Goal: Task Accomplishment & Management: Manage account settings

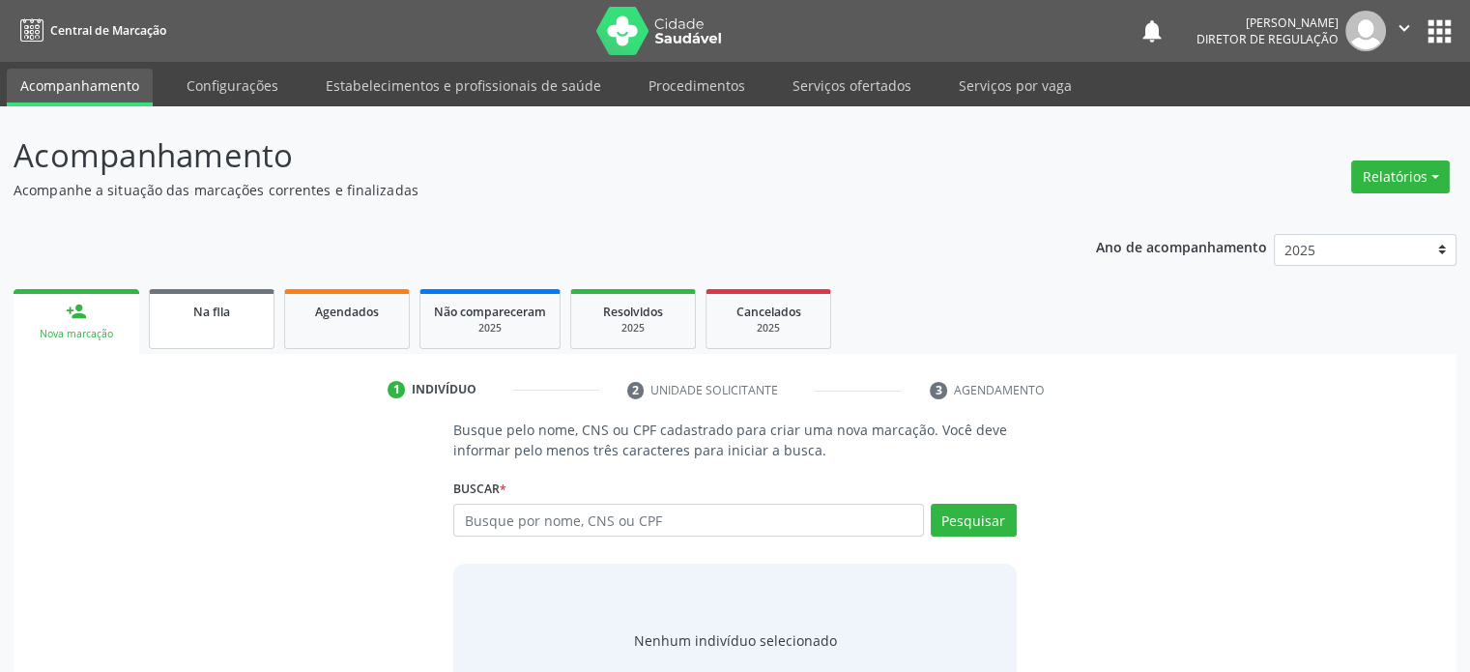
click at [218, 328] on link "Na fila" at bounding box center [212, 319] width 126 height 60
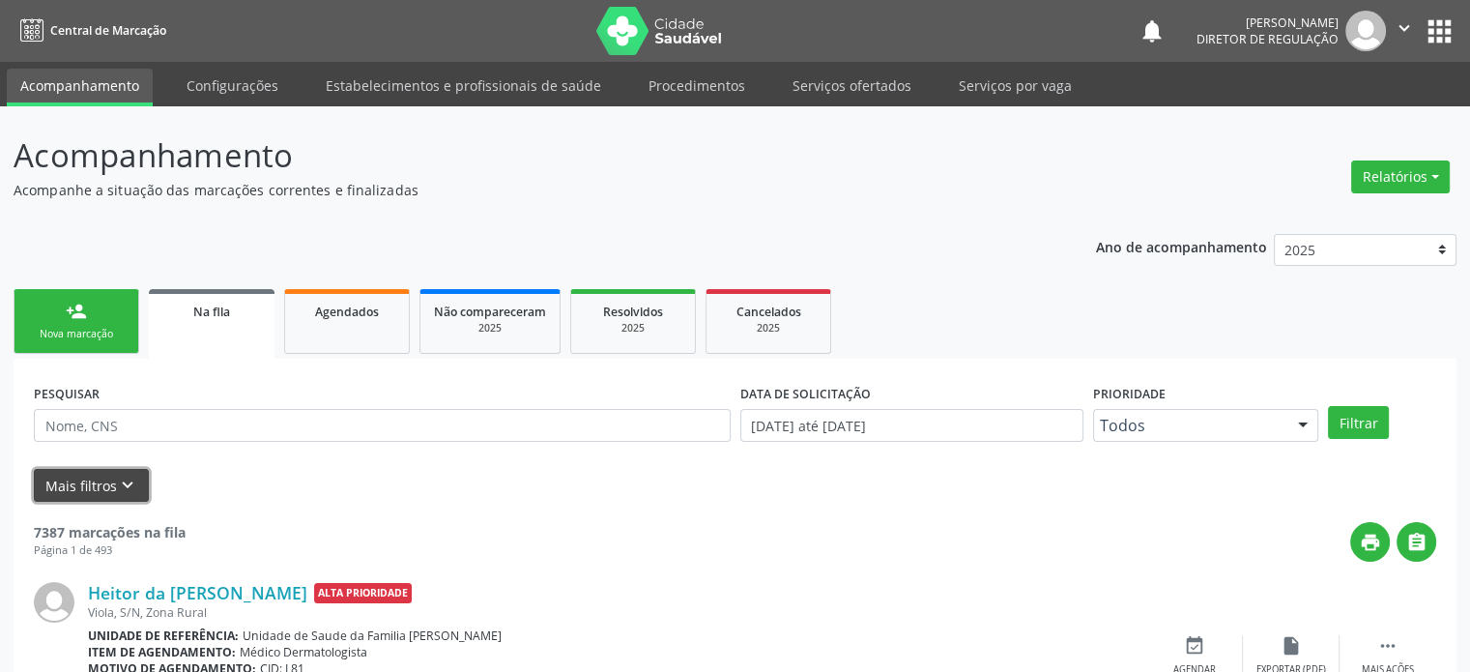
click at [127, 484] on icon "keyboard_arrow_down" at bounding box center [127, 485] width 21 height 21
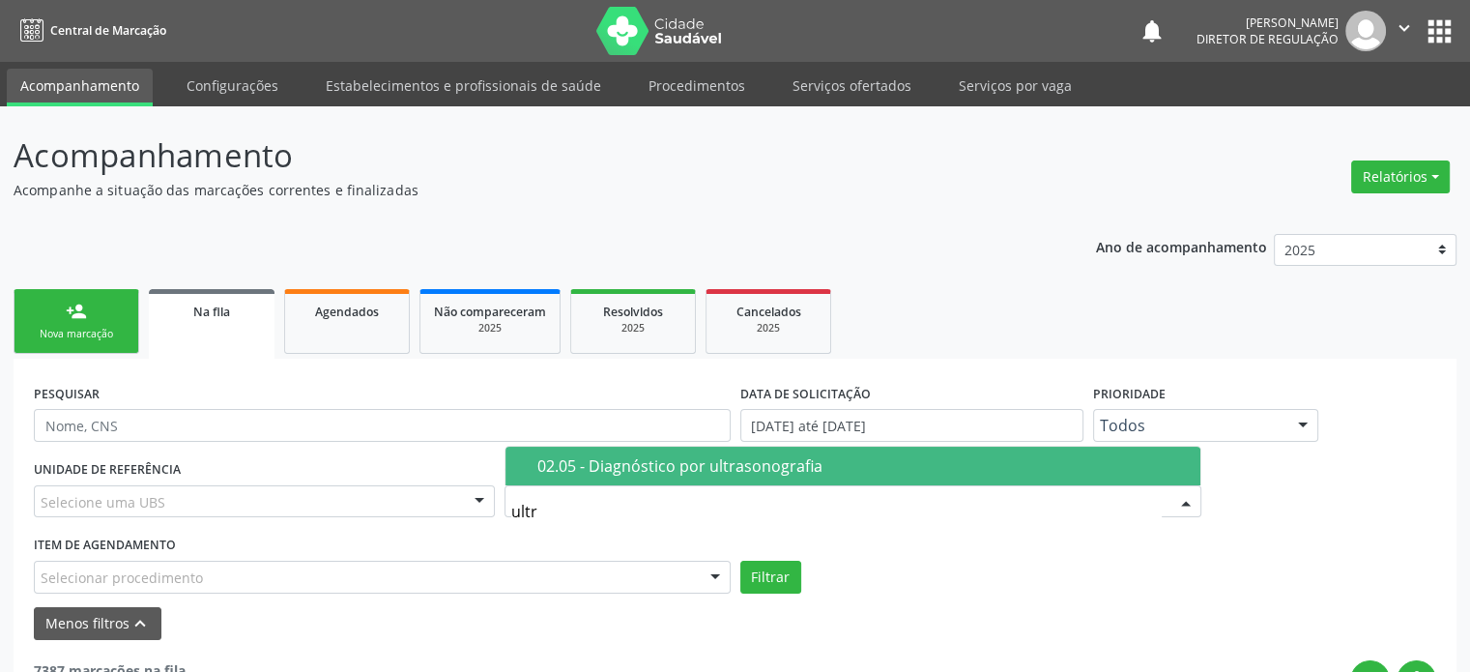
type input "ultra"
click at [684, 450] on span "02.05 - Diagnóstico por ultrasonografia" at bounding box center [853, 466] width 695 height 39
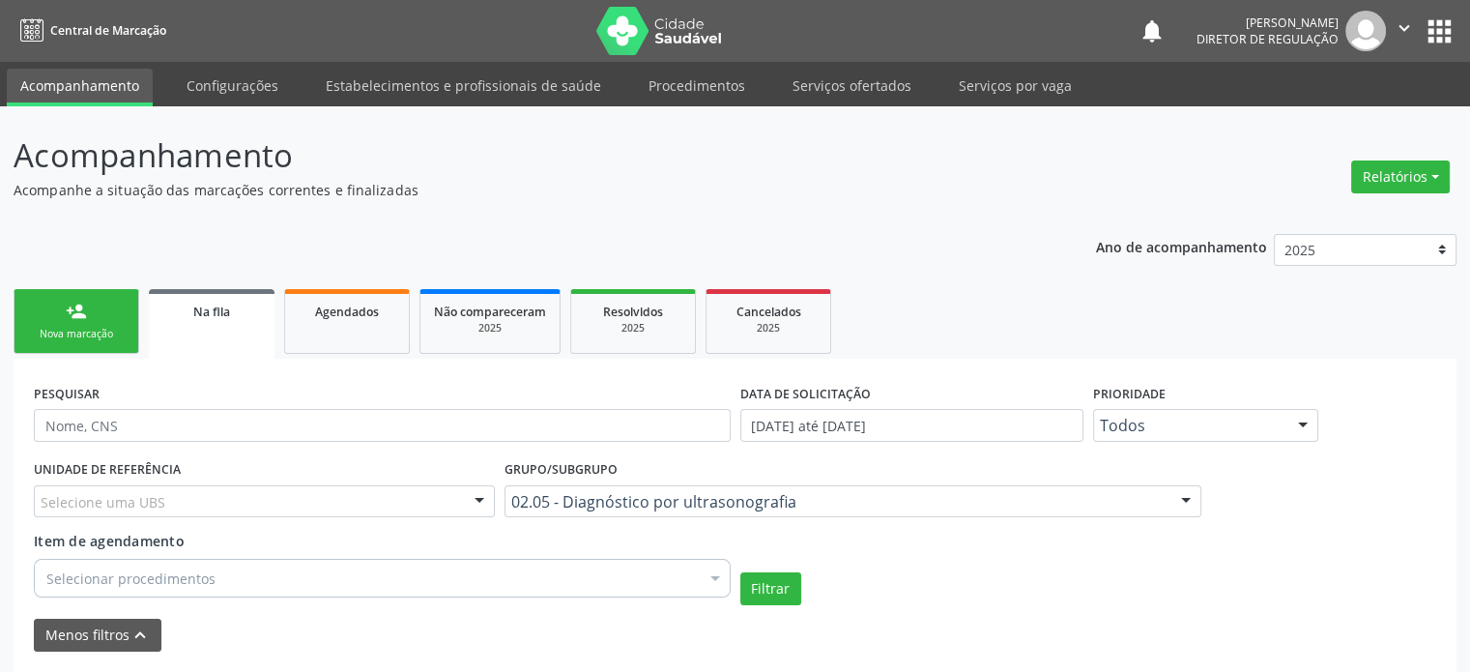
click at [319, 503] on div "Selecione uma UBS" at bounding box center [264, 501] width 461 height 33
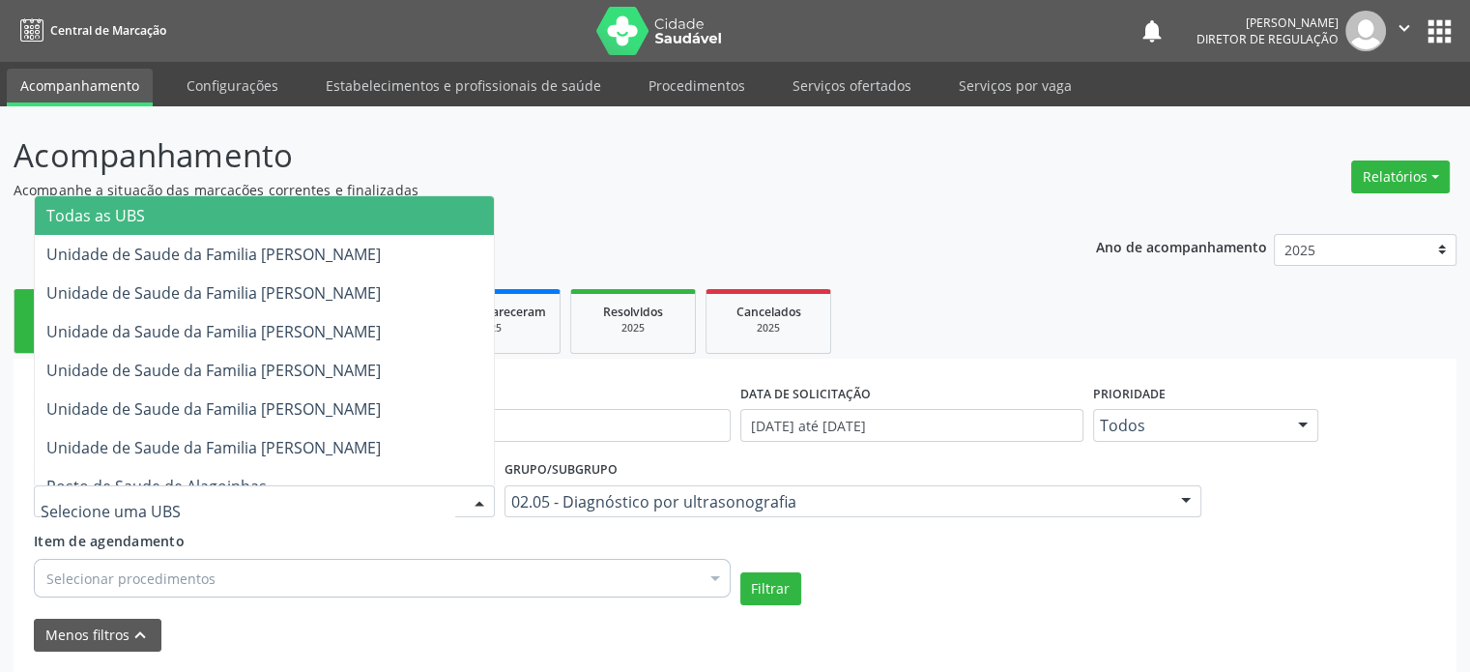
click at [286, 216] on span "Todas as UBS" at bounding box center [264, 215] width 459 height 39
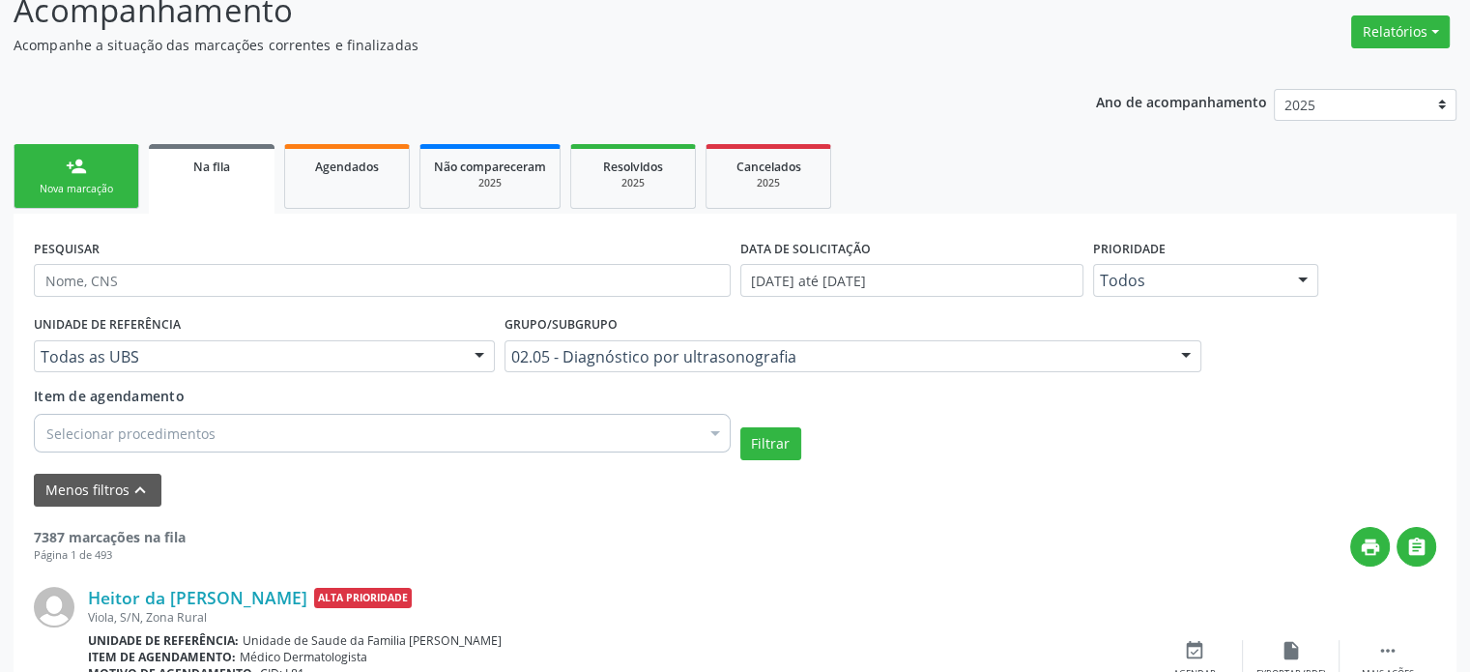
scroll to position [290, 0]
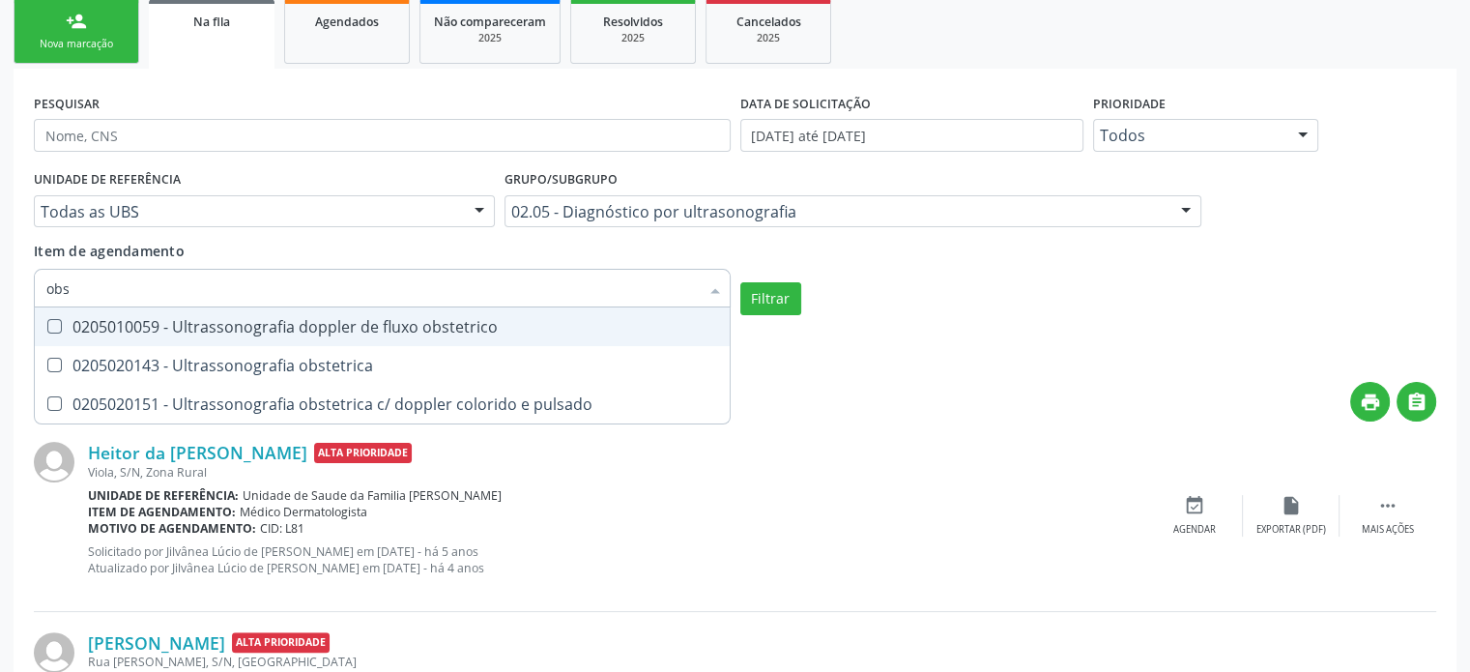
type input "obst"
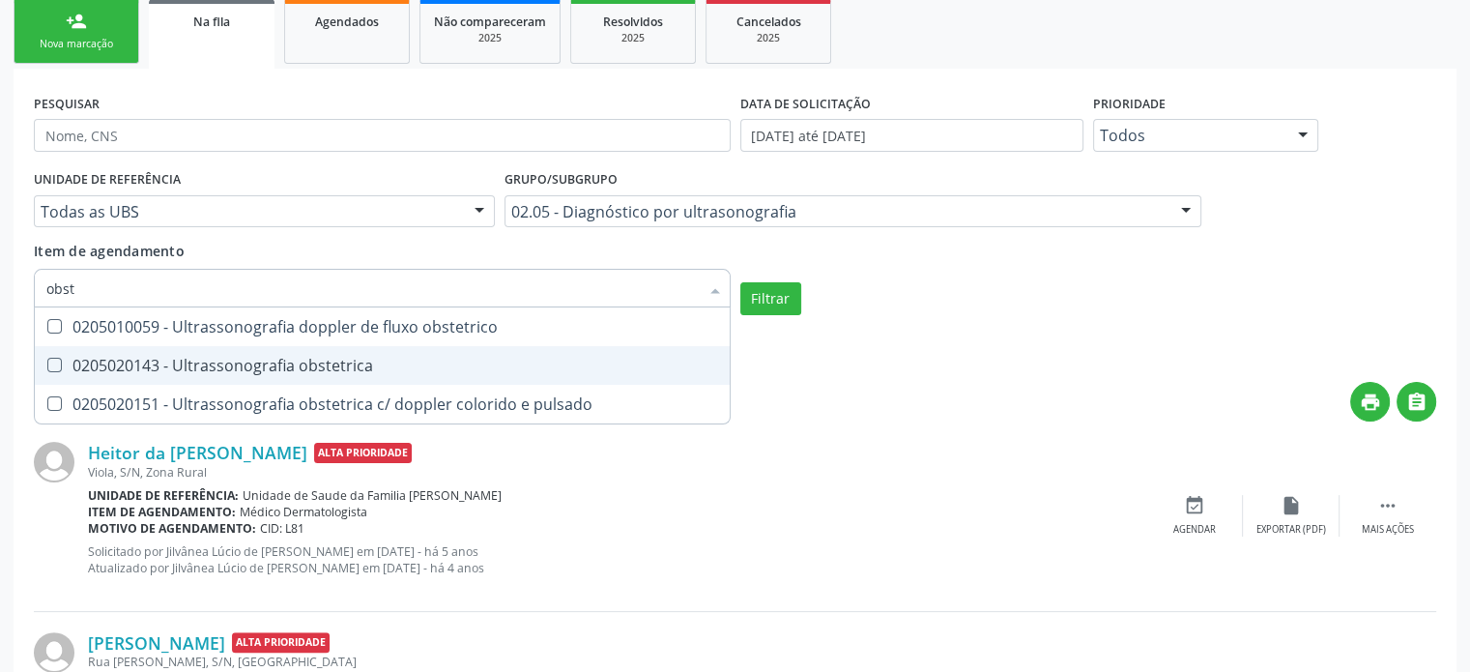
click at [229, 366] on div "0205020143 - Ultrassonografia obstetrica" at bounding box center [382, 365] width 672 height 15
checkbox obstetrica "true"
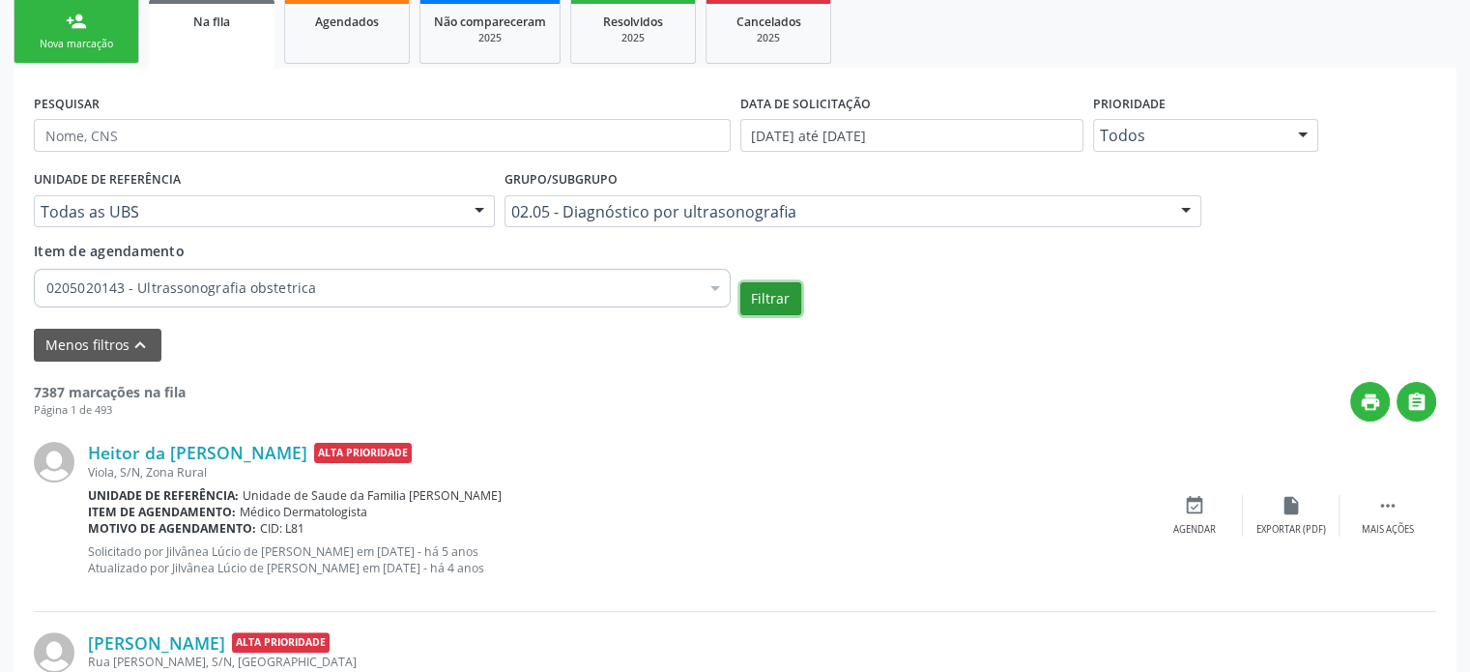
click at [771, 283] on button "Filtrar" at bounding box center [770, 298] width 61 height 33
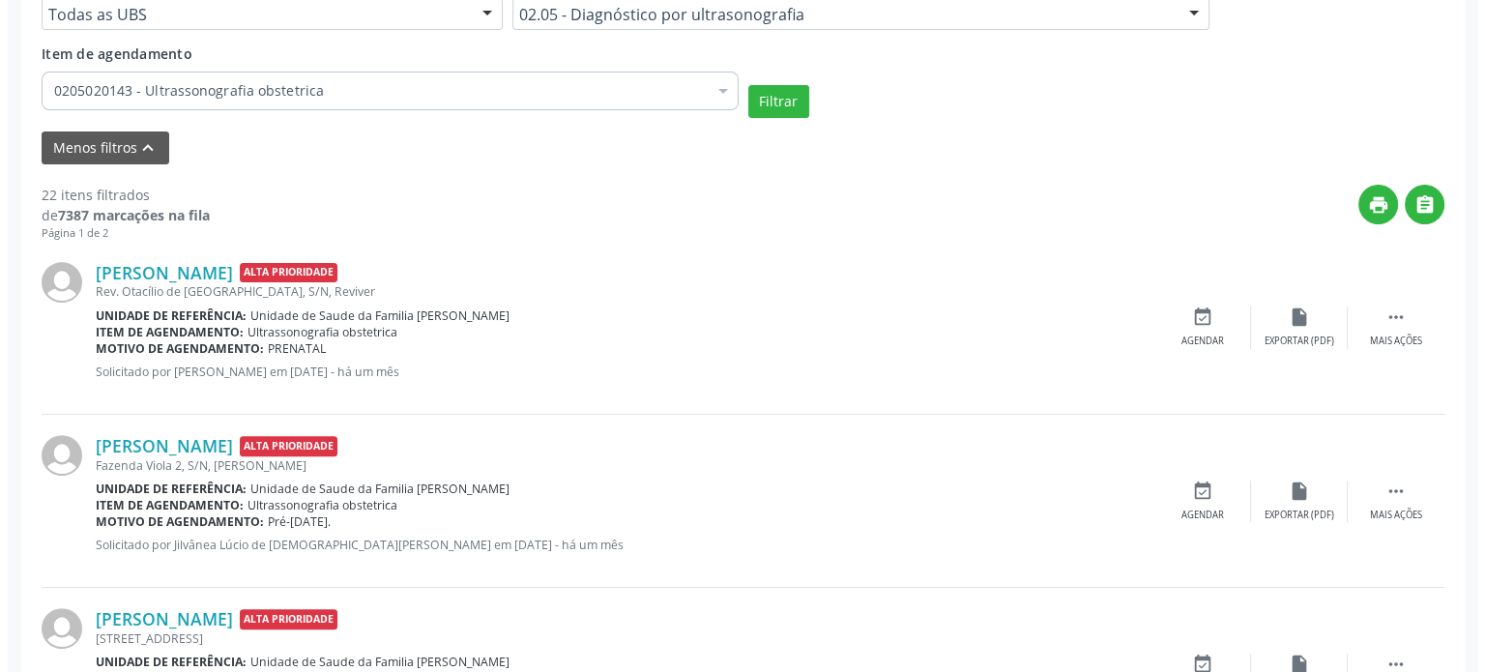
scroll to position [483, 0]
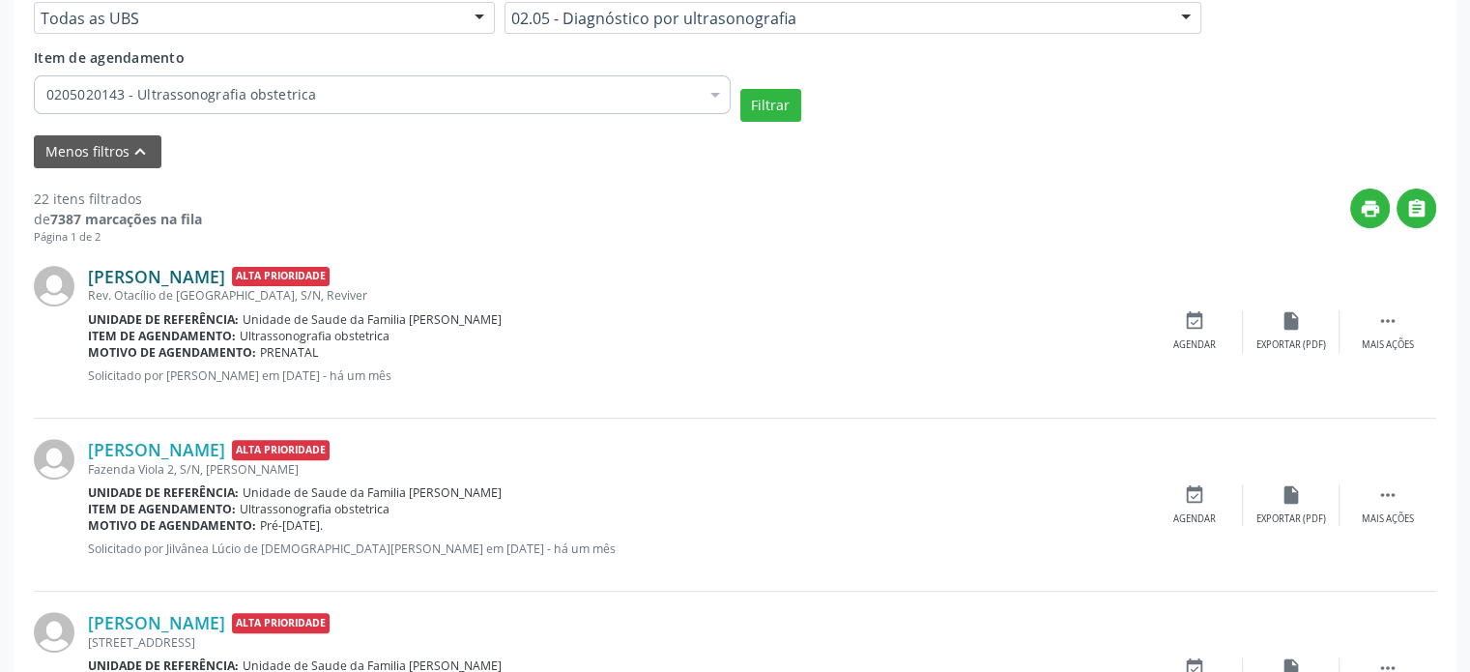
click at [120, 274] on link "[PERSON_NAME]" at bounding box center [156, 276] width 137 height 21
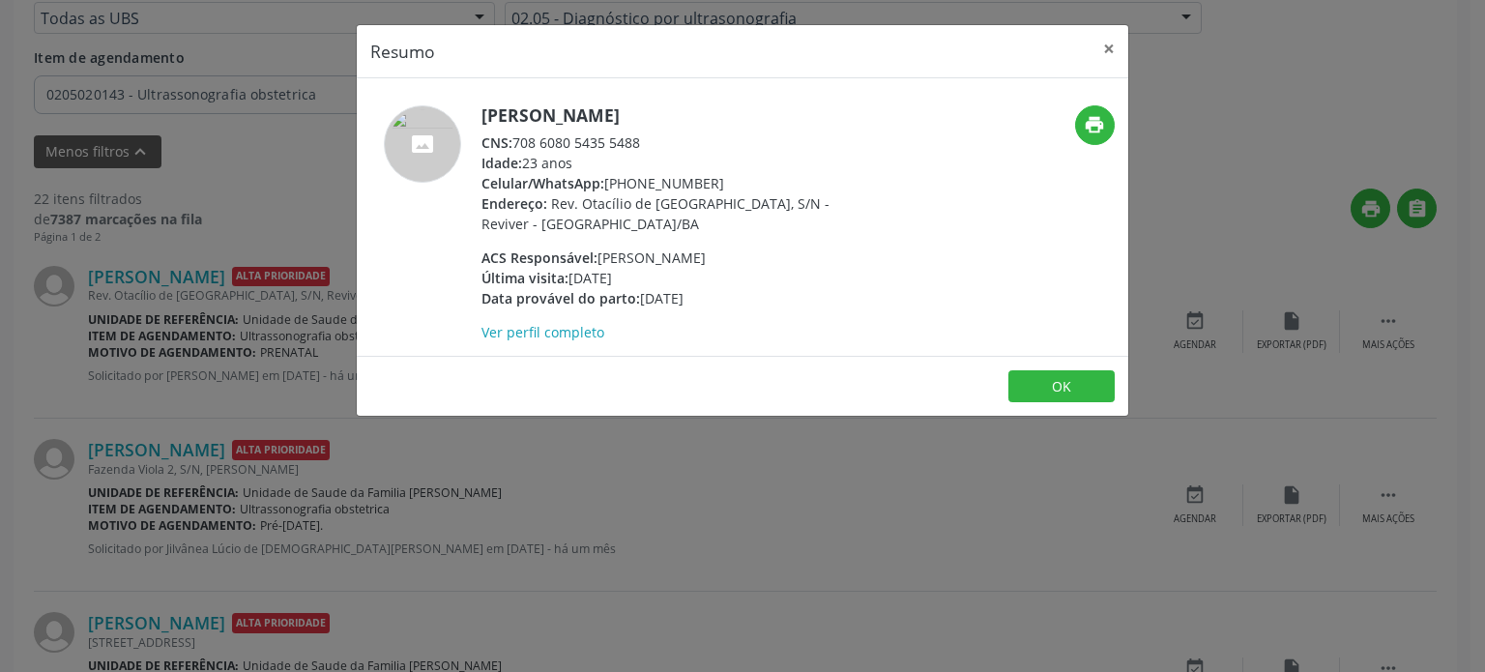
drag, startPoint x: 483, startPoint y: 110, endPoint x: 654, endPoint y: 110, distance: 171.1
click at [654, 110] on h5 "[PERSON_NAME]" at bounding box center [669, 115] width 376 height 20
copy h5 "[PERSON_NAME]"
drag, startPoint x: 320, startPoint y: 405, endPoint x: 261, endPoint y: 414, distance: 59.6
click at [318, 405] on div "Resumo × Lilith Silva Ribeiro CNS: 708 6080 5435 5488 Idade: 23 anos Celular/Wh…" at bounding box center [742, 336] width 1485 height 672
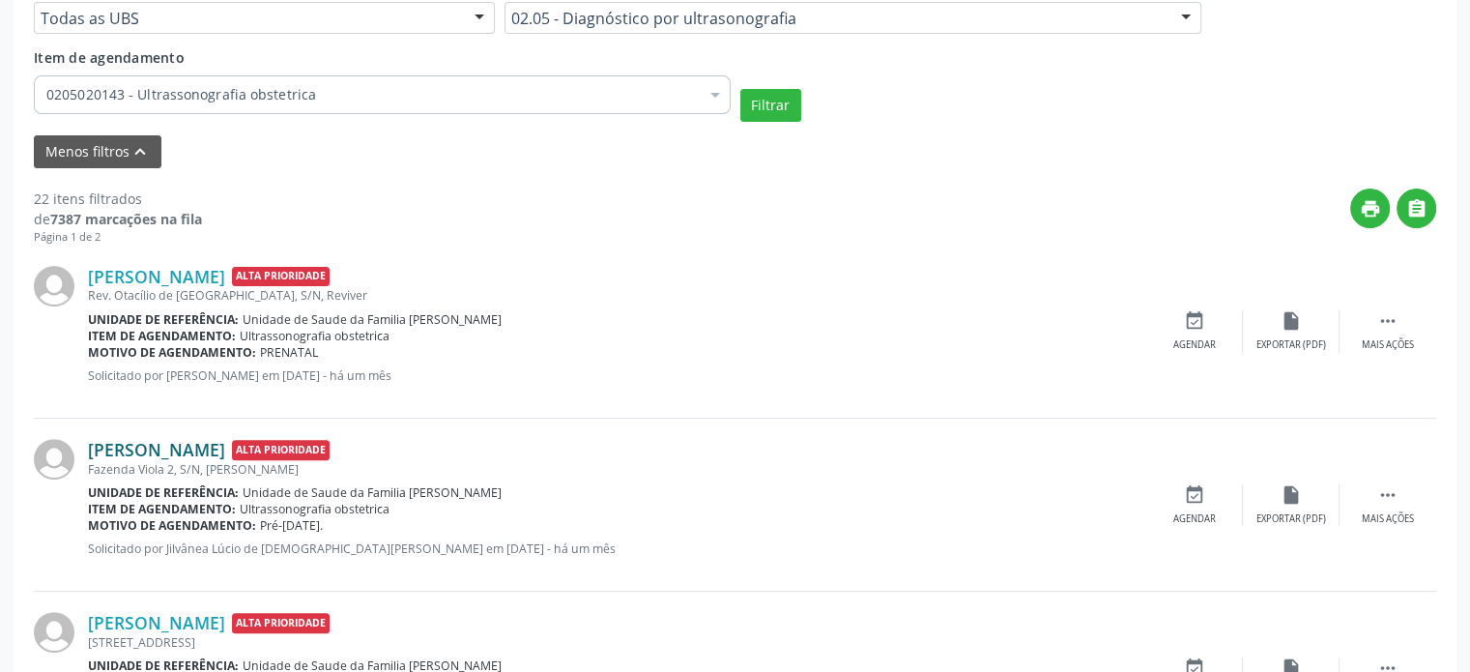
click at [148, 450] on link "[PERSON_NAME]" at bounding box center [156, 449] width 137 height 21
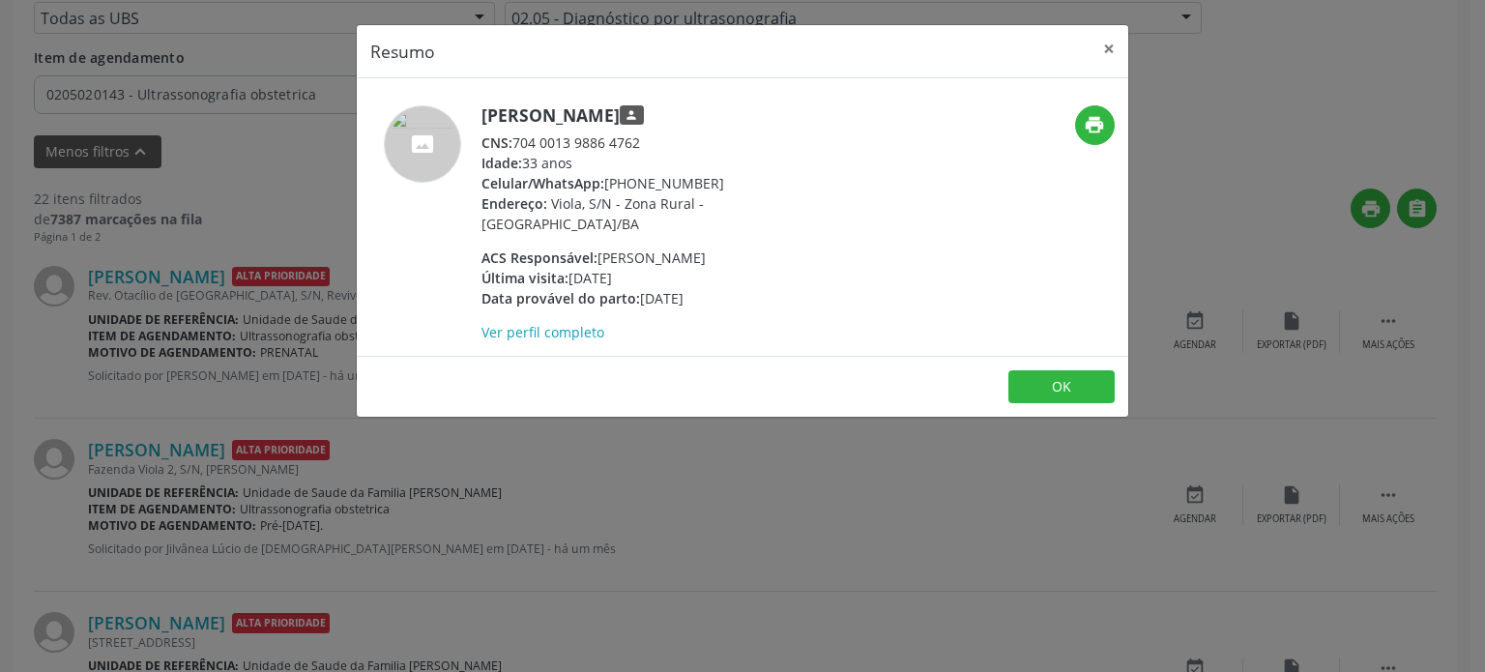
drag, startPoint x: 479, startPoint y: 115, endPoint x: 730, endPoint y: 111, distance: 250.4
click at [730, 111] on div "Silvana Paixão de Almeida person CNS: 704 0013 9886 4762 Idade: 33 anos Celular…" at bounding box center [614, 223] width 514 height 237
copy h5 "[PERSON_NAME]"
click at [426, 542] on div "Resumo × Silvana Paixão de Almeida person CNS: 704 0013 9886 4762 Idade: 33 ano…" at bounding box center [742, 336] width 1485 height 672
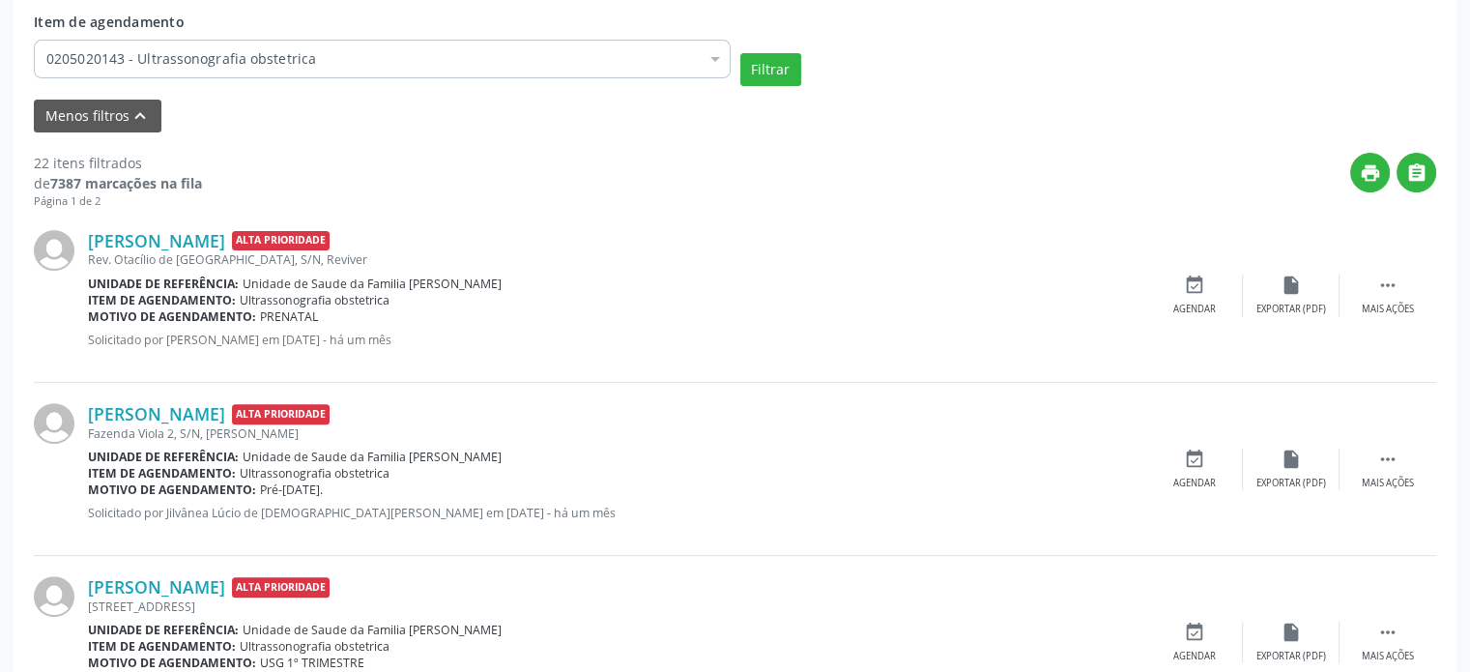
scroll to position [677, 0]
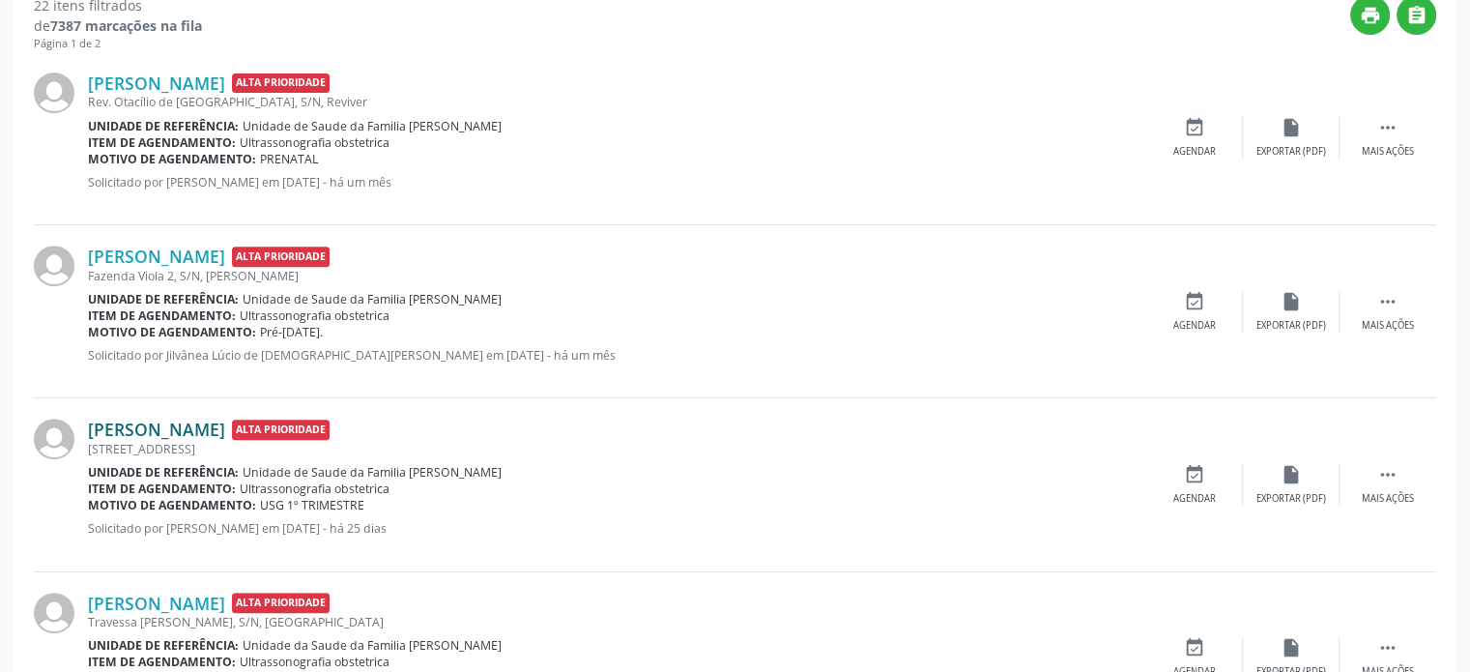
click at [225, 419] on link "[PERSON_NAME]" at bounding box center [156, 429] width 137 height 21
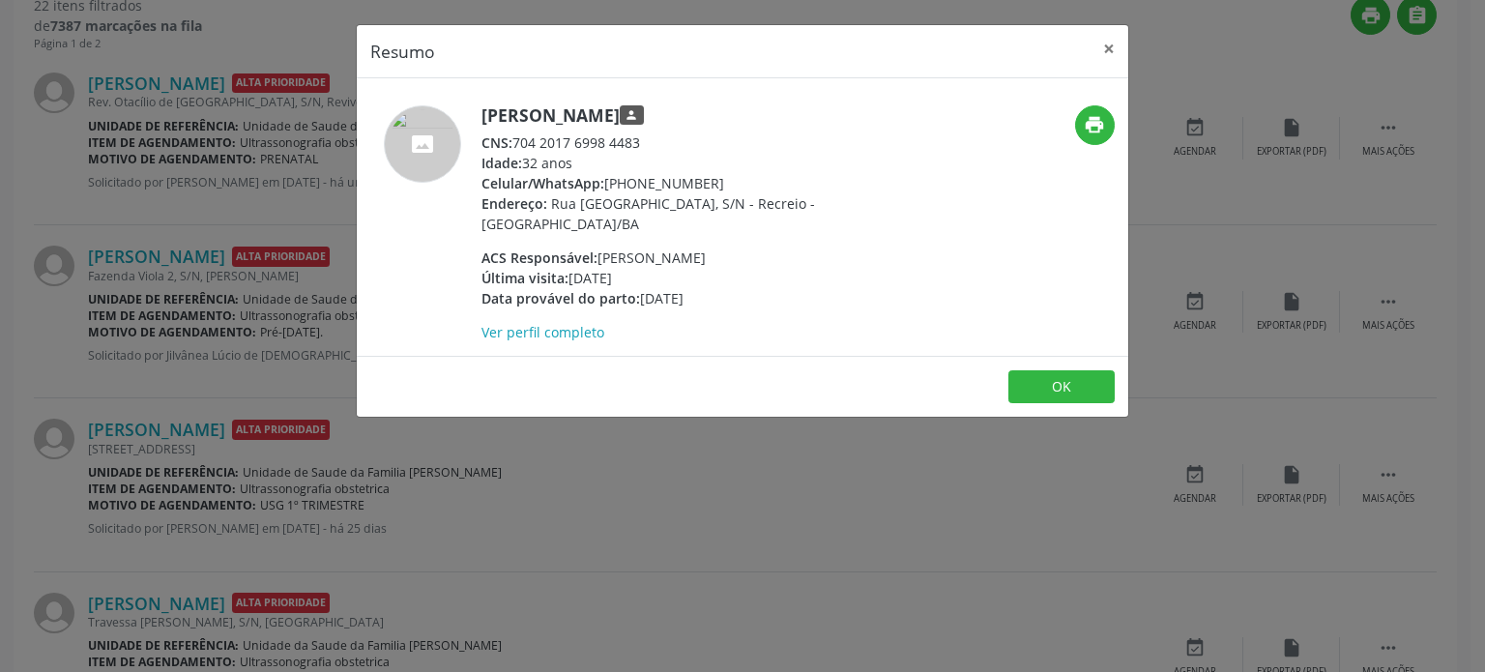
drag, startPoint x: 477, startPoint y: 107, endPoint x: 810, endPoint y: 110, distance: 333.5
click at [810, 110] on div "Joseane Trindade Carvalho Borges person CNS: 704 2017 6998 4483 Idade: 32 anos …" at bounding box center [614, 223] width 514 height 237
copy div "[PERSON_NAME]"
drag, startPoint x: 606, startPoint y: 180, endPoint x: 725, endPoint y: 182, distance: 118.9
click at [725, 182] on div "Celular/WhatsApp: (74) 99928-6814" at bounding box center [669, 183] width 376 height 20
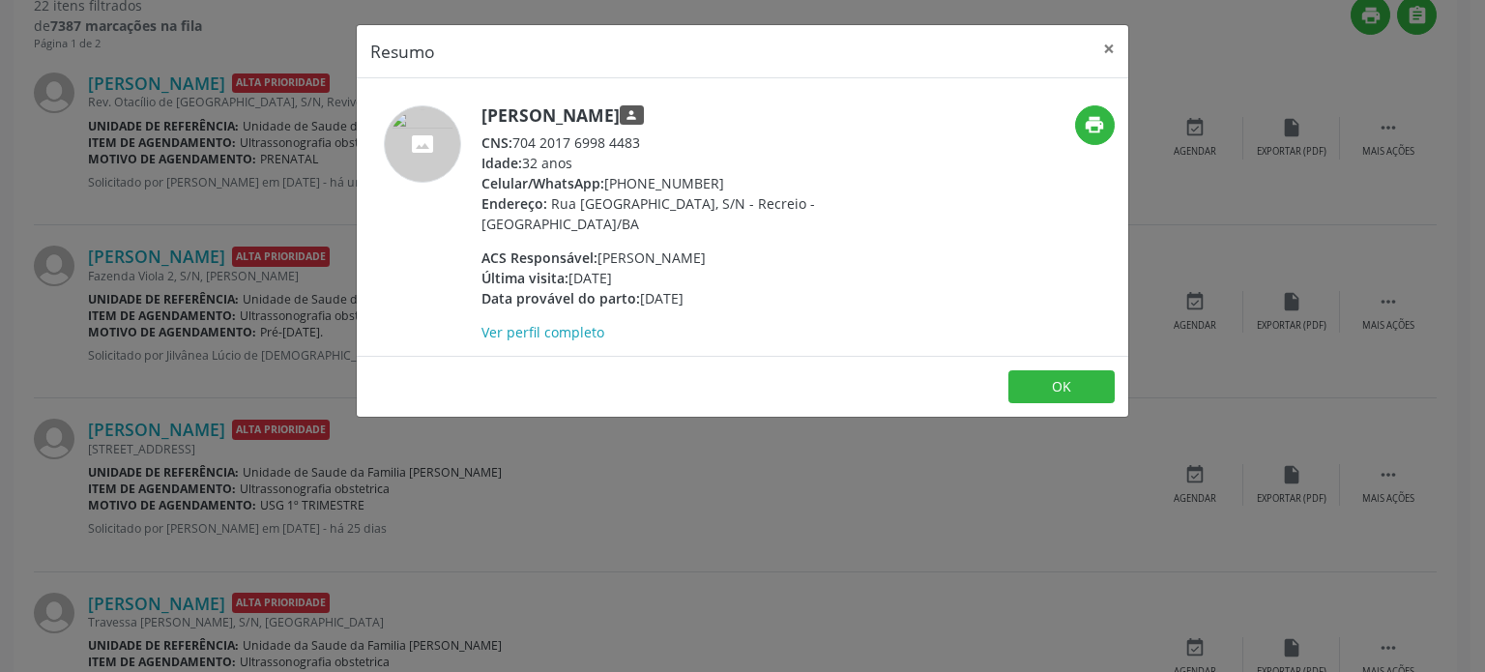
copy div "(74) 99928-6814"
click at [135, 243] on div "Resumo × Joseane Trindade Carvalho Borges person CNS: 704 2017 6998 4483 Idade:…" at bounding box center [742, 336] width 1485 height 672
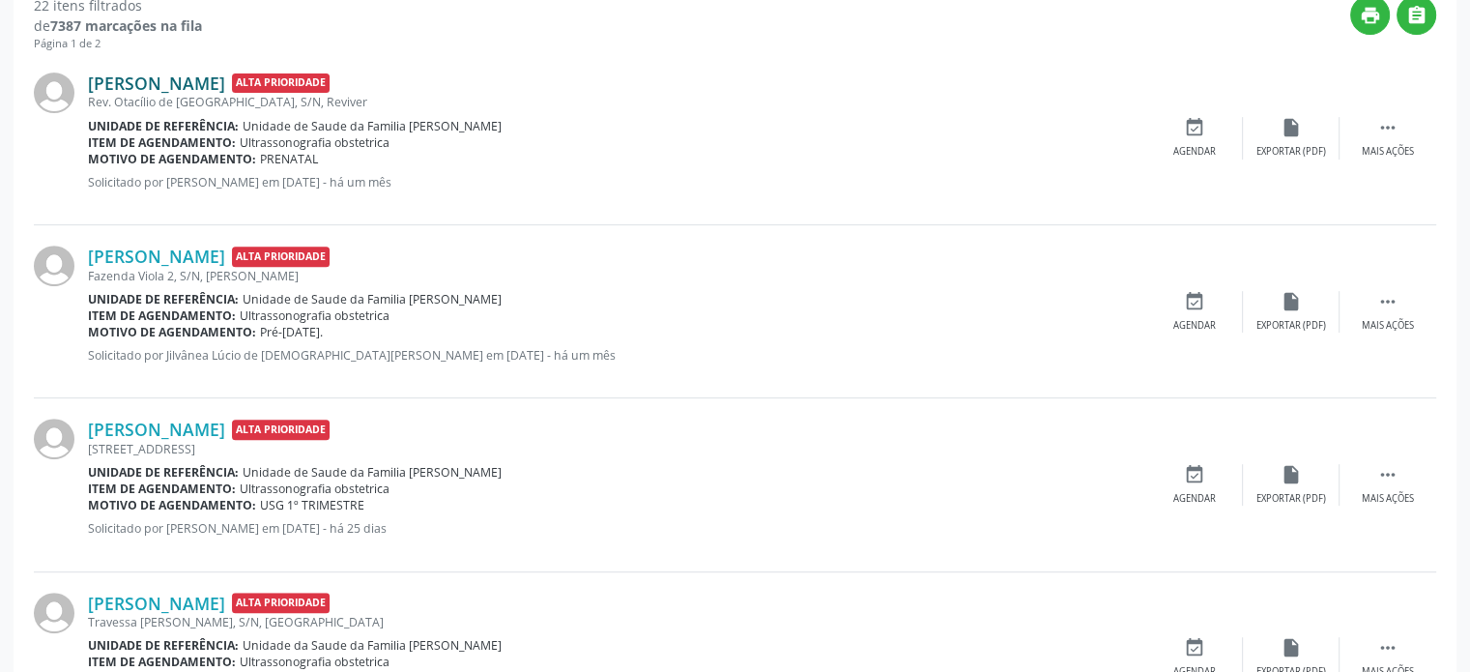
click at [173, 70] on div "Lilith Silva Ribeiro Alta Prioridade Rev. Otacílio de Alcântara, S/N, Reviver U…" at bounding box center [735, 138] width 1403 height 173
click at [178, 80] on link "[PERSON_NAME]" at bounding box center [156, 83] width 137 height 21
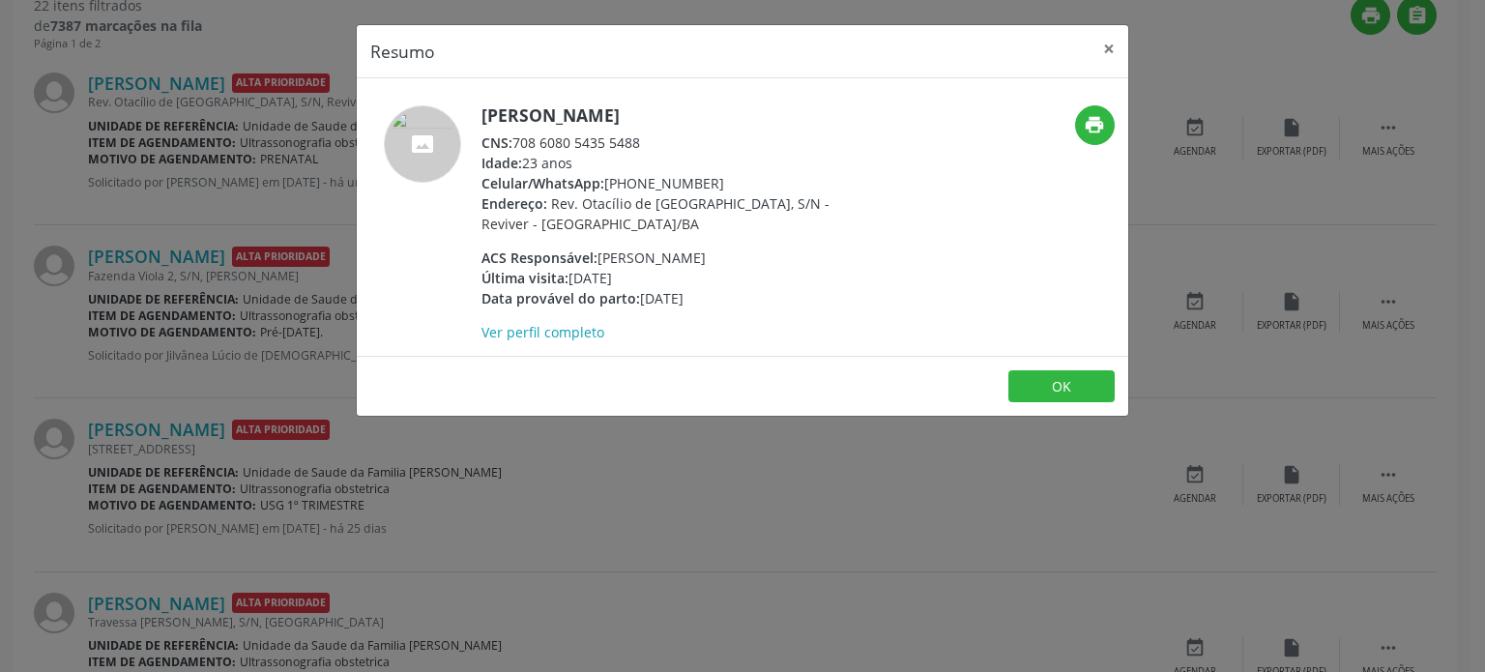
drag, startPoint x: 603, startPoint y: 179, endPoint x: 705, endPoint y: 180, distance: 101.5
click at [705, 180] on div "Celular/WhatsApp: (74) 99970-2243" at bounding box center [669, 183] width 376 height 20
copy div "(74) 99970-2243"
click at [130, 301] on div "Resumo × Lilith Silva Ribeiro CNS: 708 6080 5435 5488 Idade: 23 anos Celular/Wh…" at bounding box center [742, 336] width 1485 height 672
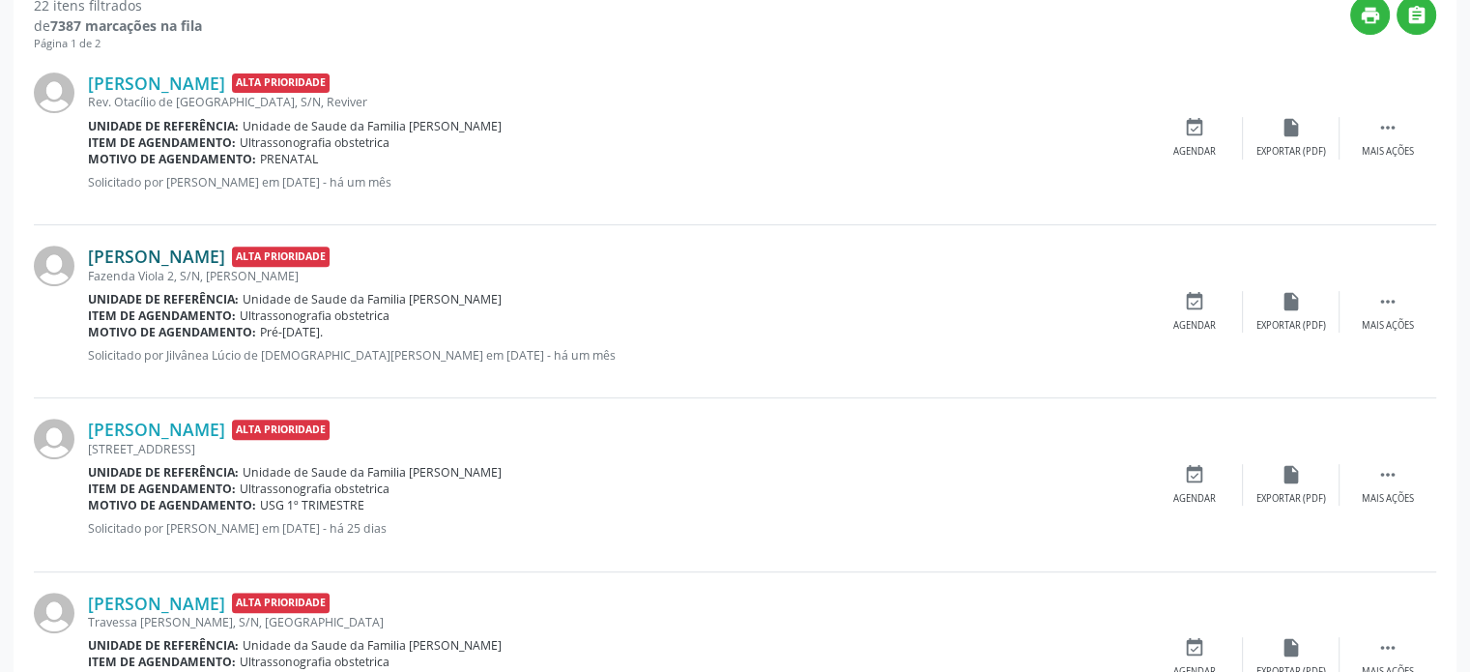
click at [166, 246] on link "[PERSON_NAME]" at bounding box center [156, 256] width 137 height 21
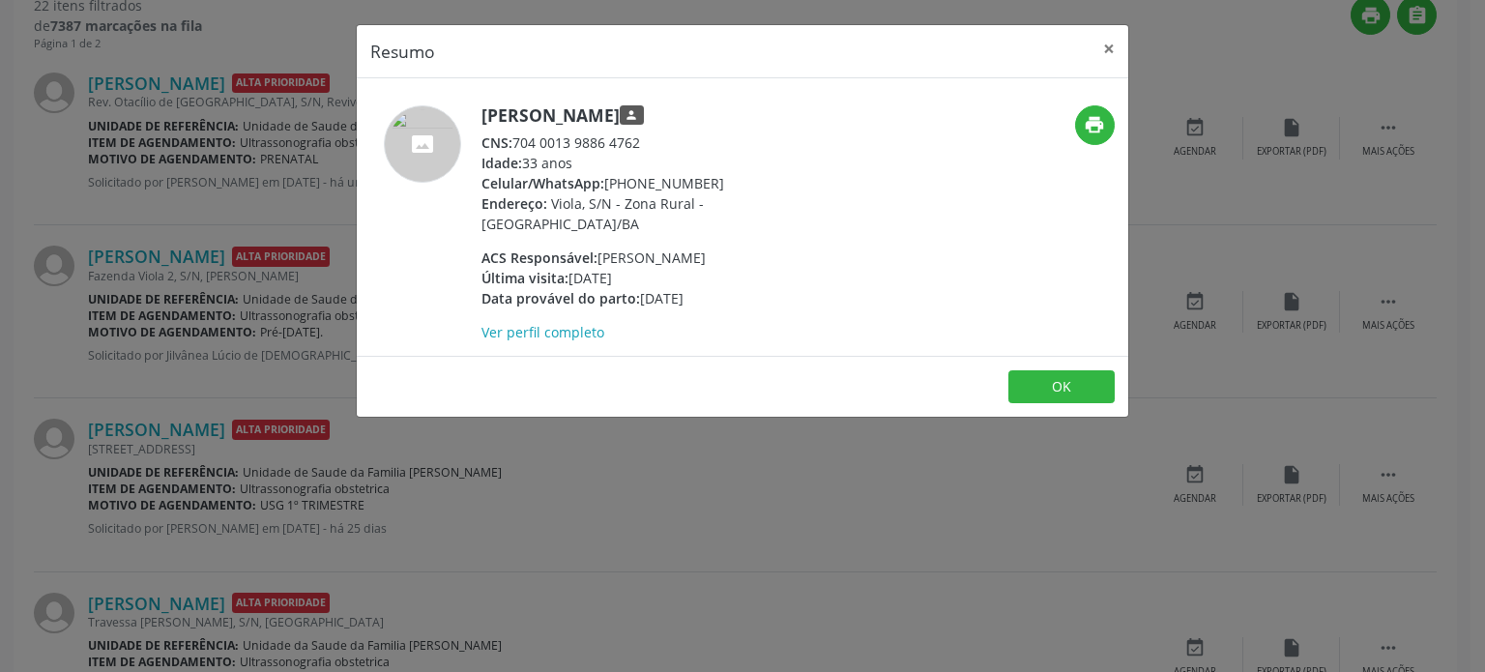
click at [230, 356] on div "Resumo × Silvana Paixão de Almeida person CNS: 704 0013 9886 4762 Idade: 33 ano…" at bounding box center [742, 336] width 1485 height 672
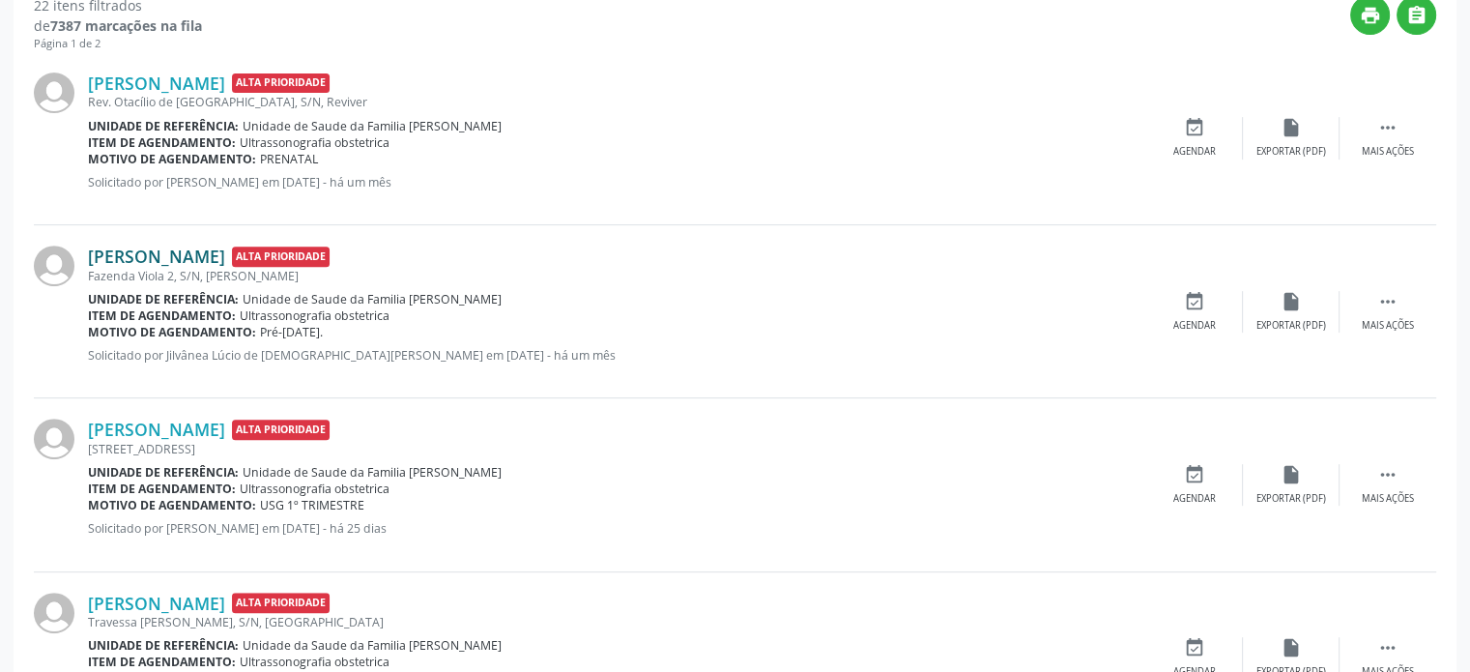
click at [179, 251] on link "[PERSON_NAME]" at bounding box center [156, 256] width 137 height 21
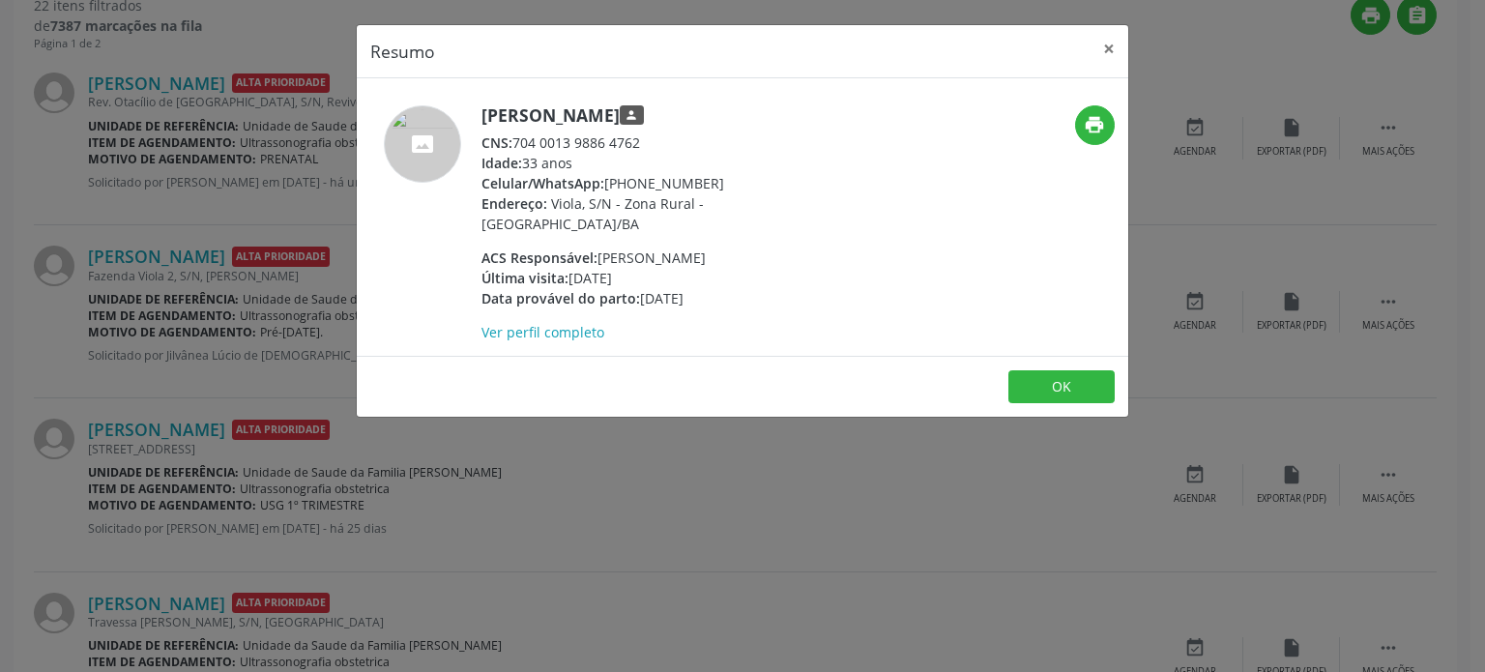
drag, startPoint x: 480, startPoint y: 108, endPoint x: 723, endPoint y: 104, distance: 242.7
click at [723, 105] on h5 "Silvana Paixão de Almeida person" at bounding box center [669, 115] width 376 height 20
copy h5 "[PERSON_NAME]"
click at [212, 206] on div "Resumo × Silvana Paixão de Almeida person CNS: 704 0013 9886 4762 Idade: 33 ano…" at bounding box center [742, 336] width 1485 height 672
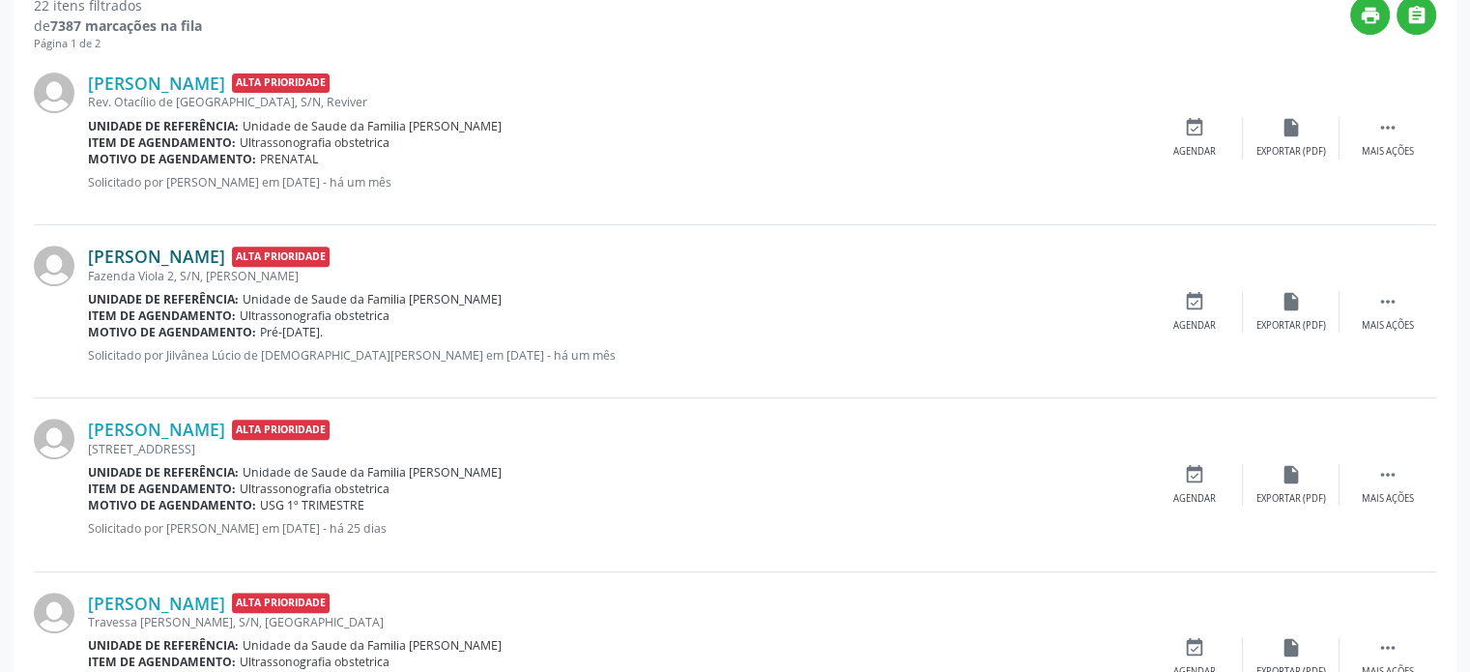
click at [193, 258] on link "[PERSON_NAME]" at bounding box center [156, 256] width 137 height 21
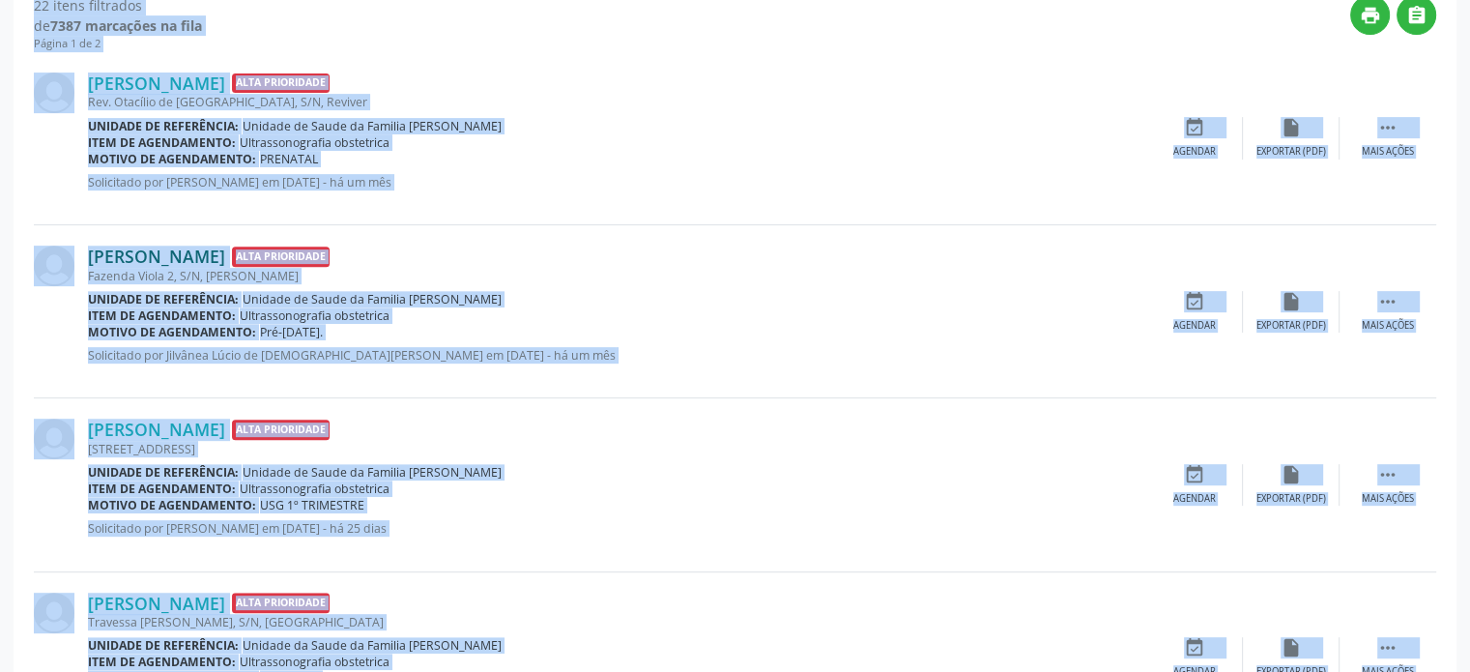
click at [215, 255] on link "[PERSON_NAME]" at bounding box center [156, 256] width 137 height 21
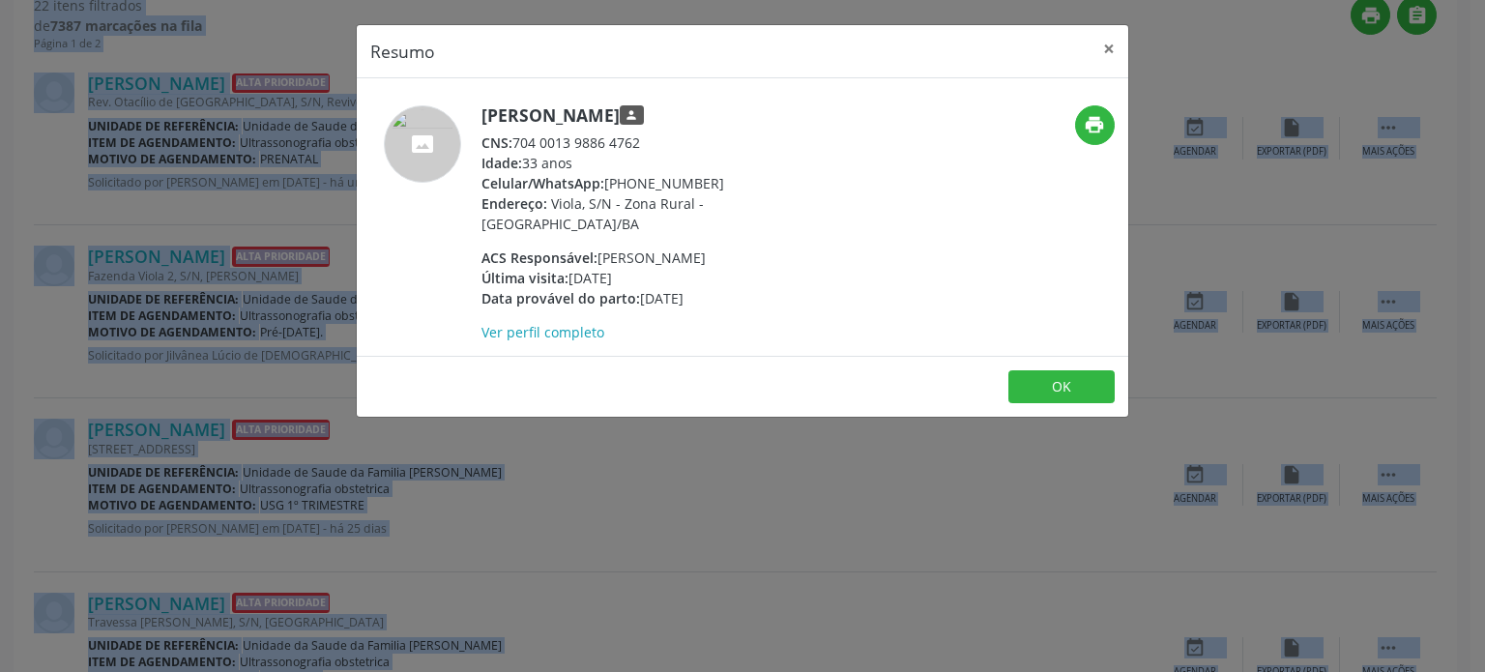
drag, startPoint x: 548, startPoint y: 114, endPoint x: 724, endPoint y: 119, distance: 176.0
click at [724, 119] on div "Silvana Paixão de Almeida person CNS: 704 0013 9886 4762 Idade: 33 anos Celular…" at bounding box center [614, 223] width 514 height 237
copy h5 "[PERSON_NAME]"
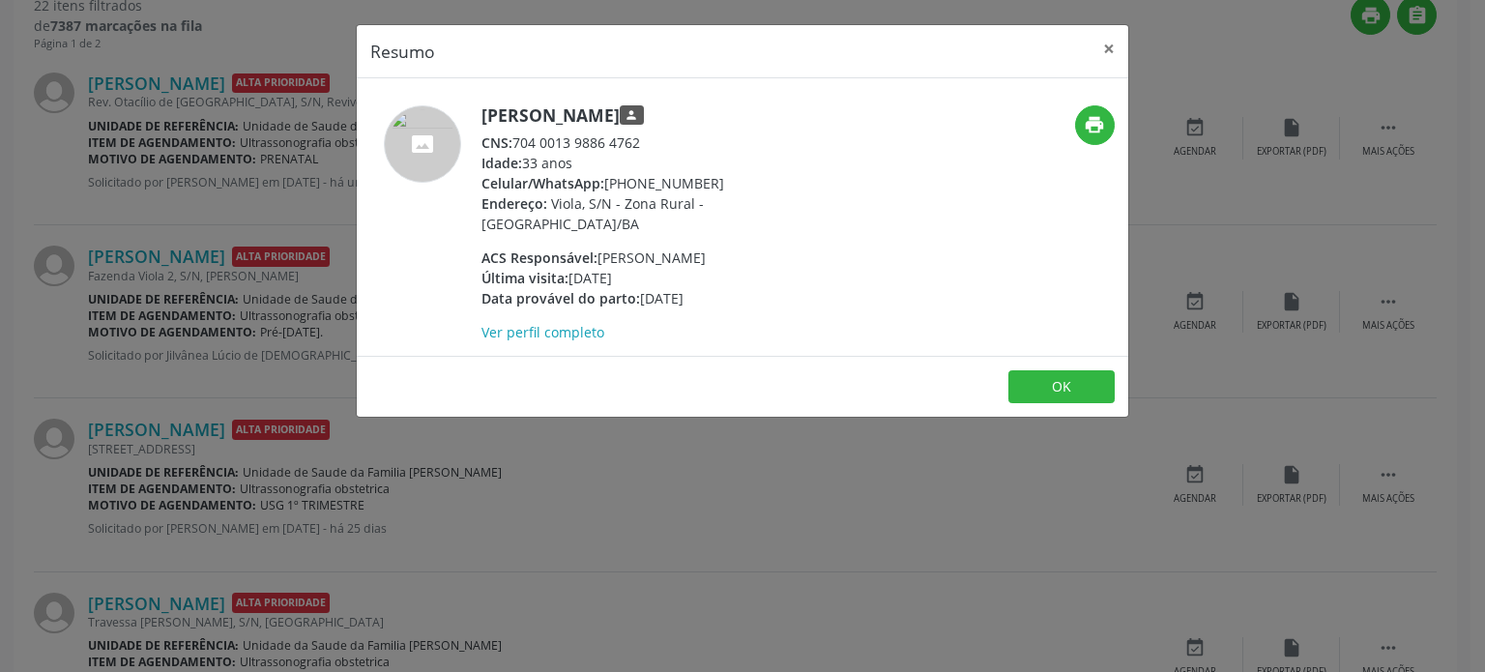
click at [162, 286] on div "Resumo × Silvana Paixão de Almeida person CNS: 704 0013 9886 4762 Idade: 33 ano…" at bounding box center [742, 336] width 1485 height 672
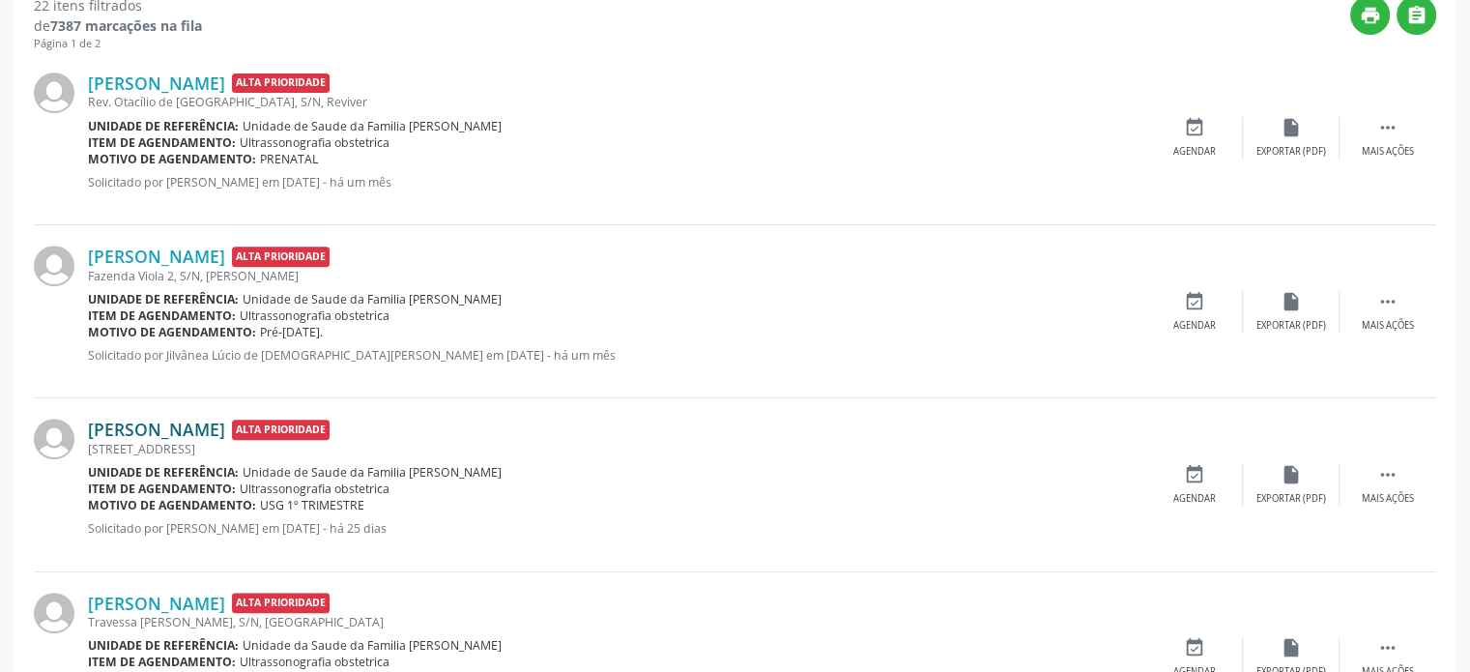
click at [225, 436] on link "[PERSON_NAME]" at bounding box center [156, 429] width 137 height 21
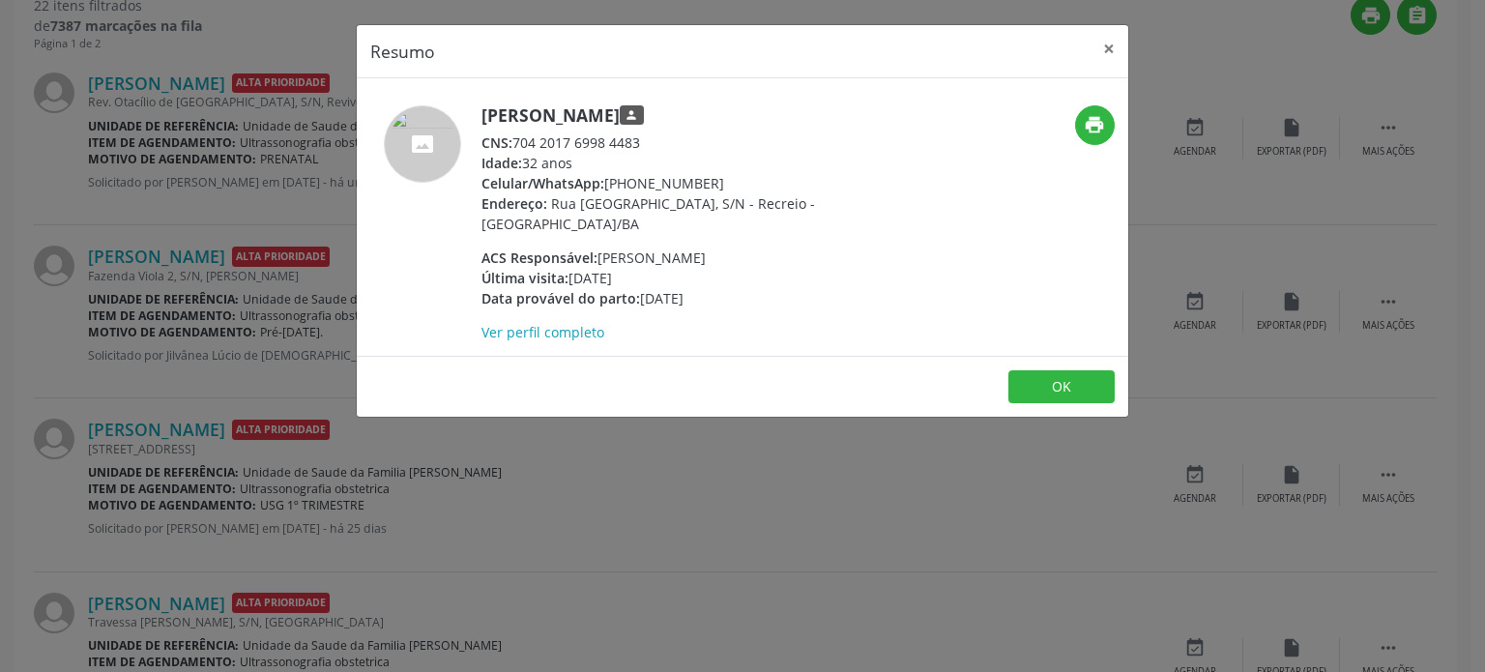
drag, startPoint x: 479, startPoint y: 114, endPoint x: 802, endPoint y: 125, distance: 324.0
click at [809, 122] on div "Joseane Trindade Carvalho Borges person CNS: 704 2017 6998 4483 Idade: 32 anos …" at bounding box center [614, 223] width 514 height 237
copy h5 "[PERSON_NAME]"
click at [125, 488] on div "Resumo × Joseane Trindade Carvalho Borges person CNS: 704 2017 6998 4483 Idade:…" at bounding box center [742, 336] width 1485 height 672
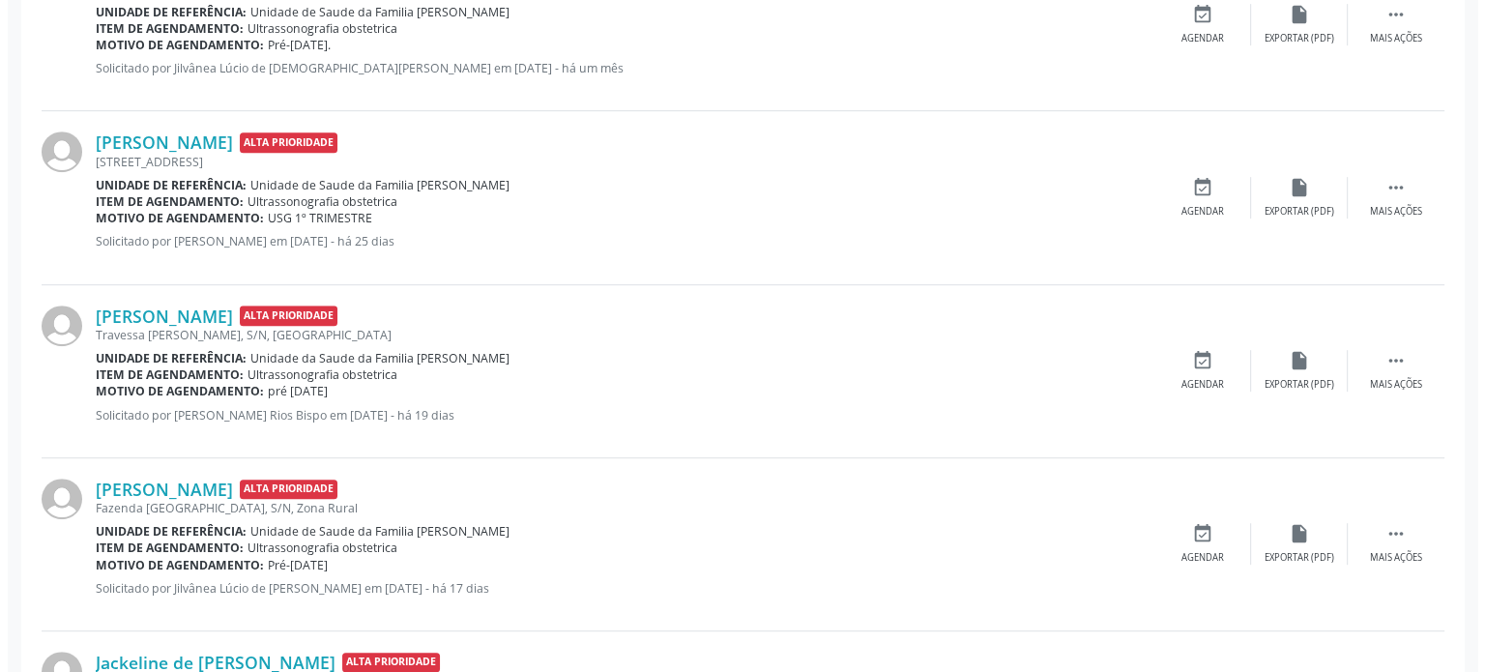
scroll to position [967, 0]
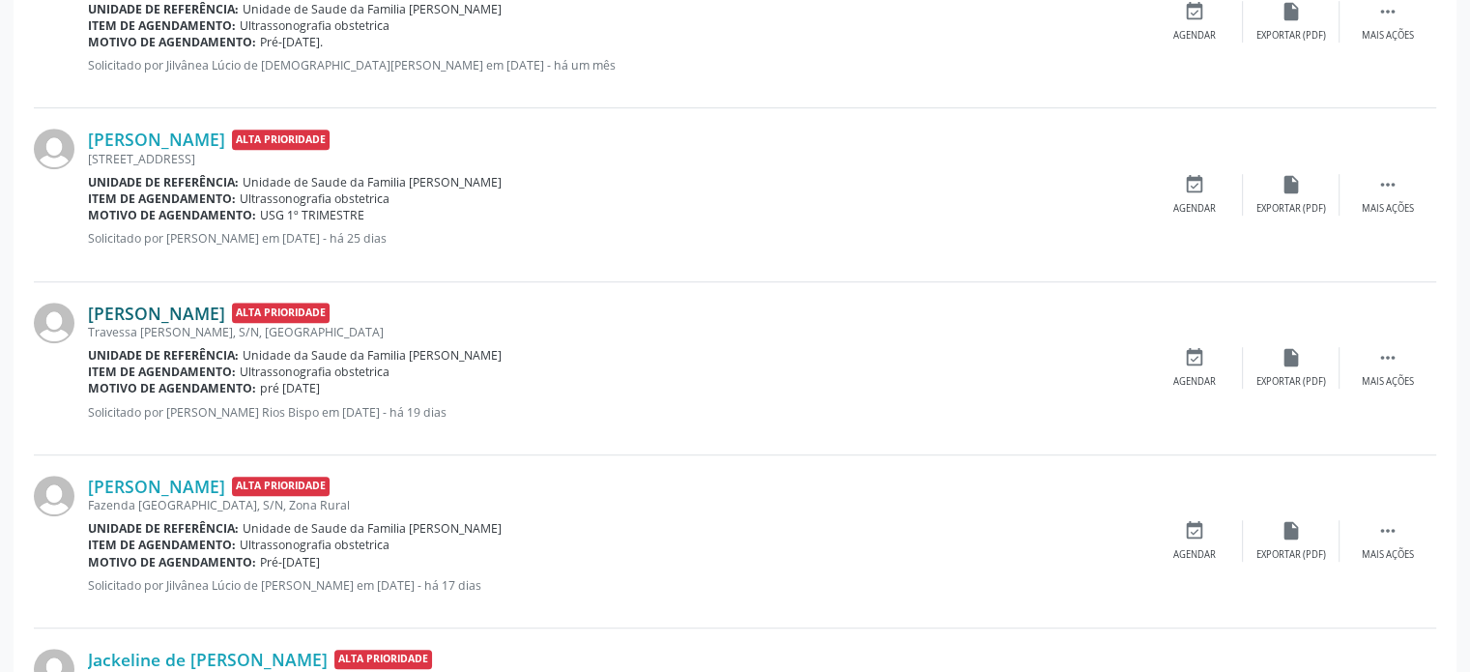
click at [180, 310] on link "[PERSON_NAME]" at bounding box center [156, 313] width 137 height 21
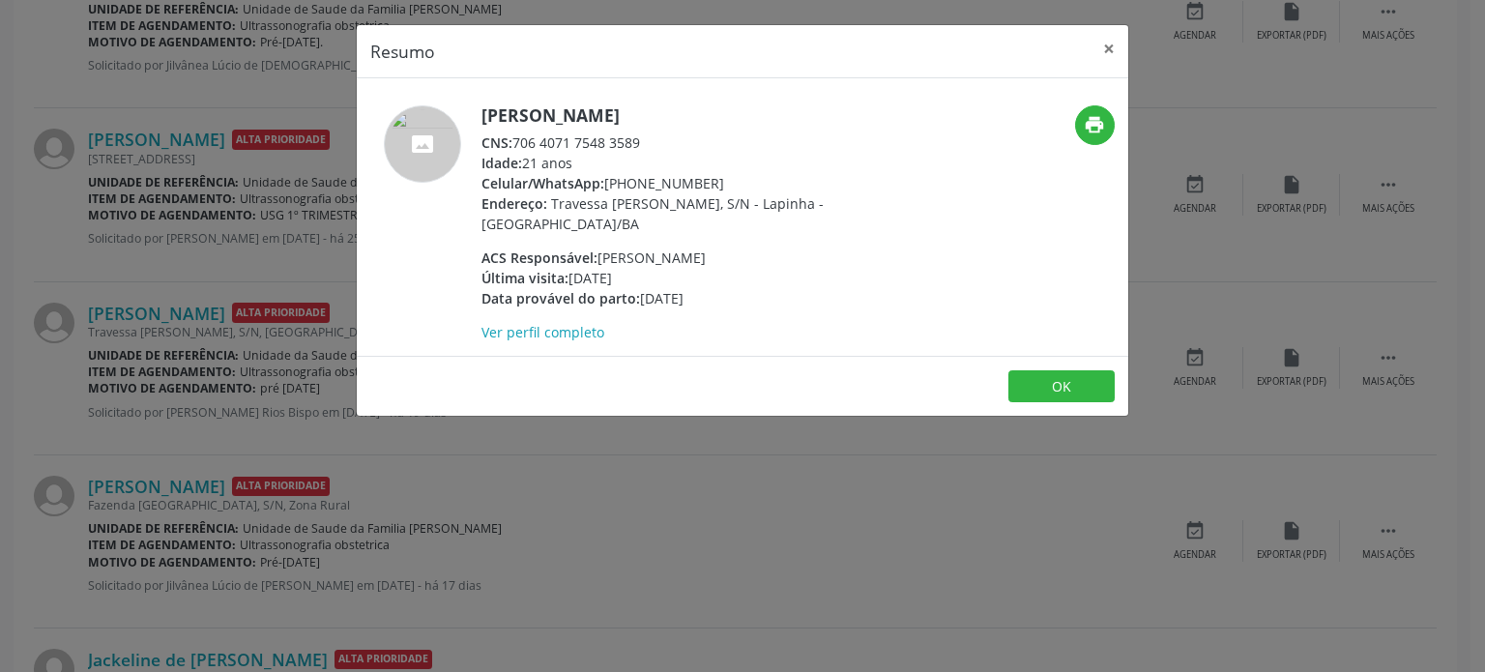
click at [286, 336] on div "Resumo × Lorrany Moreira Cerqueira CNS: 706 4071 7548 3589 Idade: 21 anos Celul…" at bounding box center [742, 336] width 1485 height 672
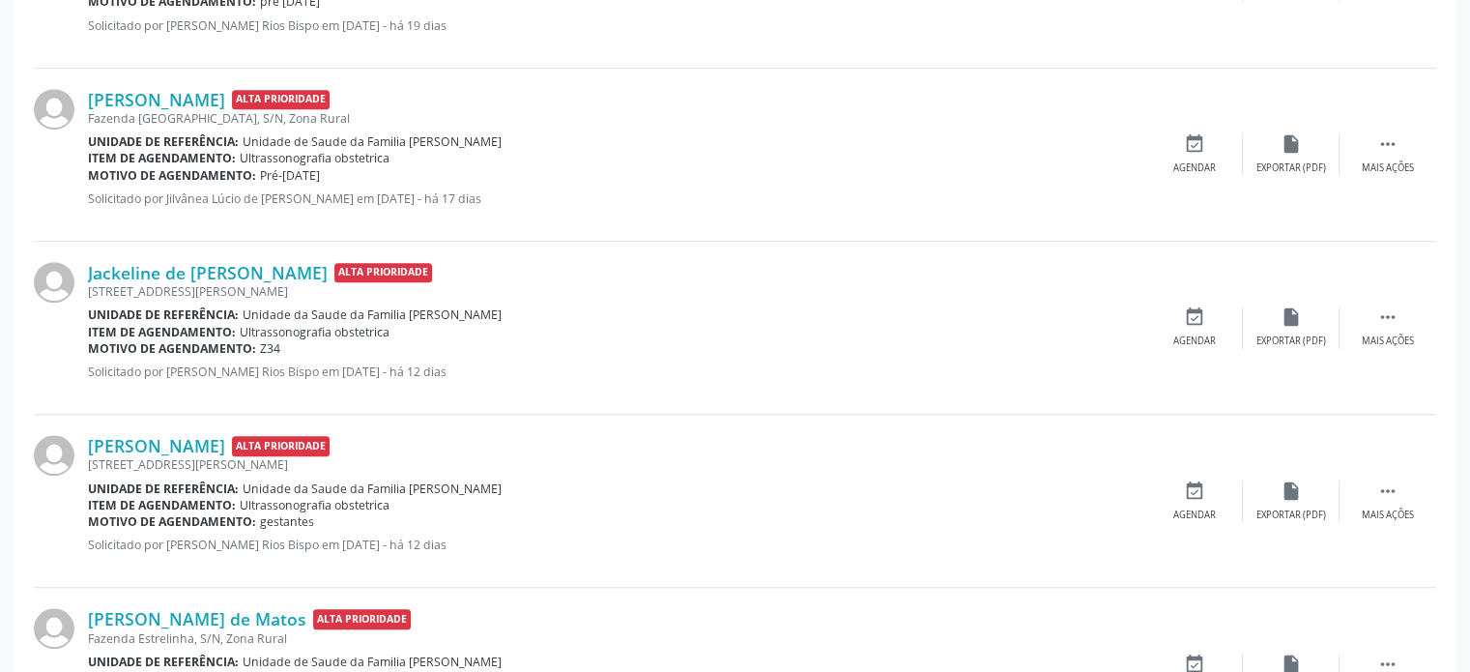
scroll to position [677, 0]
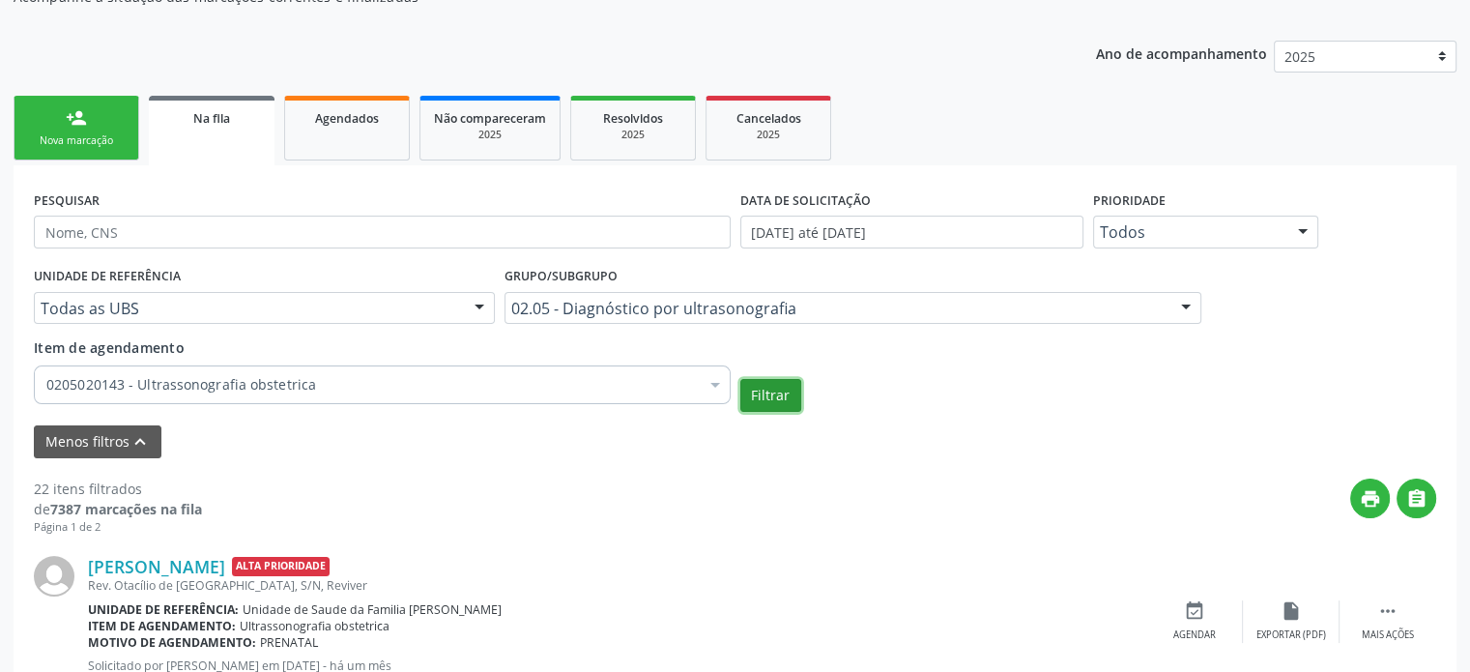
click at [753, 382] on button "Filtrar" at bounding box center [770, 395] width 61 height 33
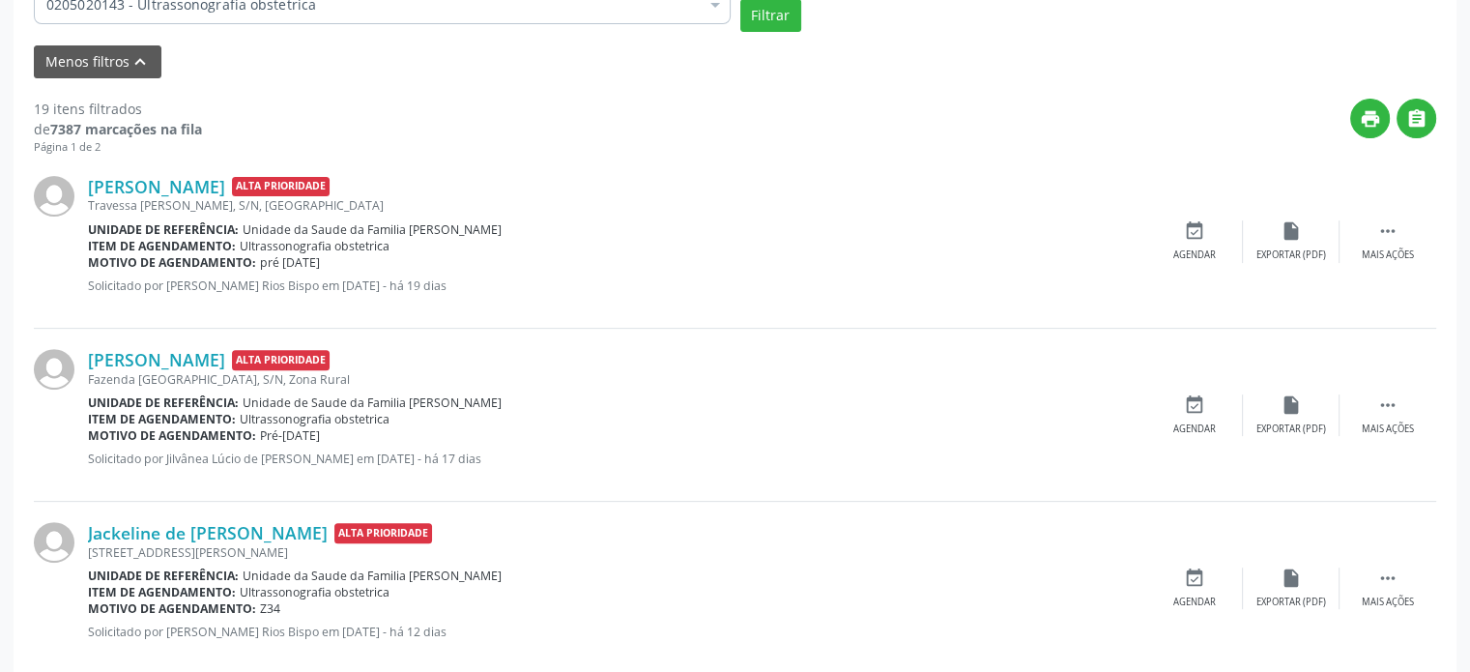
scroll to position [580, 0]
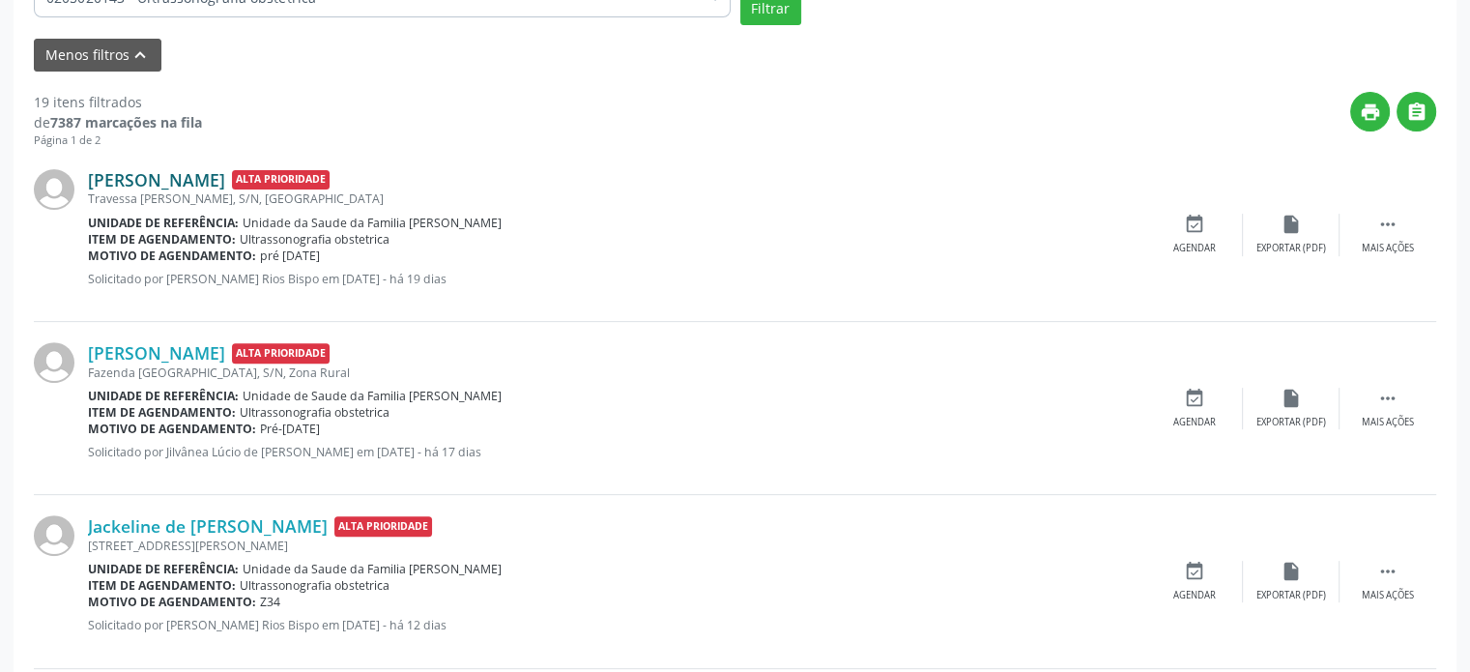
click at [193, 169] on link "[PERSON_NAME]" at bounding box center [156, 179] width 137 height 21
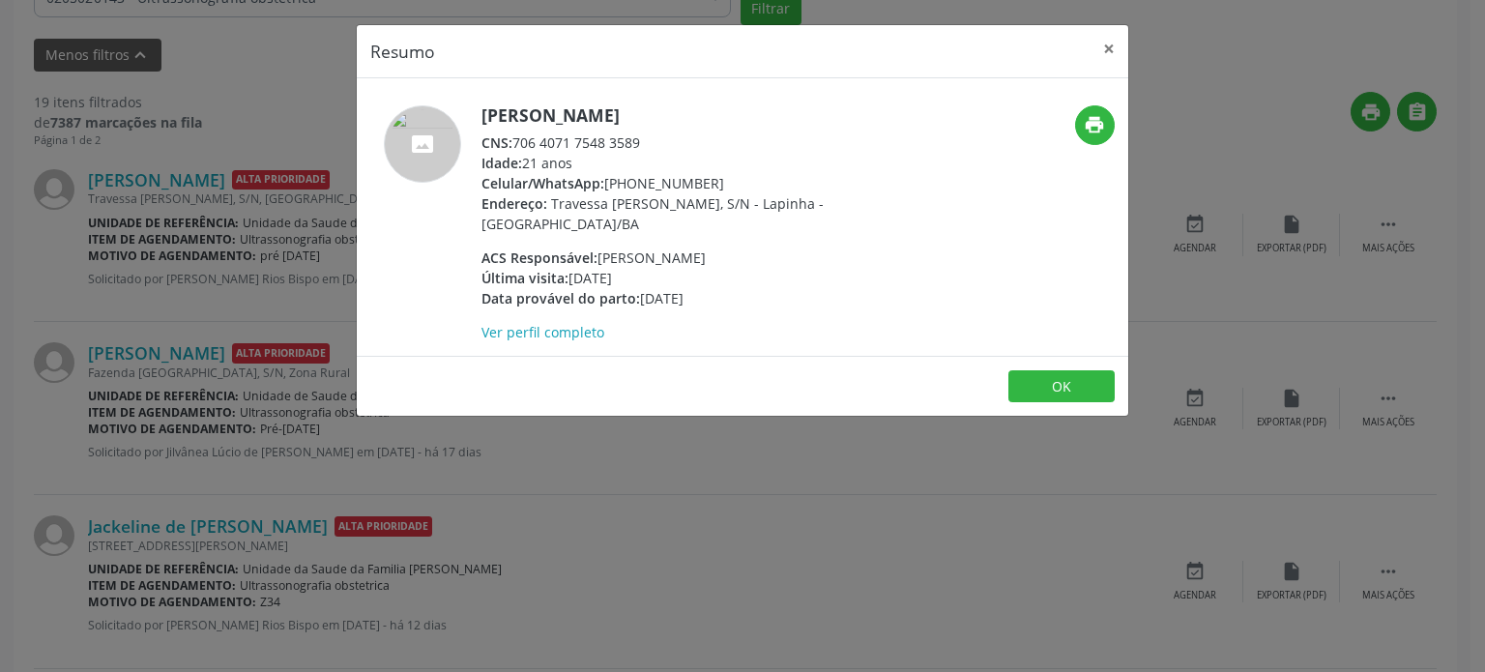
drag, startPoint x: 482, startPoint y: 111, endPoint x: 754, endPoint y: 113, distance: 271.7
click at [754, 113] on h5 "[PERSON_NAME]" at bounding box center [669, 115] width 376 height 20
copy h5 "[PERSON_NAME]"
drag, startPoint x: 607, startPoint y: 181, endPoint x: 730, endPoint y: 185, distance: 122.8
click at [730, 185] on div "Celular/WhatsApp: (74) 99927-3995" at bounding box center [669, 183] width 376 height 20
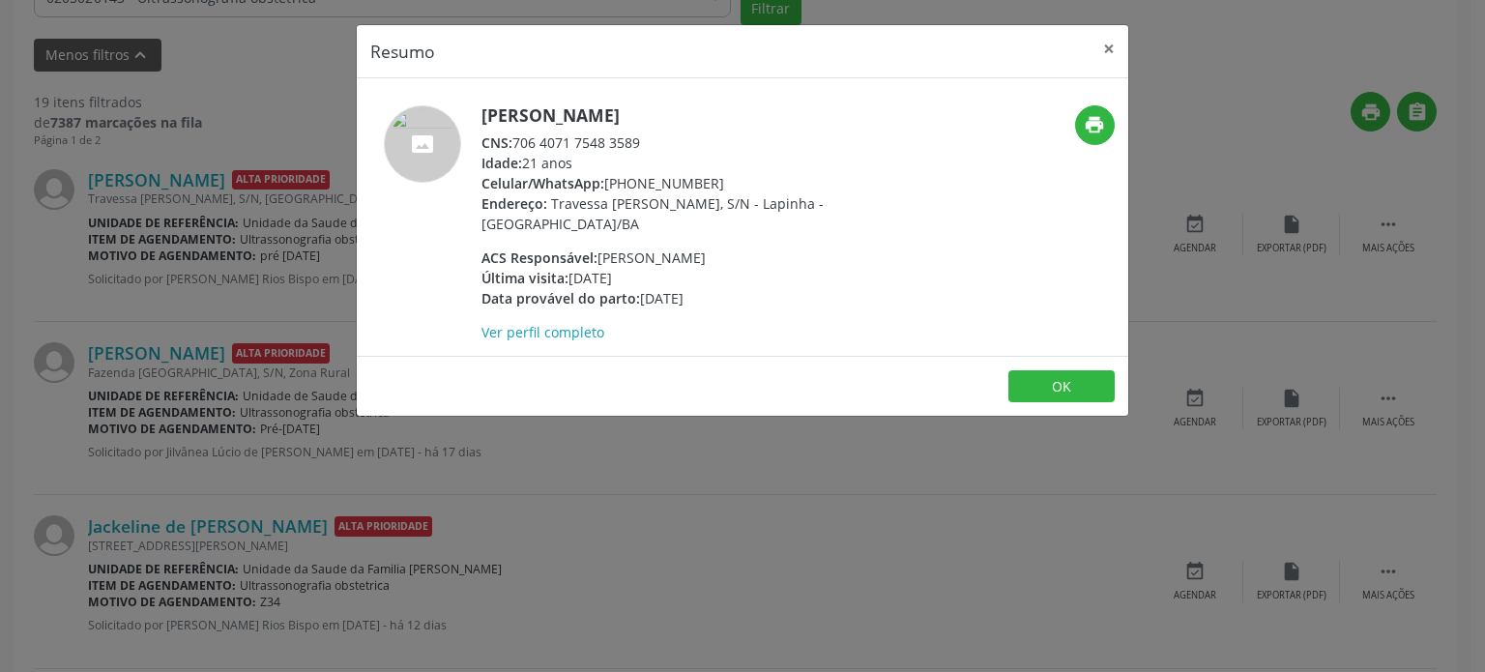
copy div "(74) 99927-3995"
click at [197, 388] on div "Resumo × Lorrany Moreira Cerqueira CNS: 706 4071 7548 3589 Idade: 21 anos Celul…" at bounding box center [742, 336] width 1485 height 672
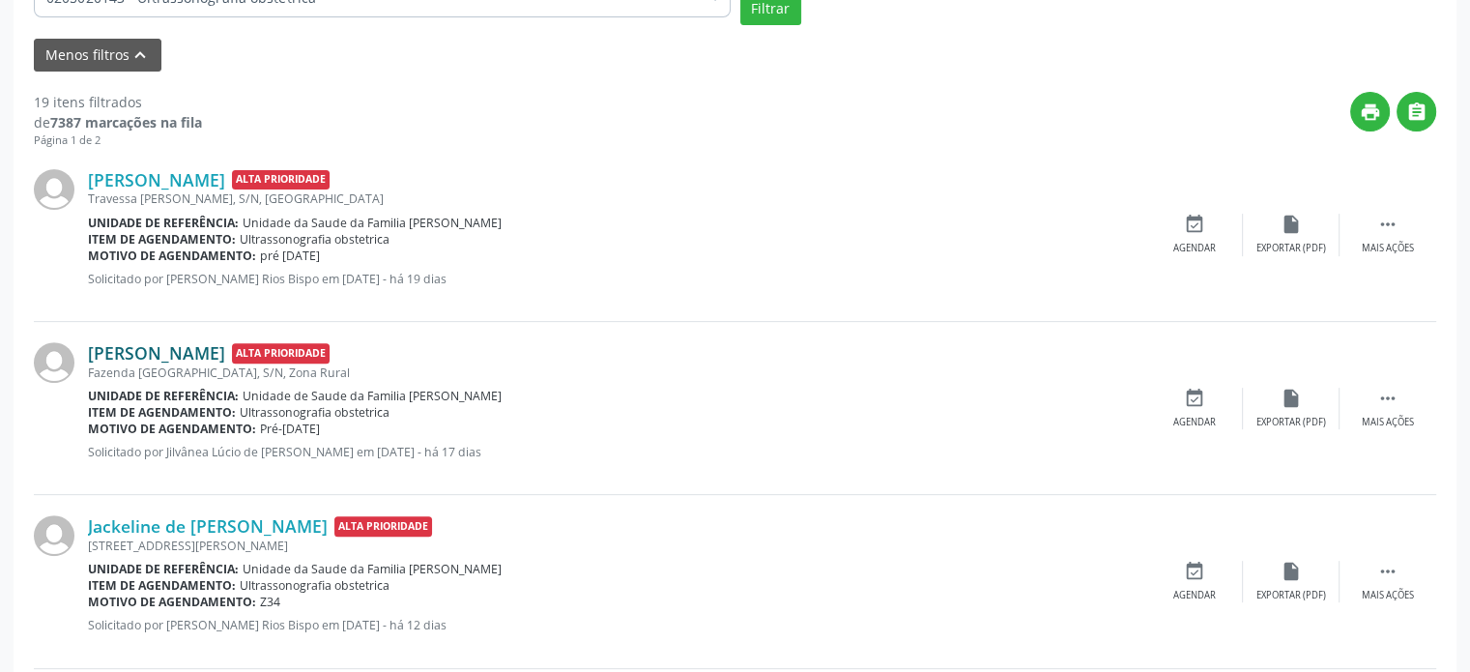
click at [196, 355] on link "[PERSON_NAME]" at bounding box center [156, 352] width 137 height 21
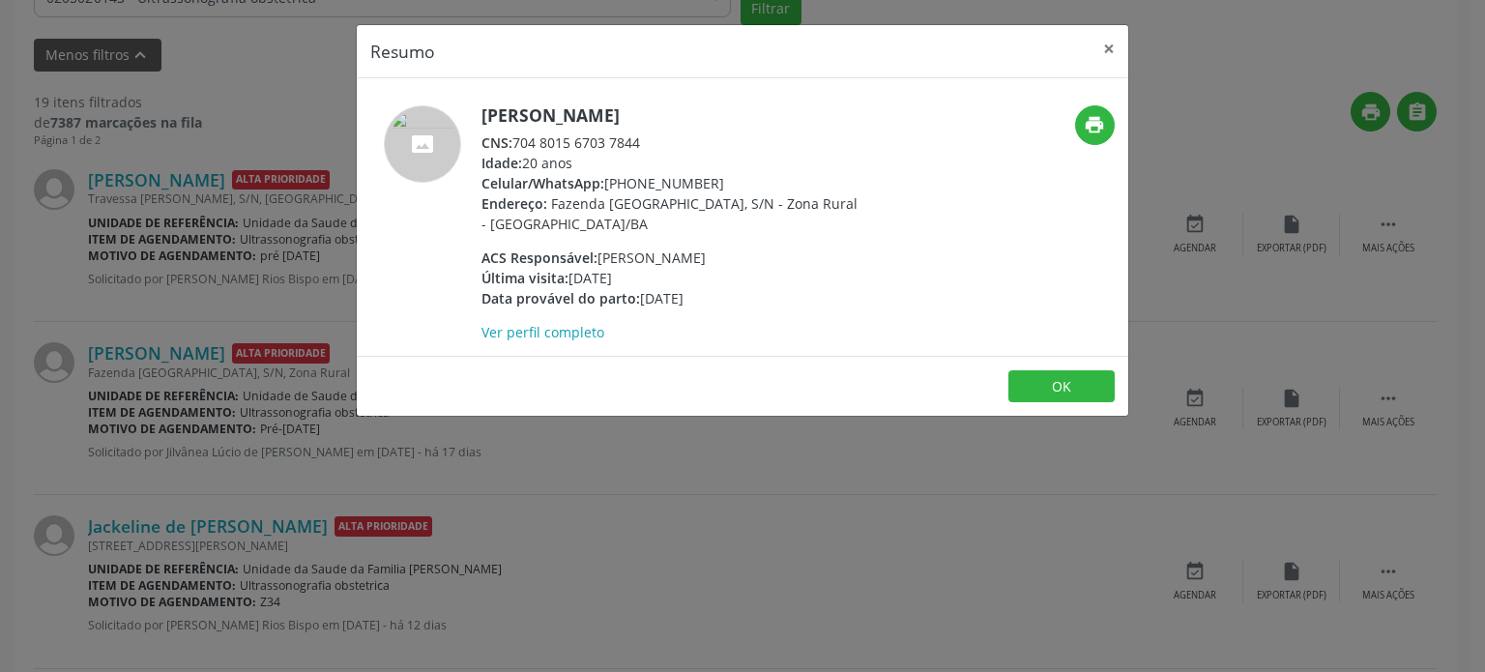
drag, startPoint x: 483, startPoint y: 109, endPoint x: 699, endPoint y: 117, distance: 215.7
click at [699, 117] on h5 "[PERSON_NAME]" at bounding box center [669, 115] width 376 height 20
click at [225, 440] on div "Resumo × Allana Pessoa Santos CNS: 704 8015 6703 7844 Idade: 20 anos Celular/Wh…" at bounding box center [742, 336] width 1485 height 672
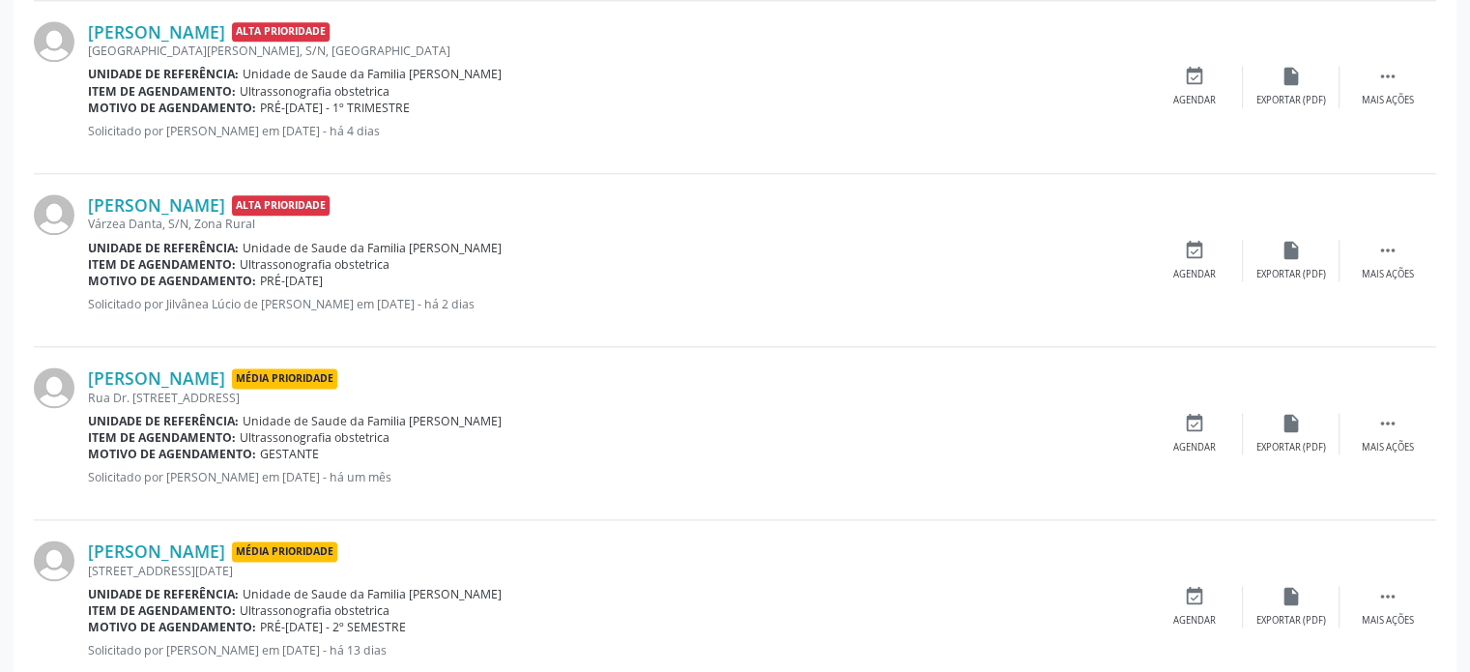
scroll to position [2448, 0]
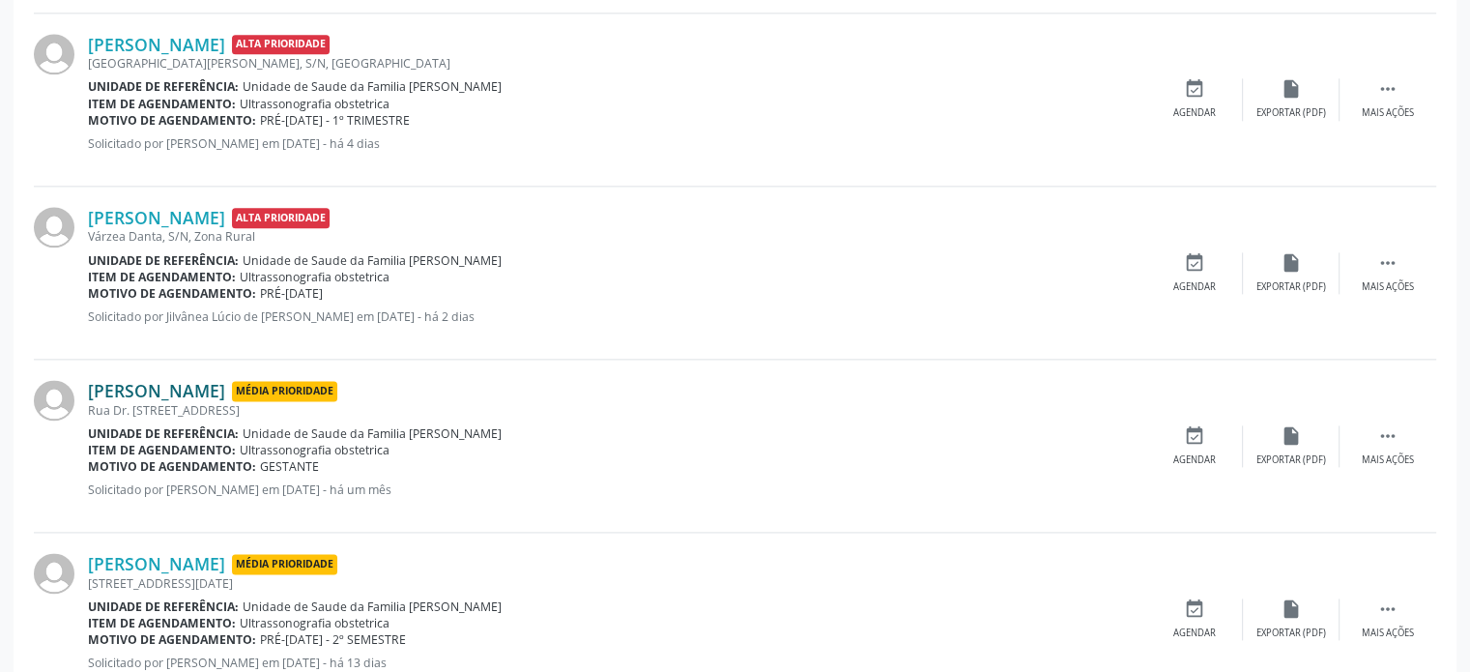
click at [209, 383] on link "[PERSON_NAME]" at bounding box center [156, 390] width 137 height 21
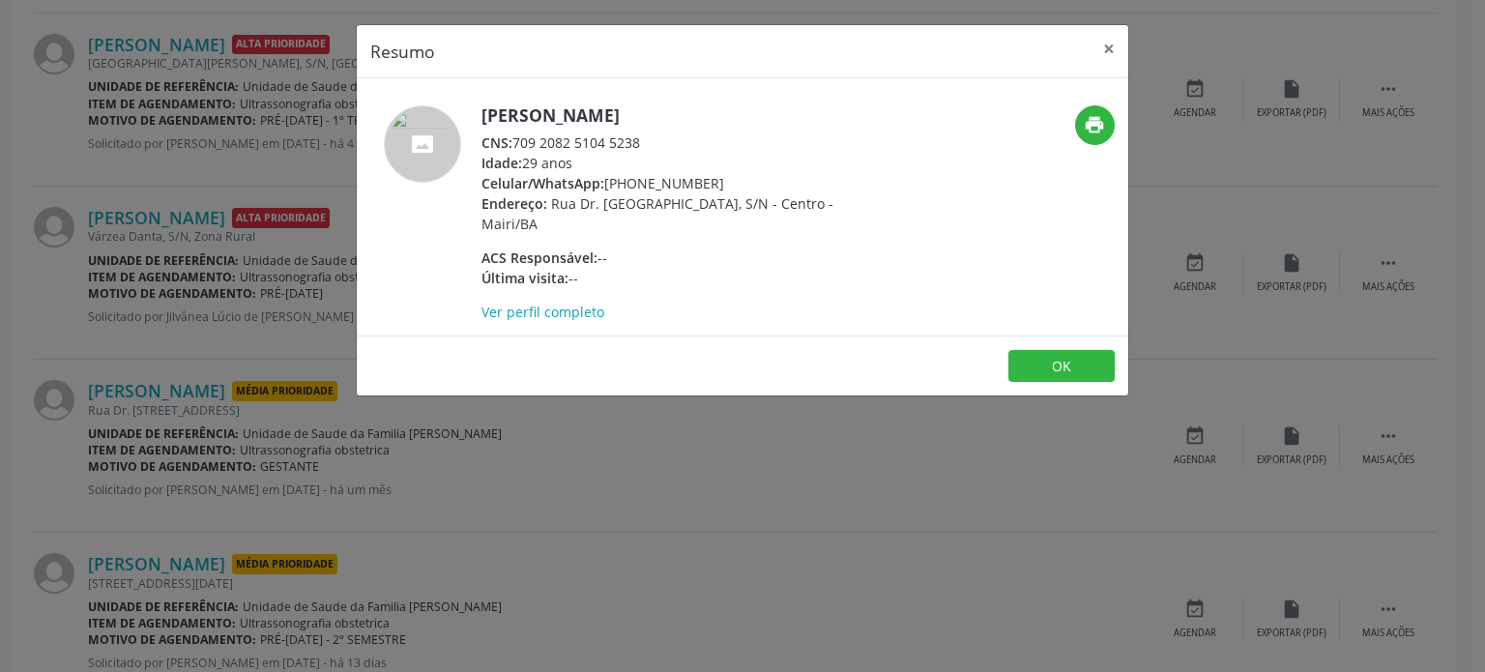
drag, startPoint x: 483, startPoint y: 108, endPoint x: 763, endPoint y: 109, distance: 279.4
click at [763, 109] on h5 "[PERSON_NAME]" at bounding box center [669, 115] width 376 height 20
click at [607, 177] on div "Celular/WhatsApp: (74) 99958-4466" at bounding box center [669, 183] width 376 height 20
drag, startPoint x: 607, startPoint y: 185, endPoint x: 715, endPoint y: 181, distance: 108.3
click at [715, 181] on div "Celular/WhatsApp: (74) 99958-4466" at bounding box center [669, 183] width 376 height 20
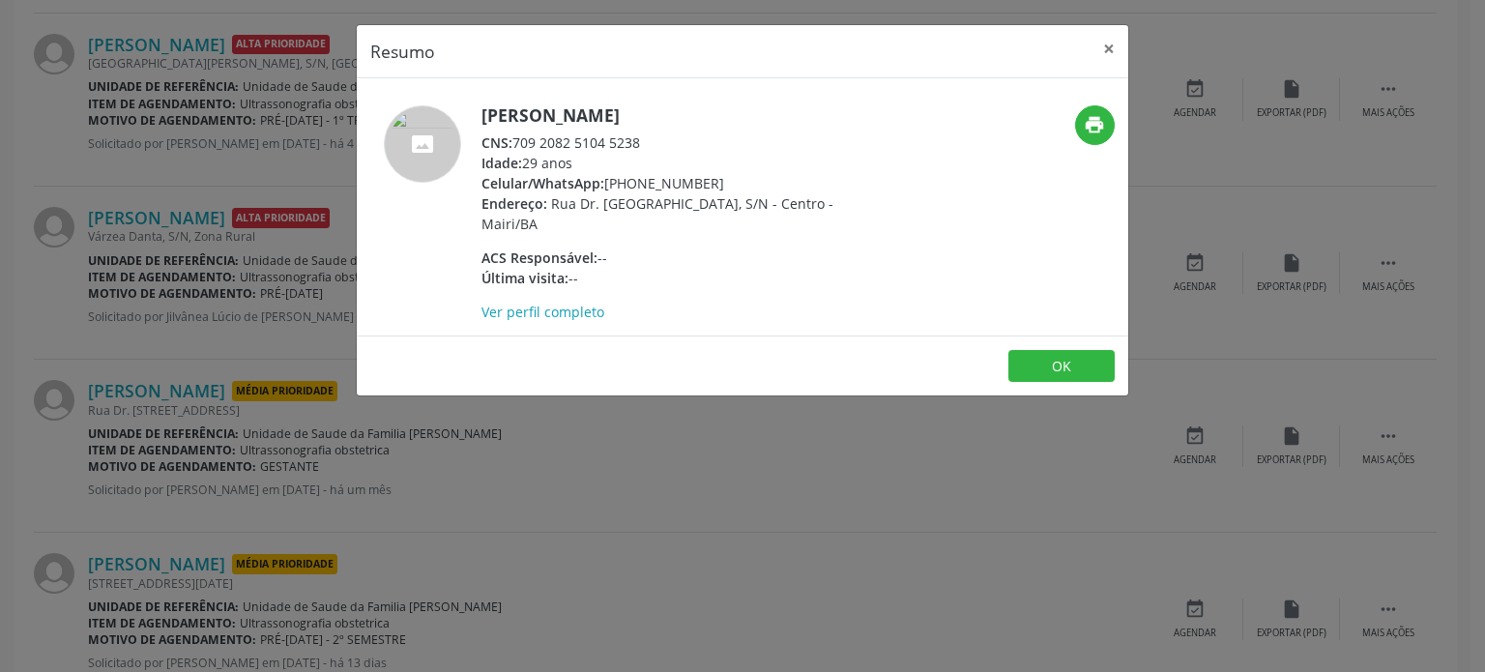
click at [239, 142] on div "Resumo × Ana Paula de Oliveira Rios CNS: 709 2082 5104 5238 Idade: 29 anos Celu…" at bounding box center [742, 336] width 1485 height 672
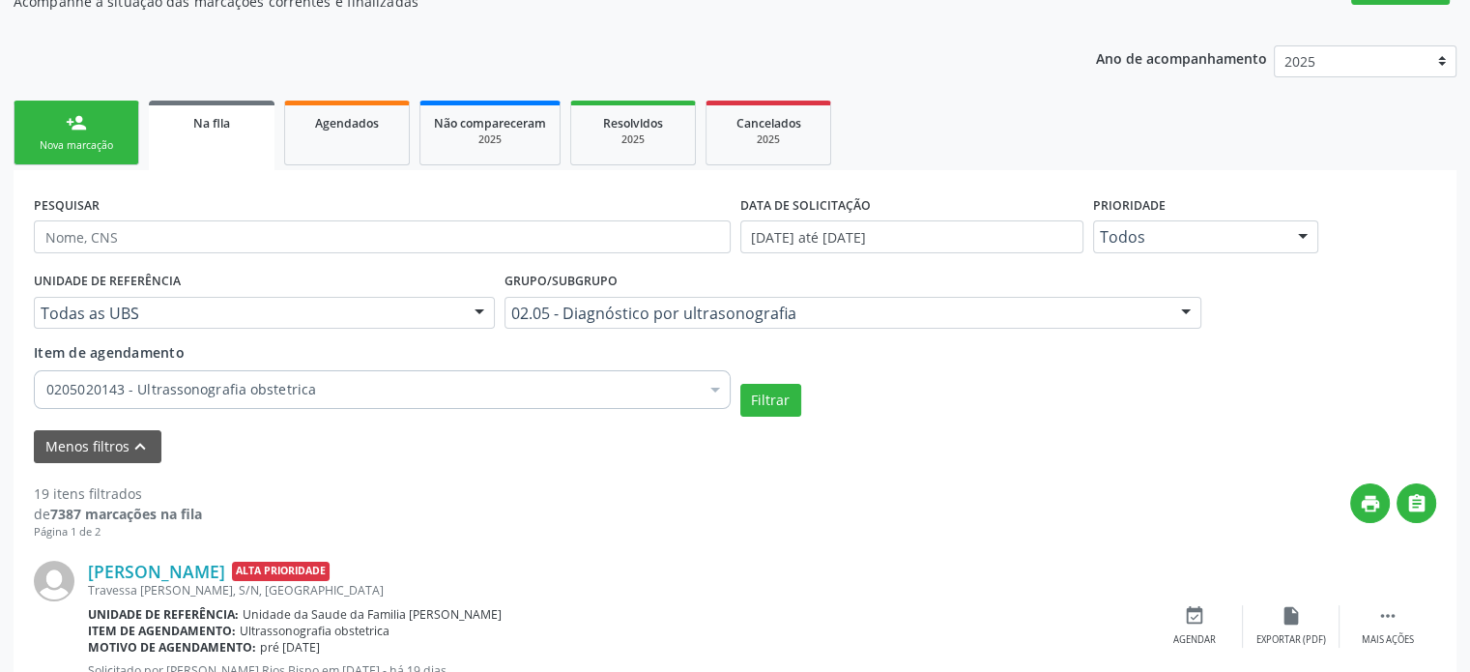
scroll to position [128, 0]
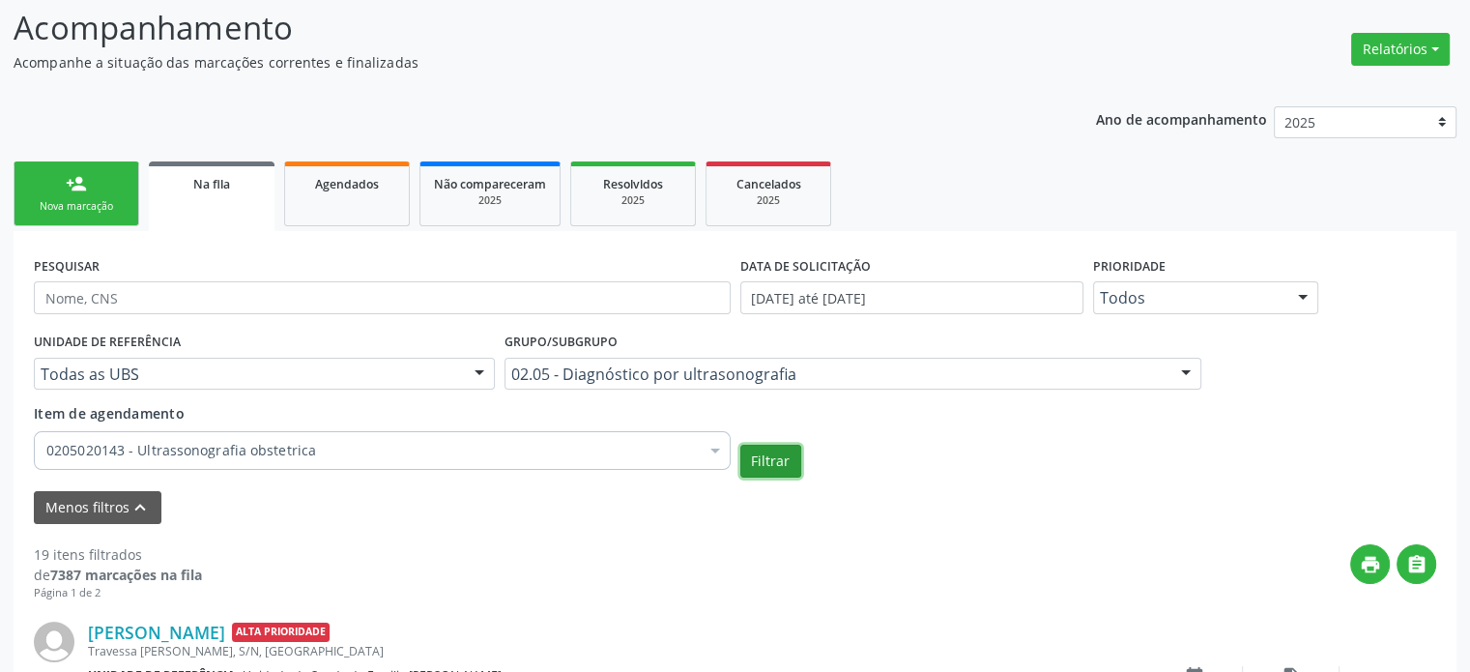
click at [779, 462] on button "Filtrar" at bounding box center [770, 461] width 61 height 33
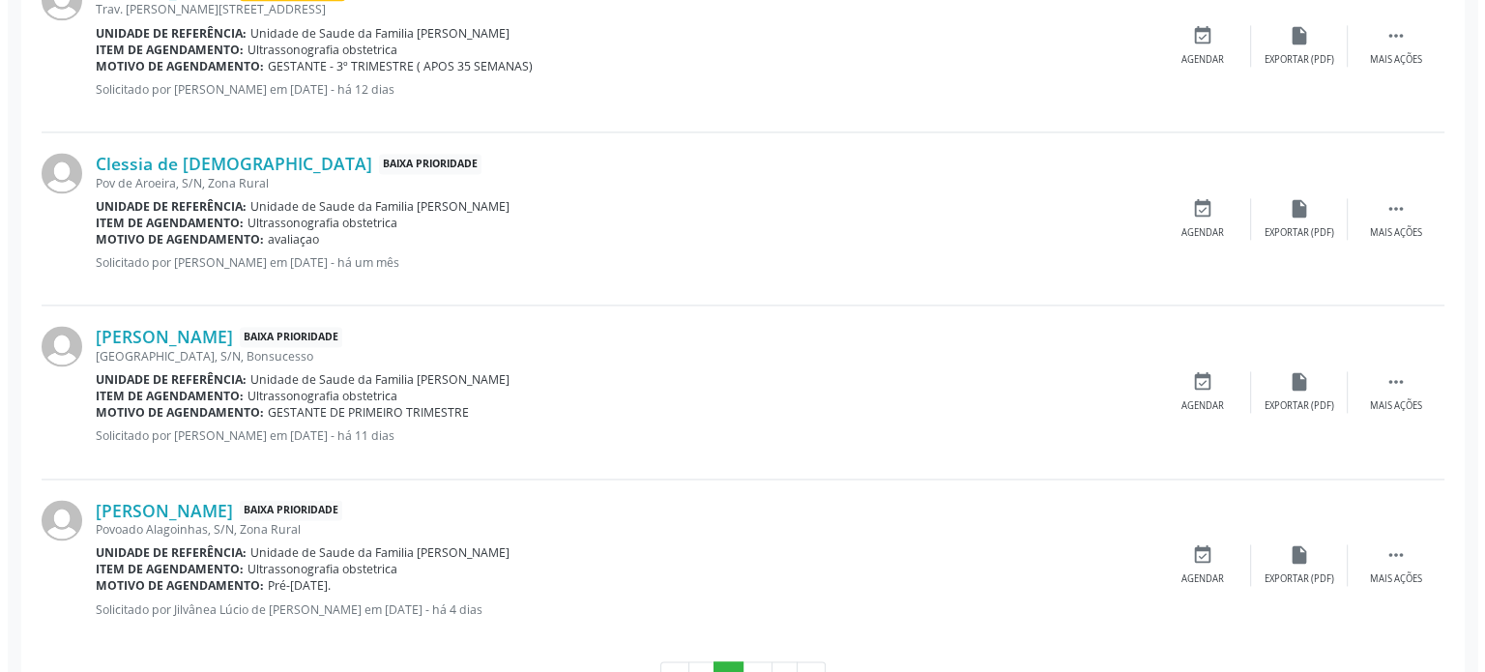
scroll to position [2738, 0]
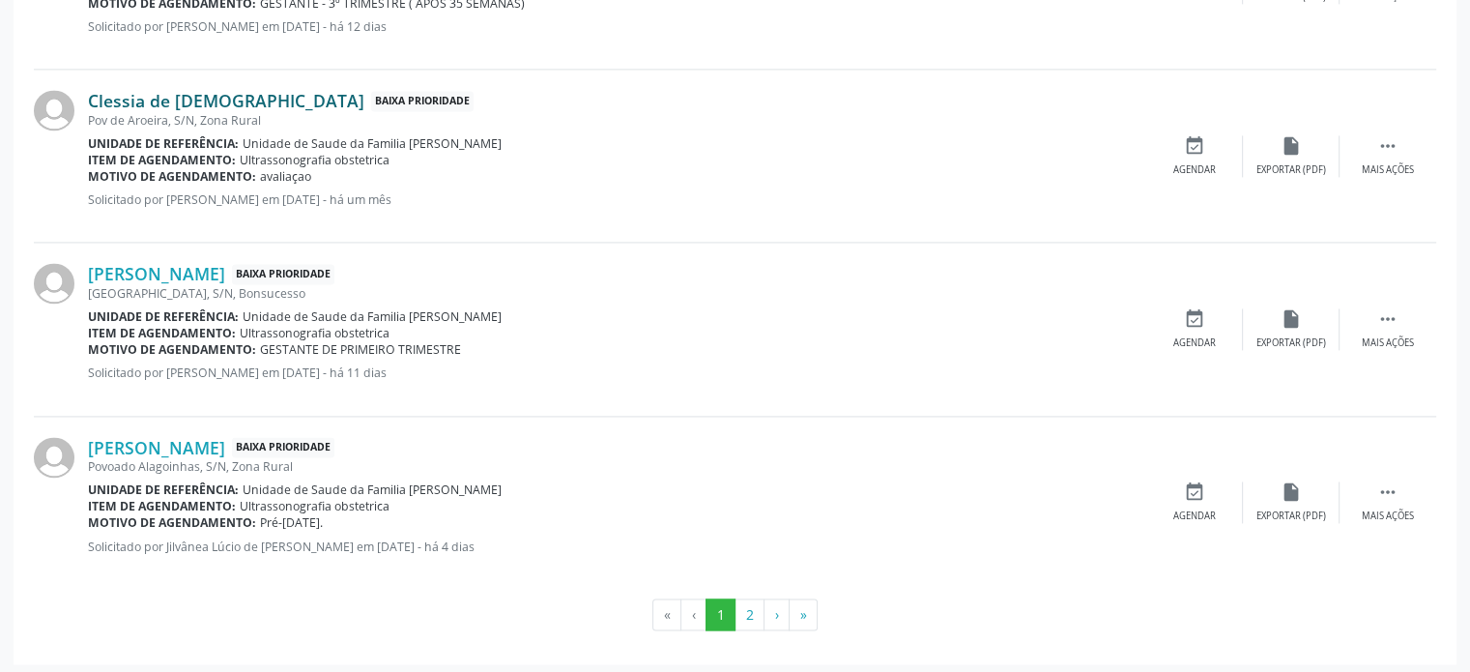
click at [191, 94] on link "Clessia de Jesus" at bounding box center [226, 100] width 276 height 21
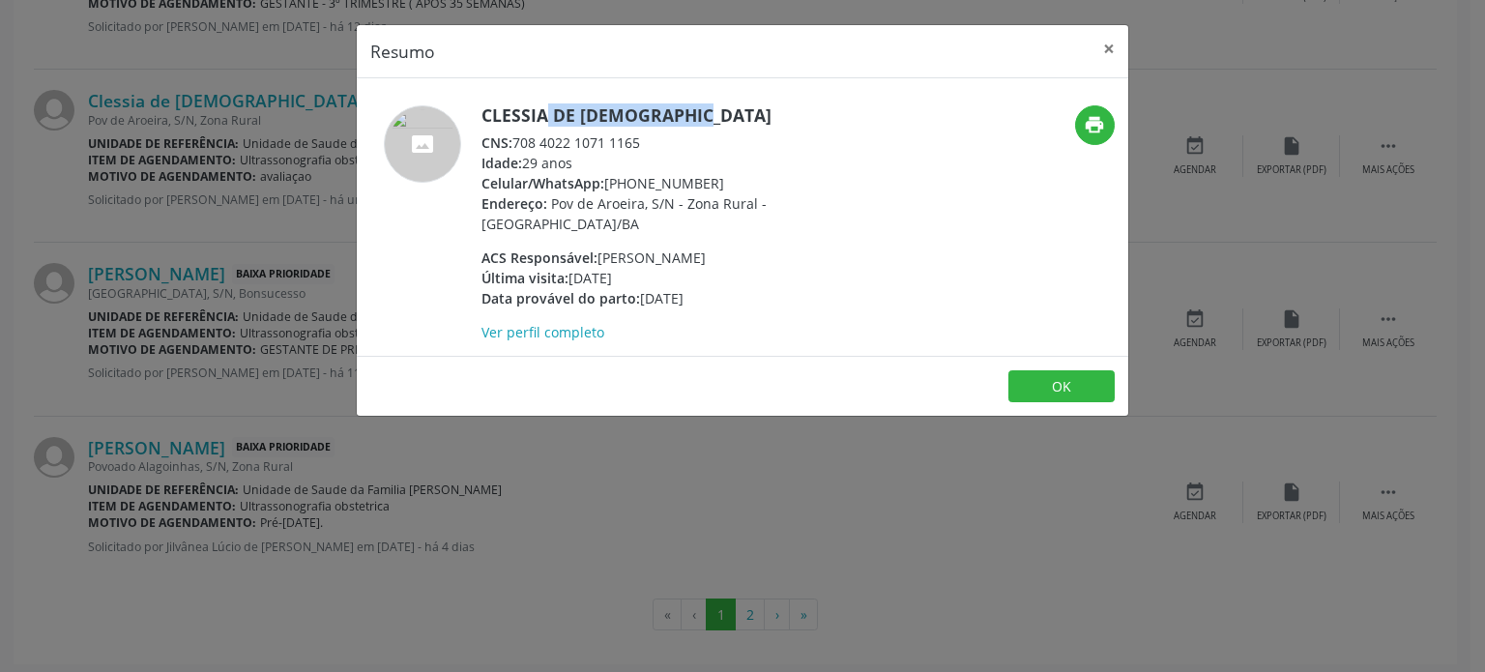
drag, startPoint x: 484, startPoint y: 110, endPoint x: 713, endPoint y: 114, distance: 229.1
click at [713, 114] on h5 "Clessia de Jesus" at bounding box center [669, 115] width 376 height 20
drag, startPoint x: 516, startPoint y: 138, endPoint x: 645, endPoint y: 141, distance: 128.6
click at [645, 141] on div "CNS: 708 4022 1071 1165" at bounding box center [669, 142] width 376 height 20
click at [264, 192] on div "Resumo × Clessia de Jesus CNS: 708 4022 1071 1165 Idade: 29 anos Celular/WhatsA…" at bounding box center [742, 336] width 1485 height 672
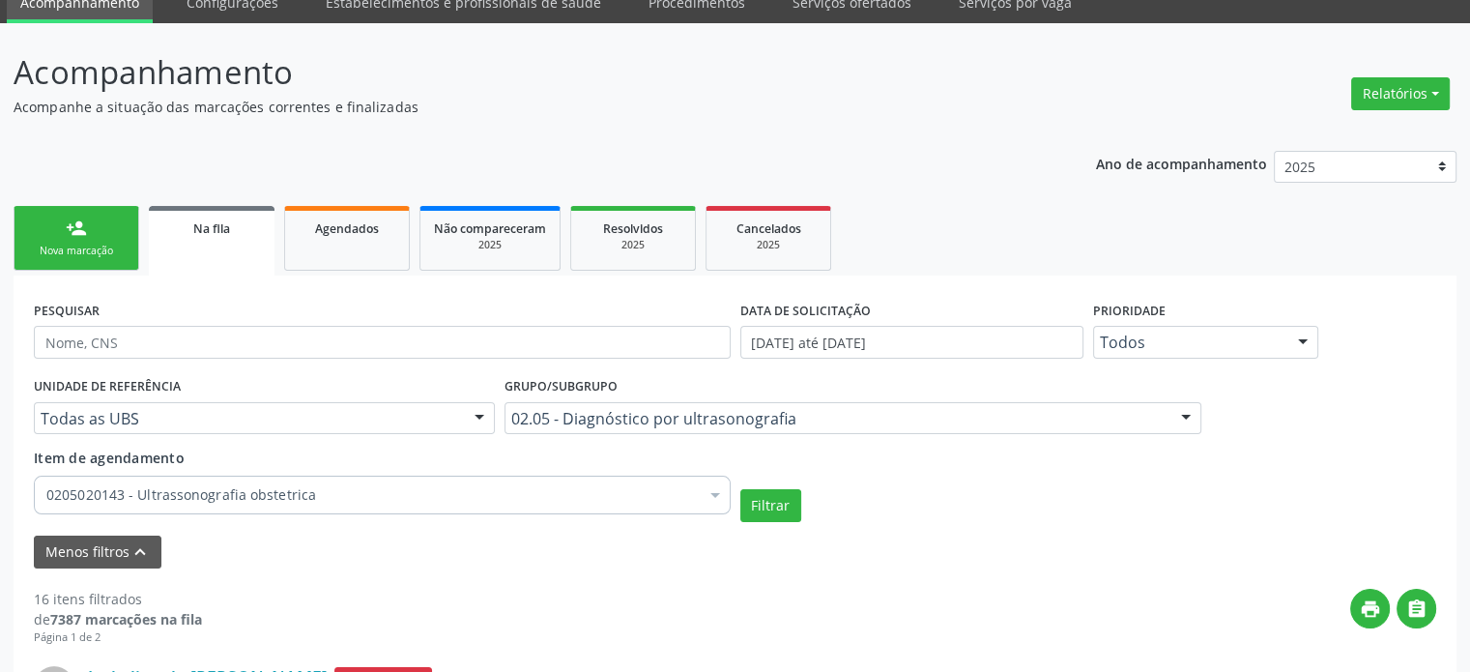
scroll to position [0, 0]
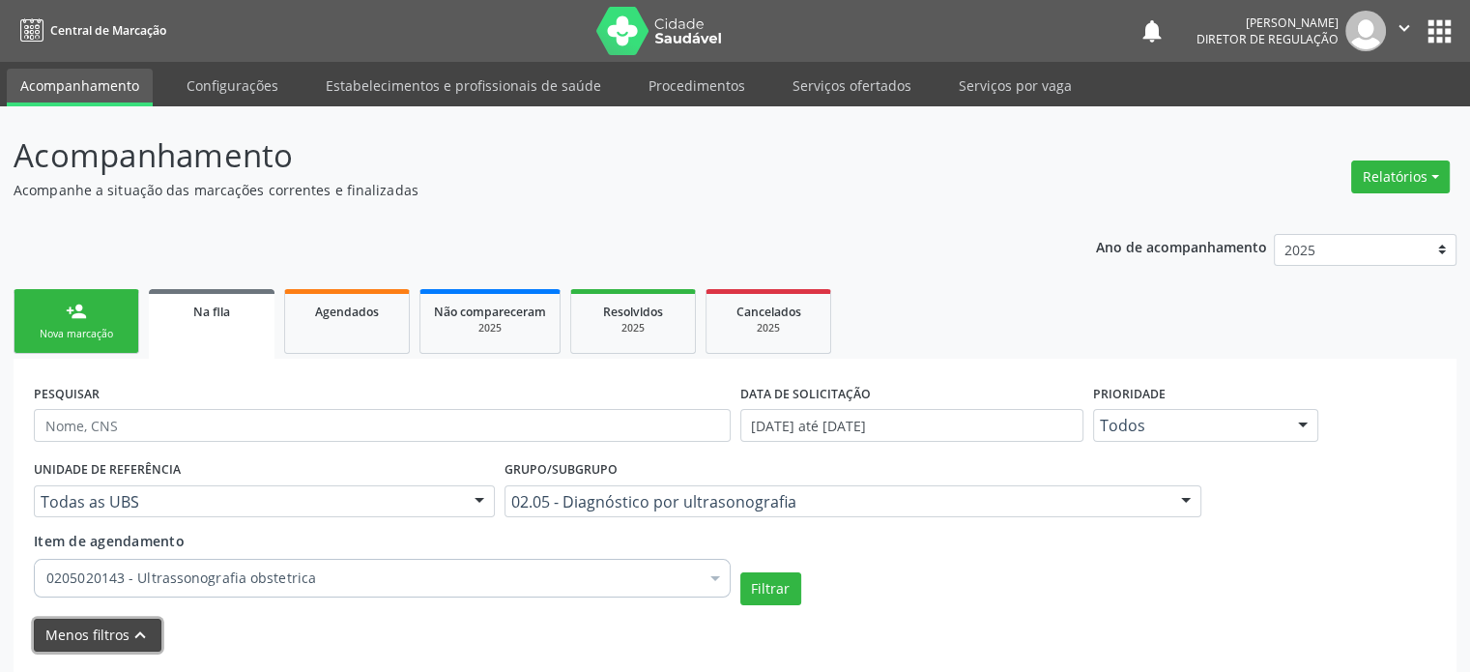
click at [96, 639] on button "Menos filtros keyboard_arrow_up" at bounding box center [98, 636] width 128 height 34
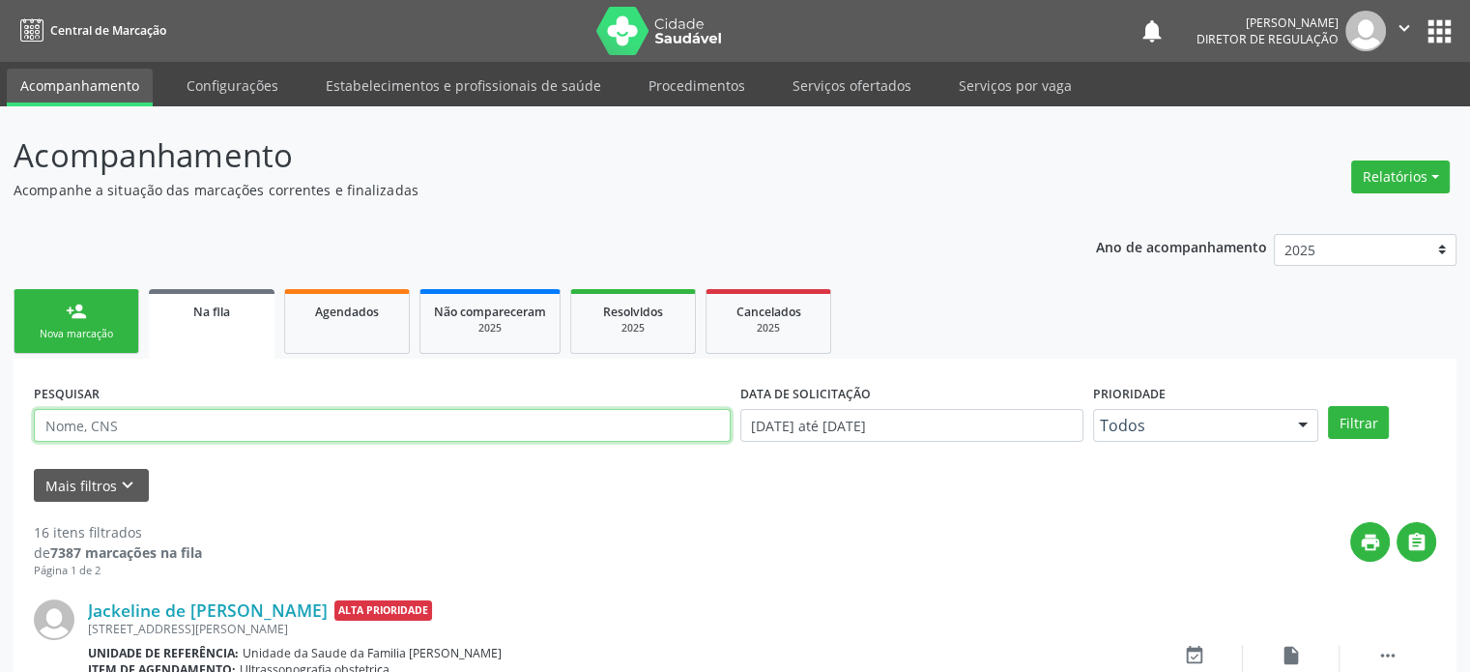
click at [116, 421] on input "text" at bounding box center [382, 425] width 697 height 33
paste input "708 4022 1071 1165"
type input "708 4022 1071 1165"
click at [1328, 406] on button "Filtrar" at bounding box center [1358, 422] width 61 height 33
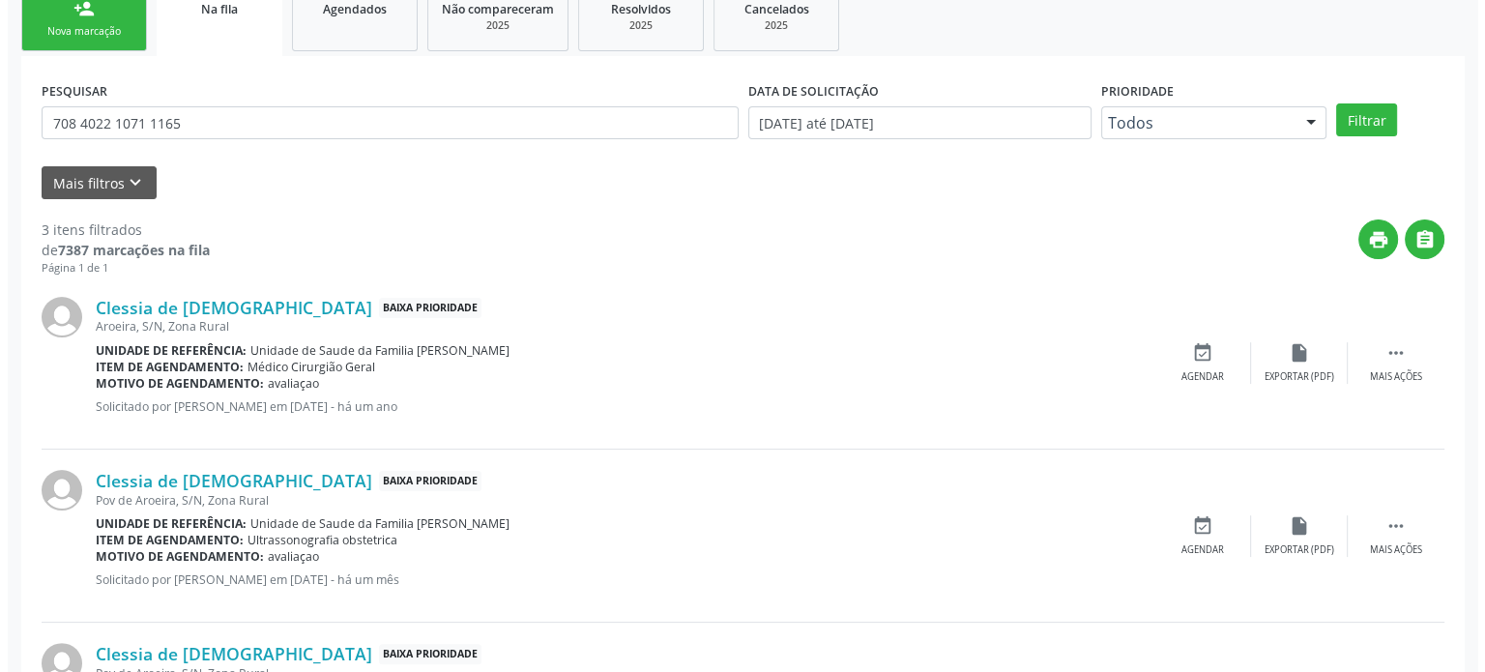
scroll to position [457, 0]
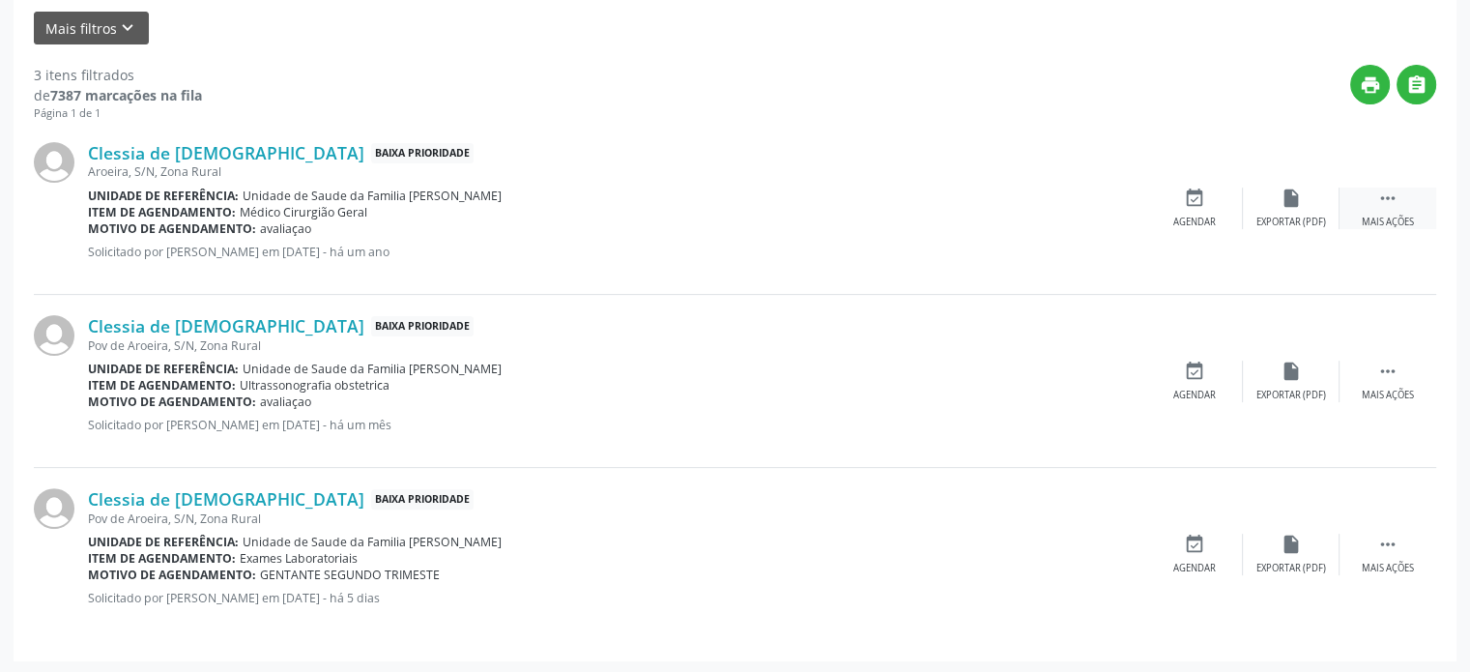
click at [1388, 216] on div "Mais ações" at bounding box center [1388, 223] width 52 height 14
click at [1177, 210] on div "cancel Cancelar" at bounding box center [1195, 209] width 97 height 42
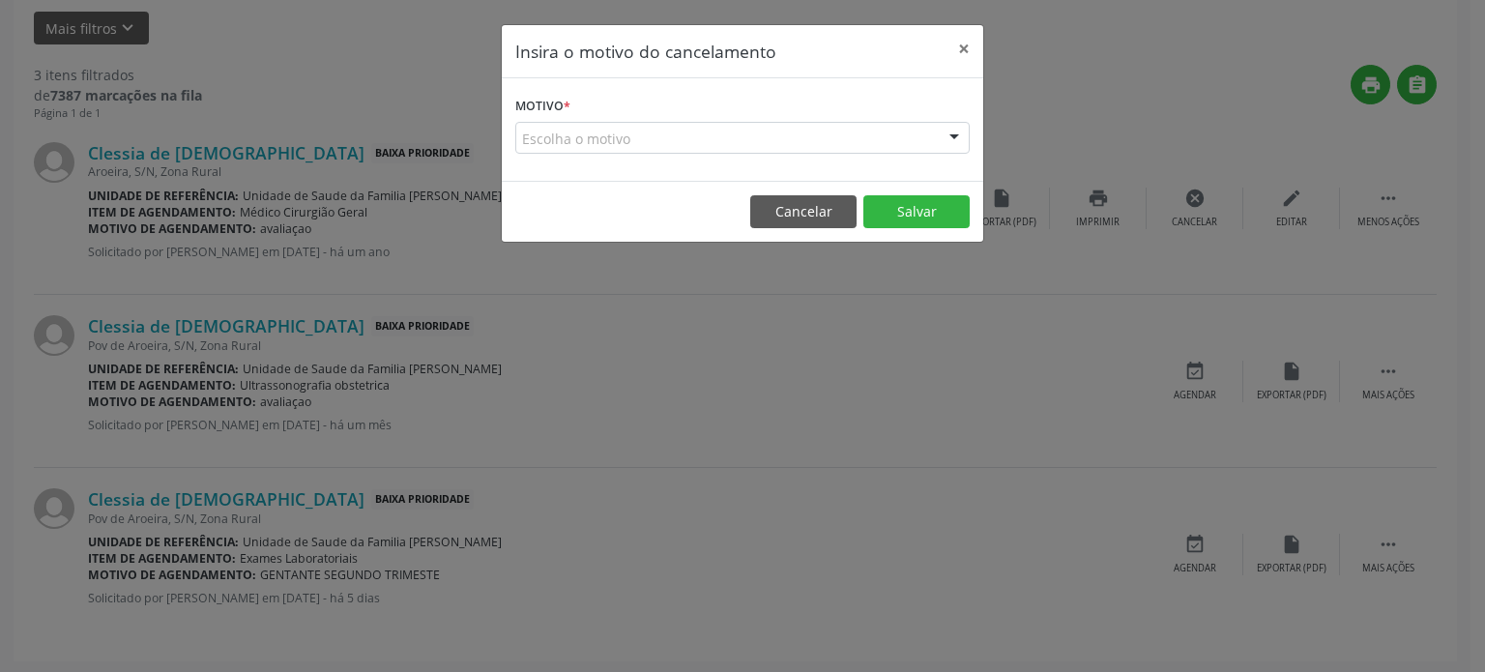
click at [594, 131] on div "Escolha o motivo" at bounding box center [742, 138] width 454 height 33
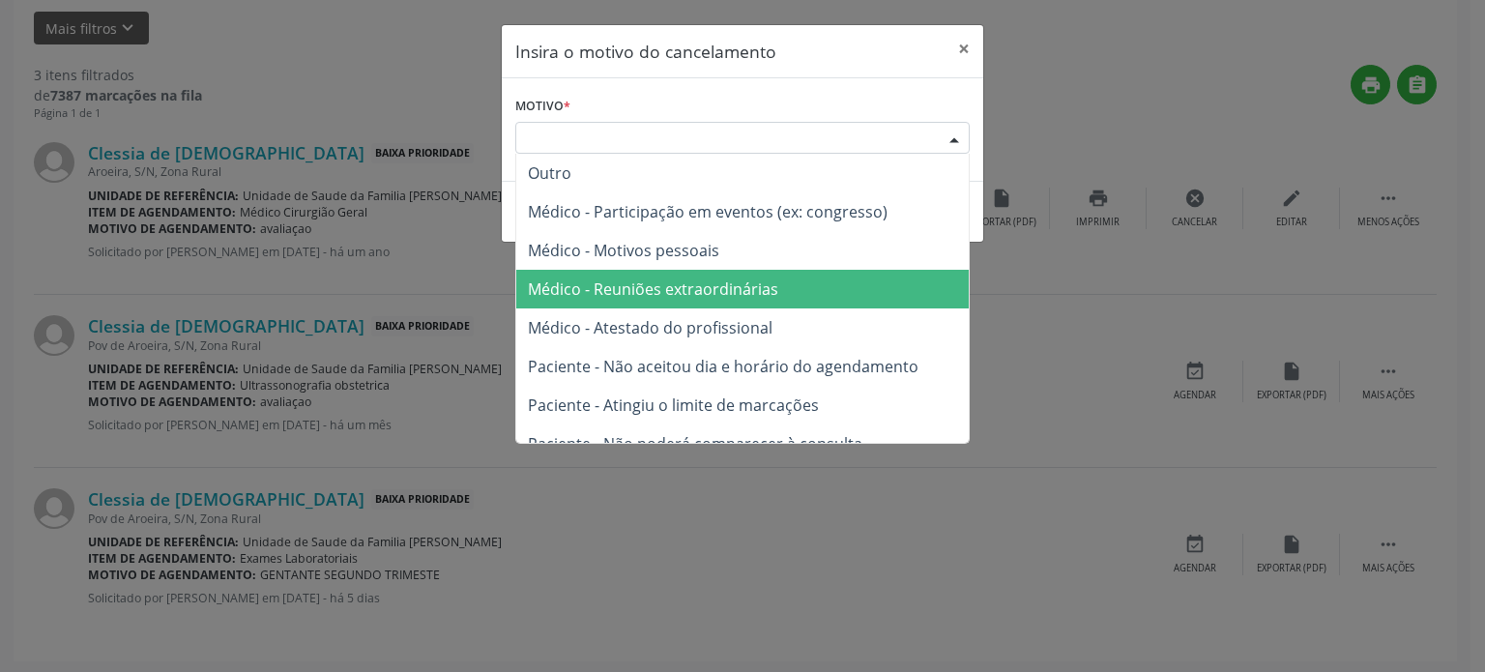
click at [644, 295] on span "Médico - Reuniões extraordinárias" at bounding box center [653, 288] width 250 height 21
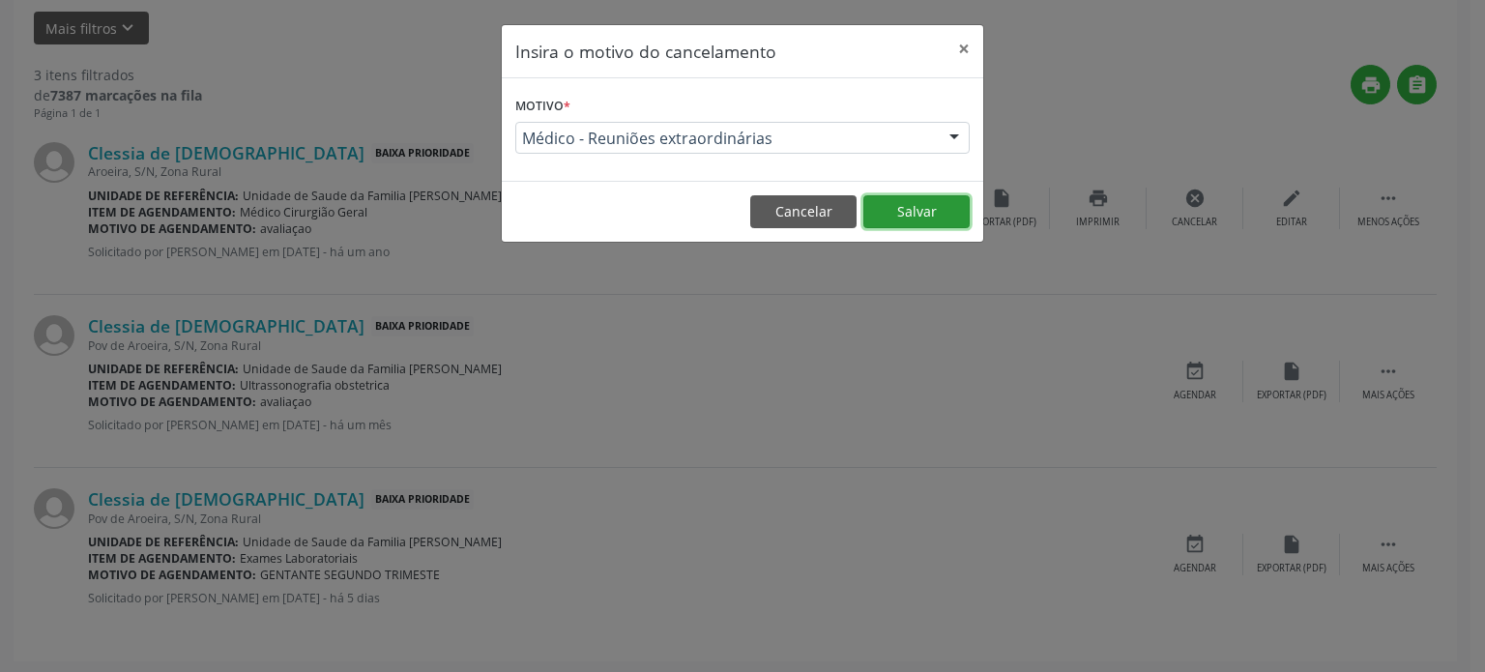
click at [936, 208] on button "Salvar" at bounding box center [916, 211] width 106 height 33
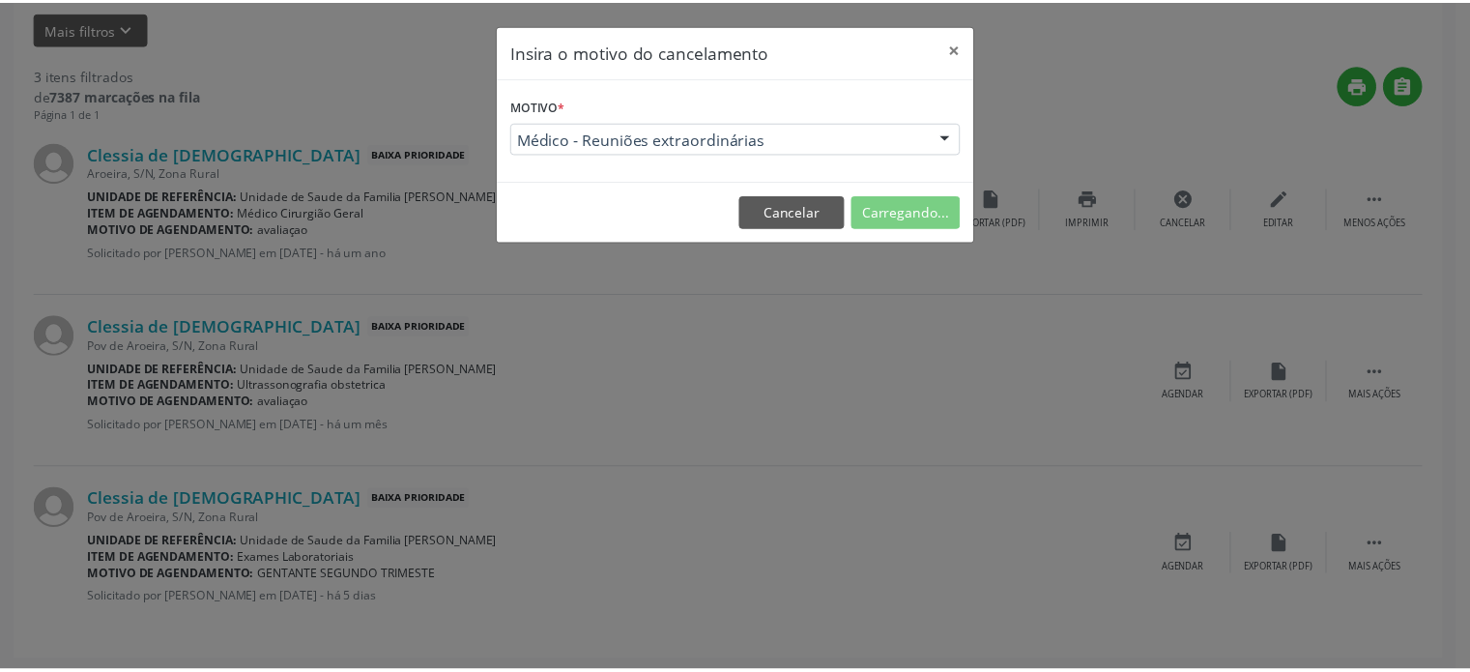
scroll to position [0, 0]
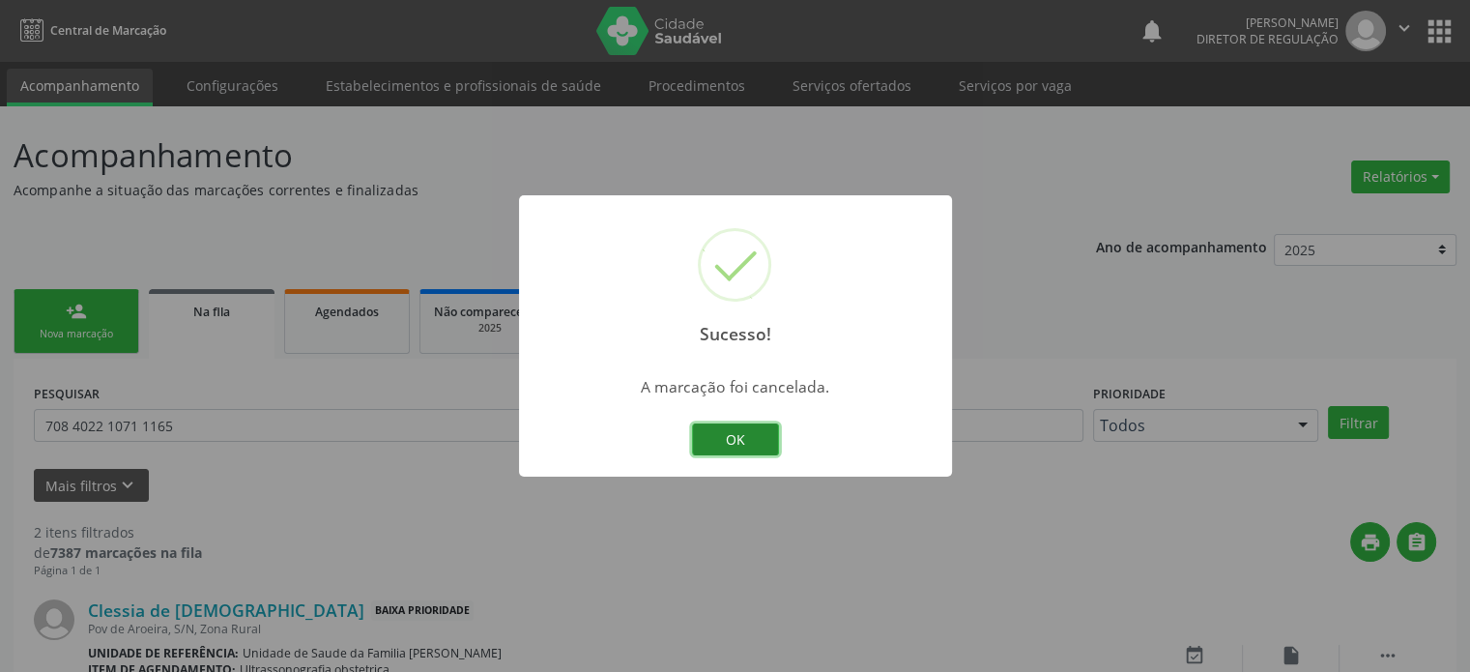
click at [755, 436] on button "OK" at bounding box center [735, 439] width 87 height 33
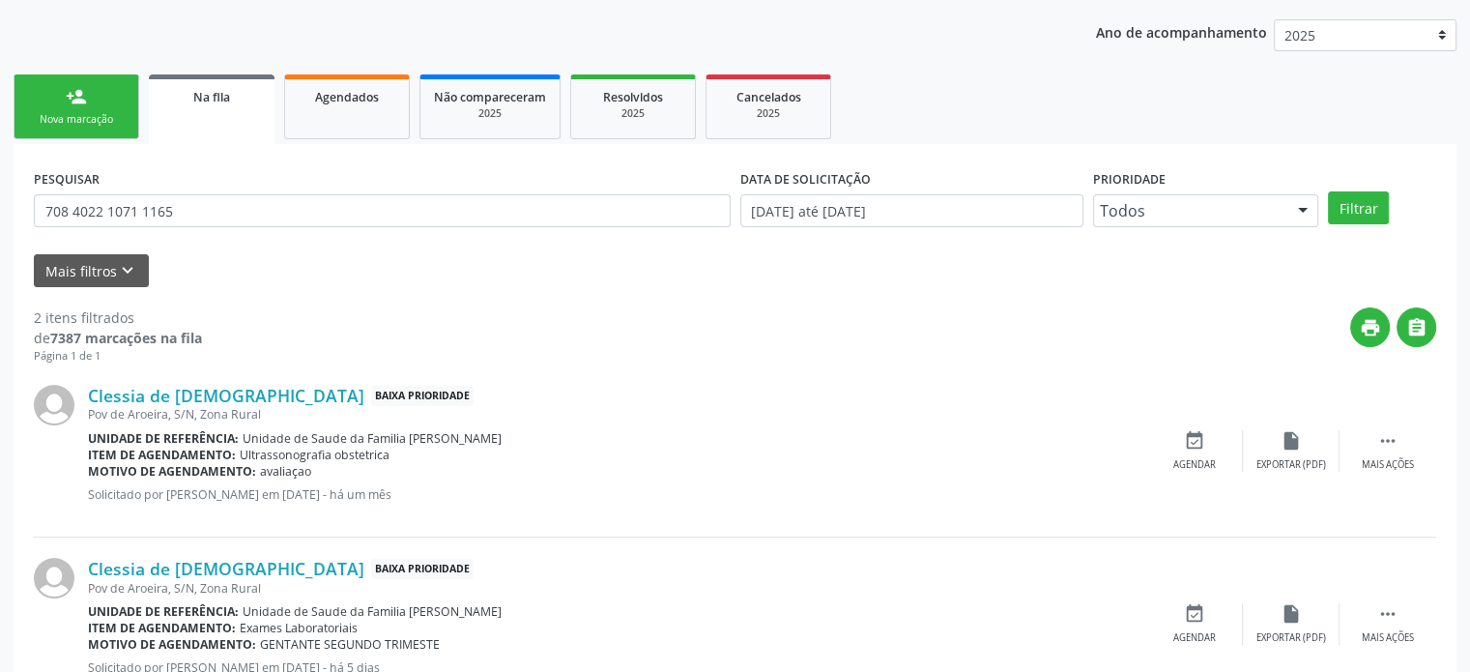
scroll to position [284, 0]
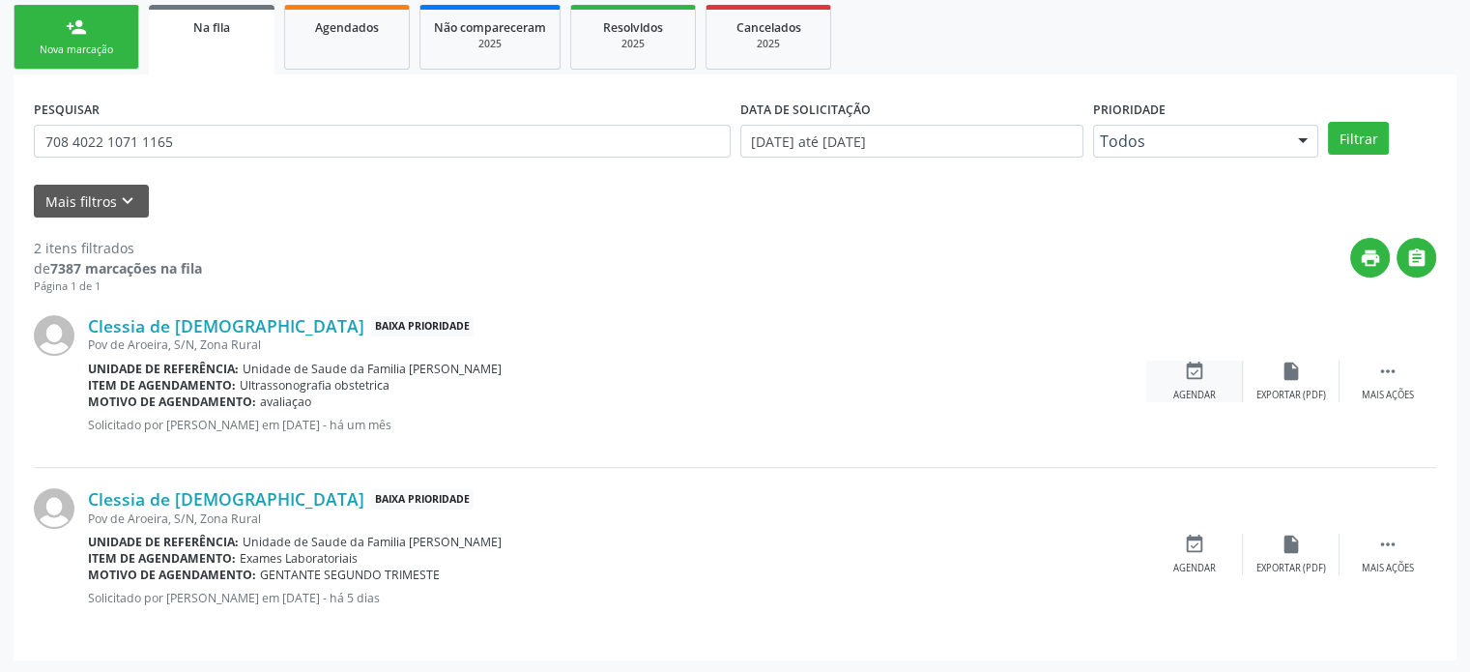
click at [1179, 364] on div "event_available Agendar" at bounding box center [1195, 382] width 97 height 42
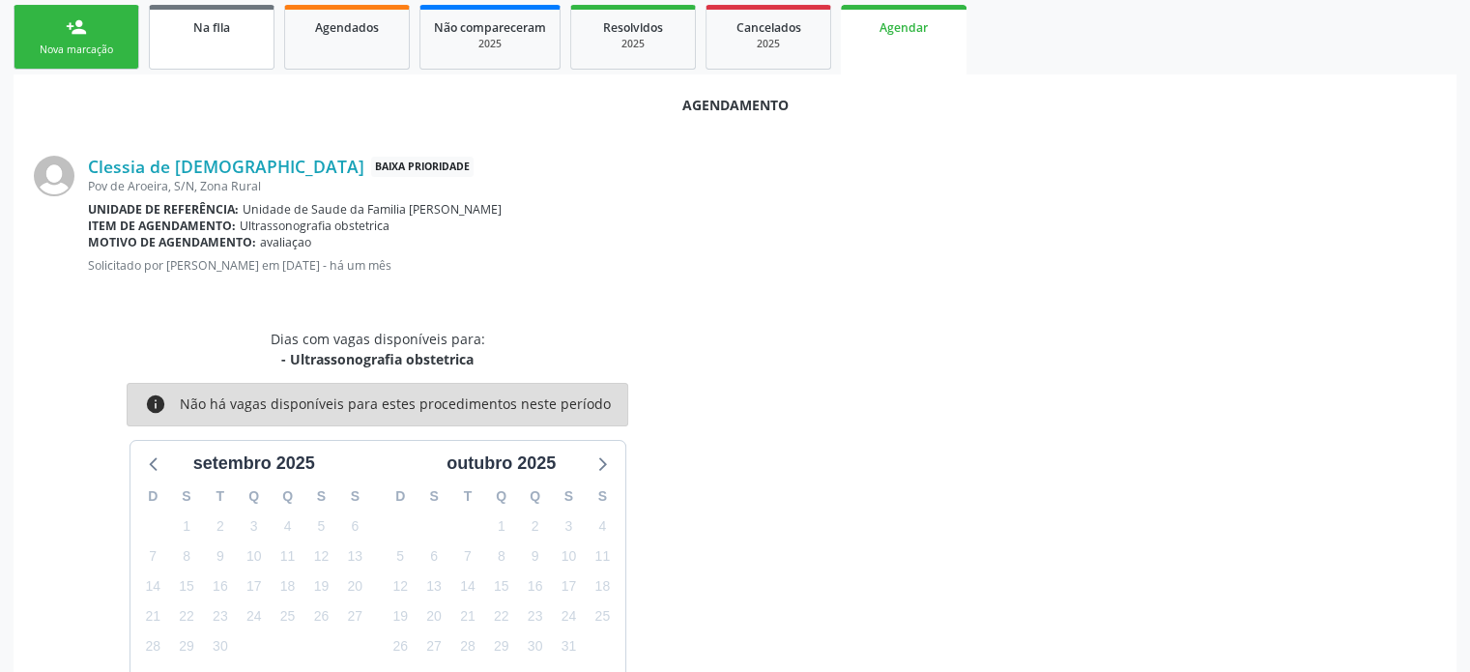
click at [198, 49] on link "Na fila" at bounding box center [212, 37] width 126 height 65
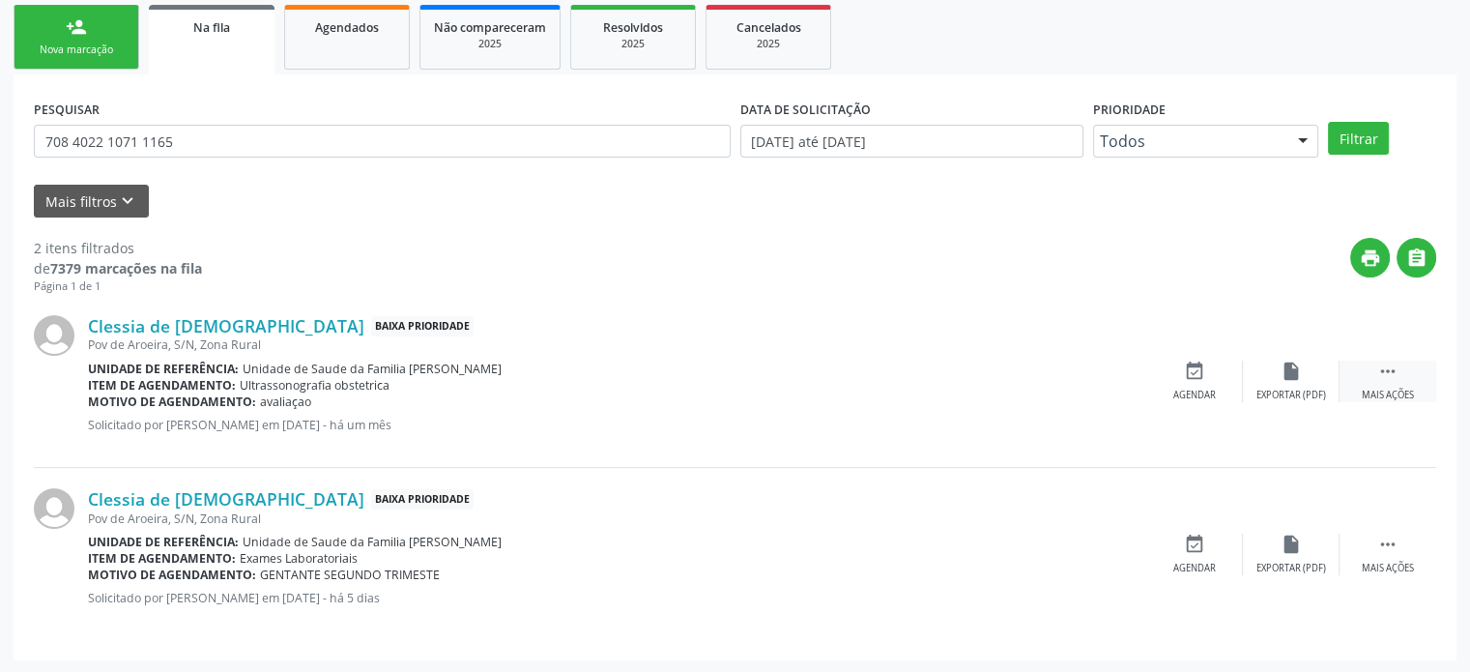
click at [1388, 370] on icon "" at bounding box center [1388, 371] width 21 height 21
click at [1195, 374] on icon "cancel" at bounding box center [1194, 371] width 21 height 21
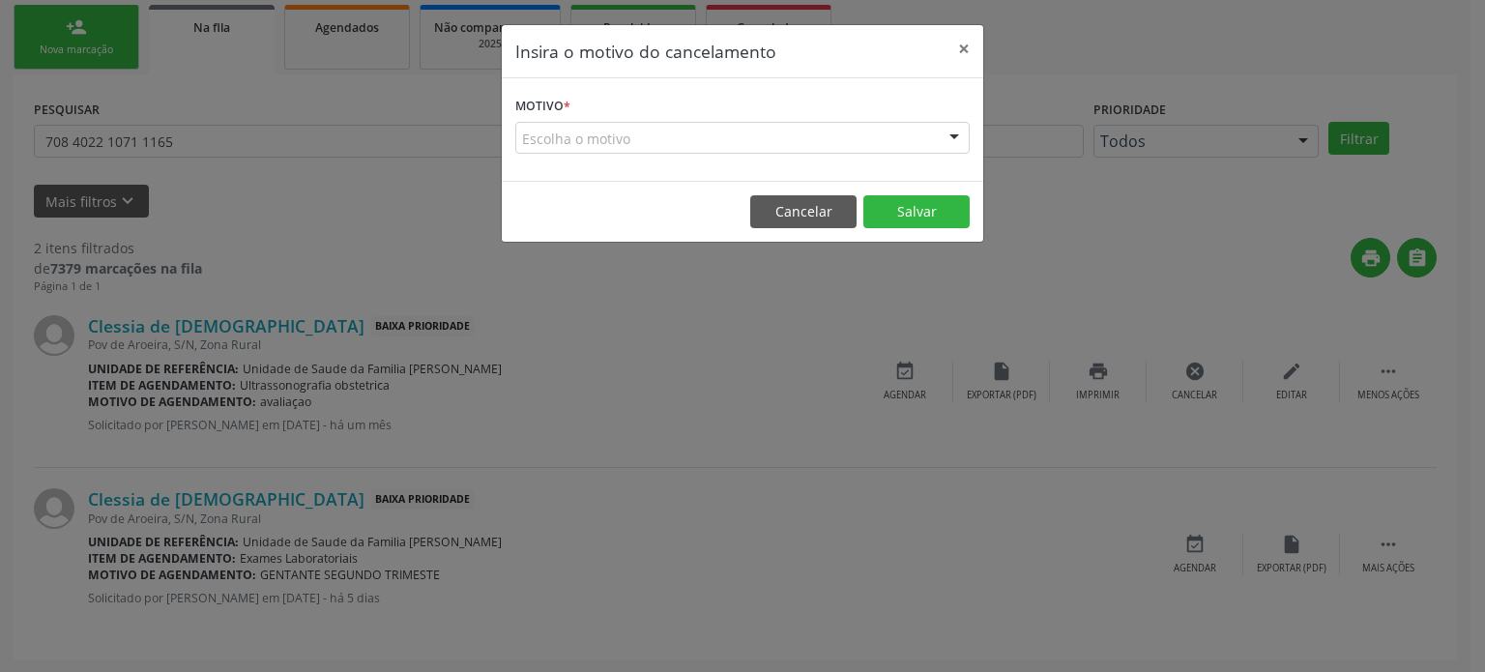
click at [669, 132] on div "Escolha o motivo" at bounding box center [742, 138] width 454 height 33
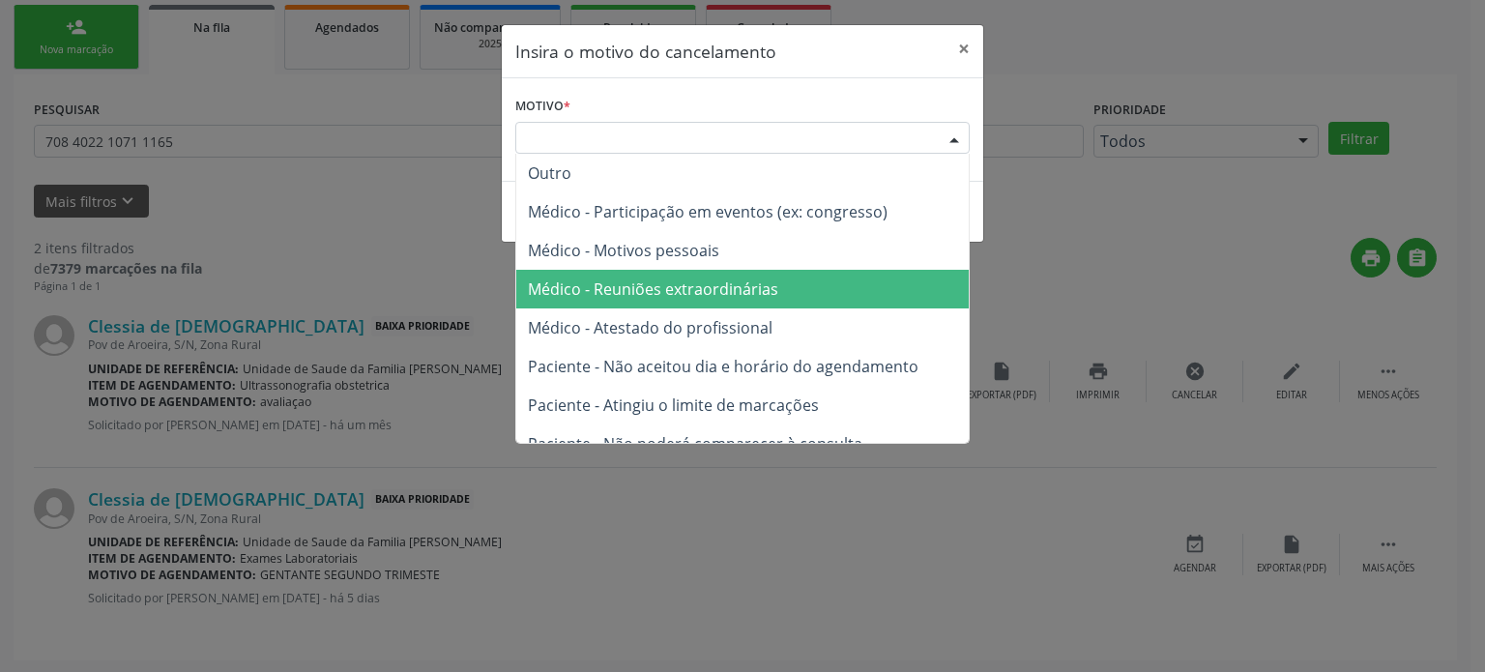
click at [607, 297] on span "Médico - Reuniões extraordinárias" at bounding box center [653, 288] width 250 height 21
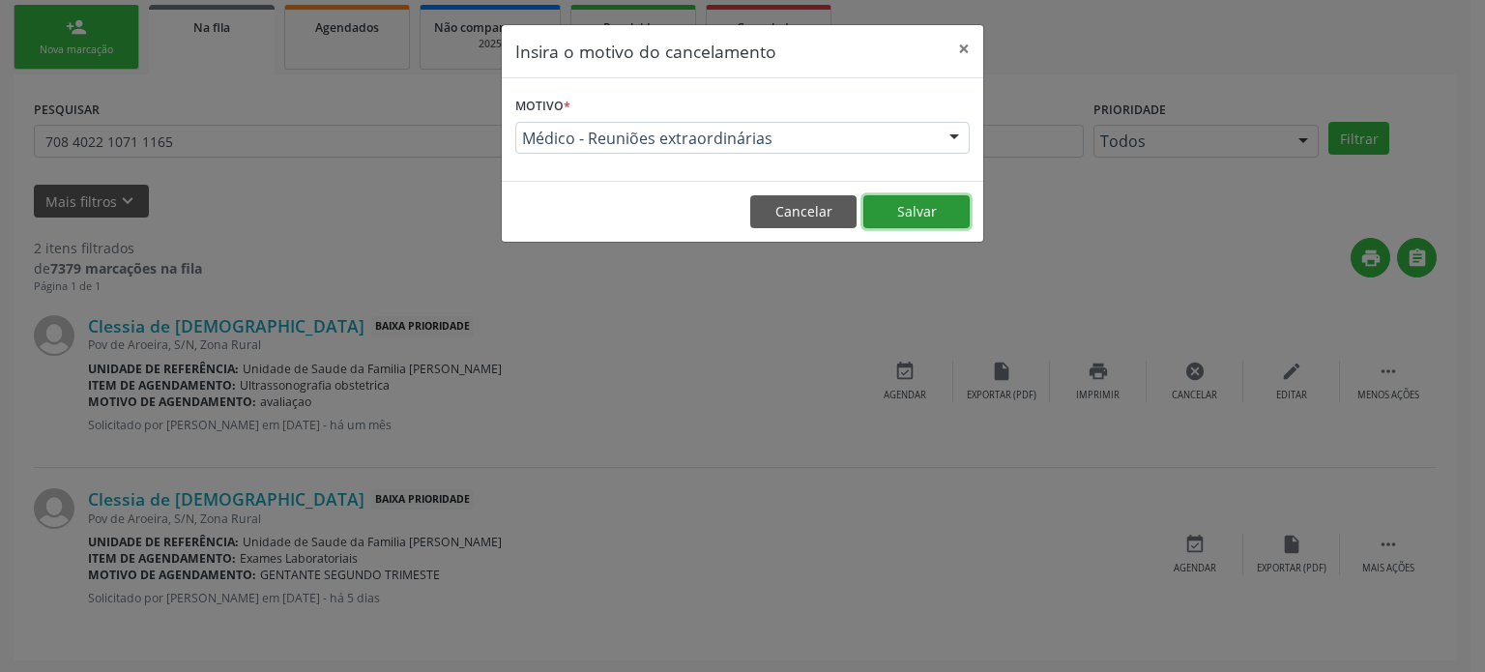
click at [908, 216] on button "Salvar" at bounding box center [916, 211] width 106 height 33
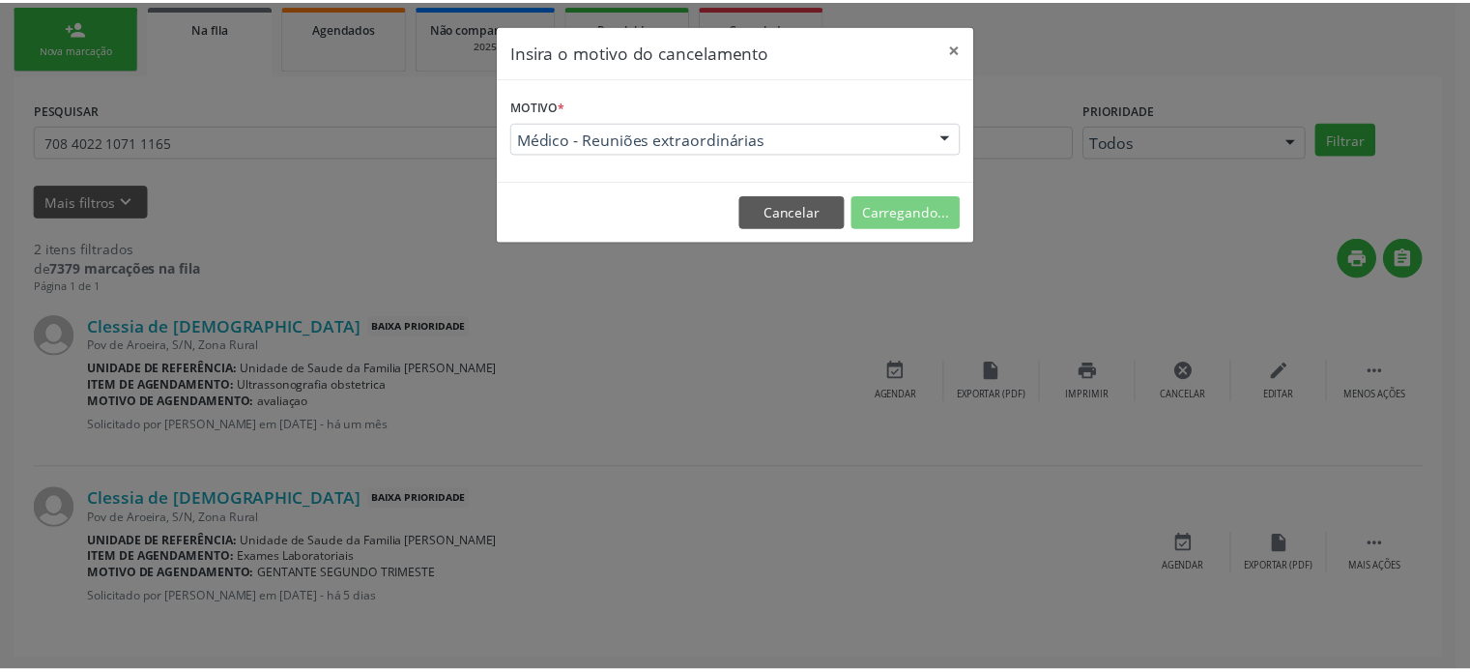
scroll to position [0, 0]
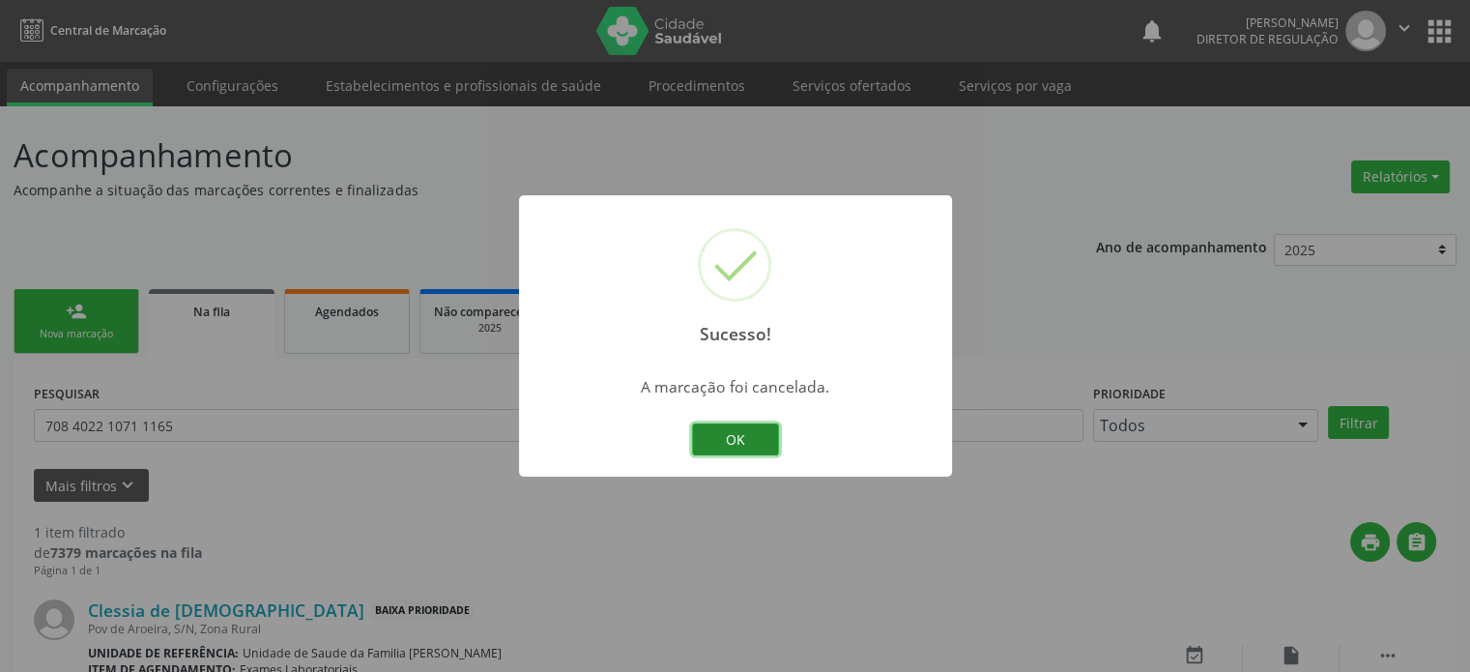
click at [727, 434] on button "OK" at bounding box center [735, 439] width 87 height 33
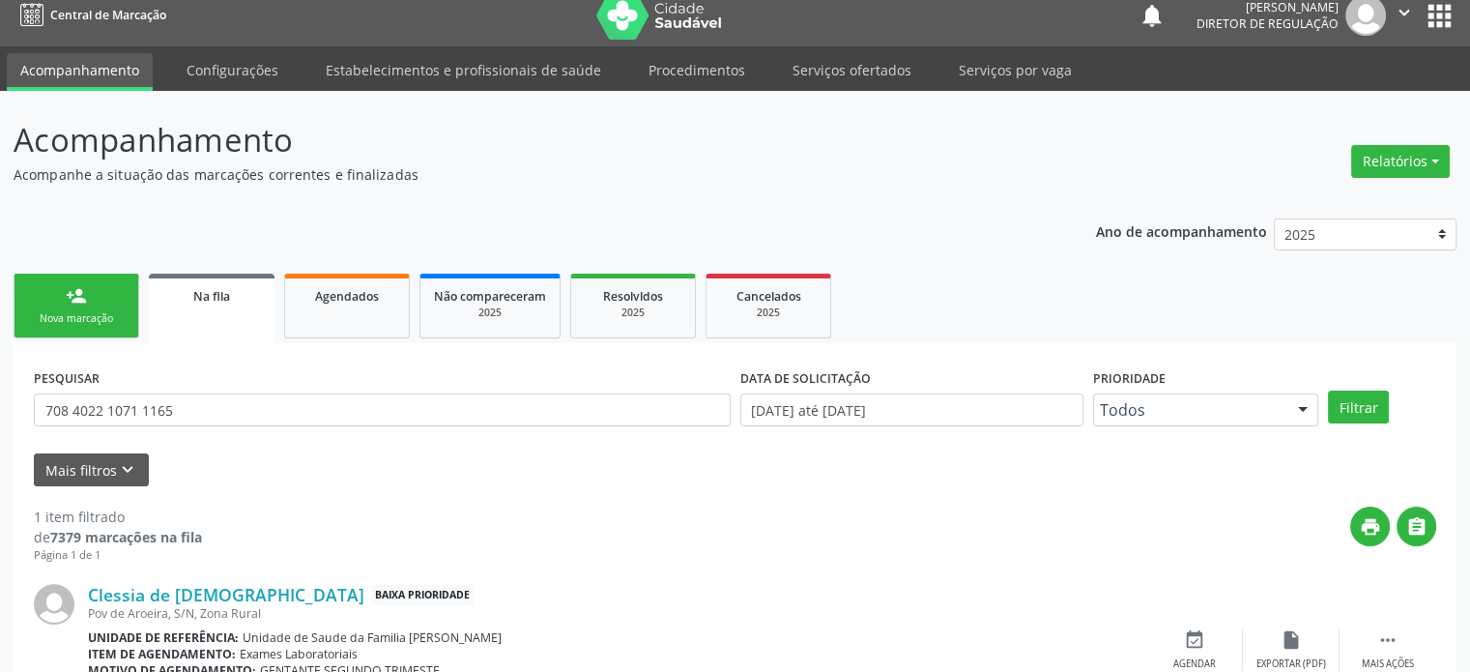
scroll to position [112, 0]
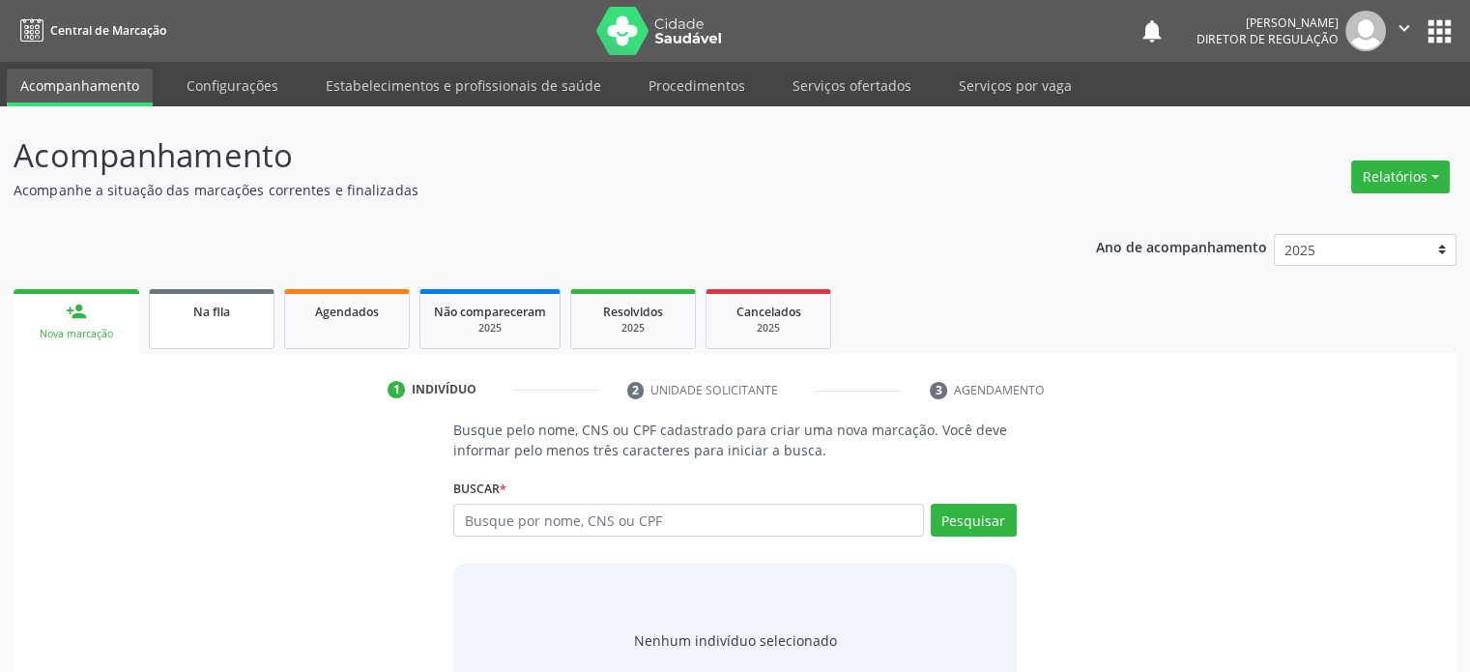
click at [209, 332] on link "Na fila" at bounding box center [212, 319] width 126 height 60
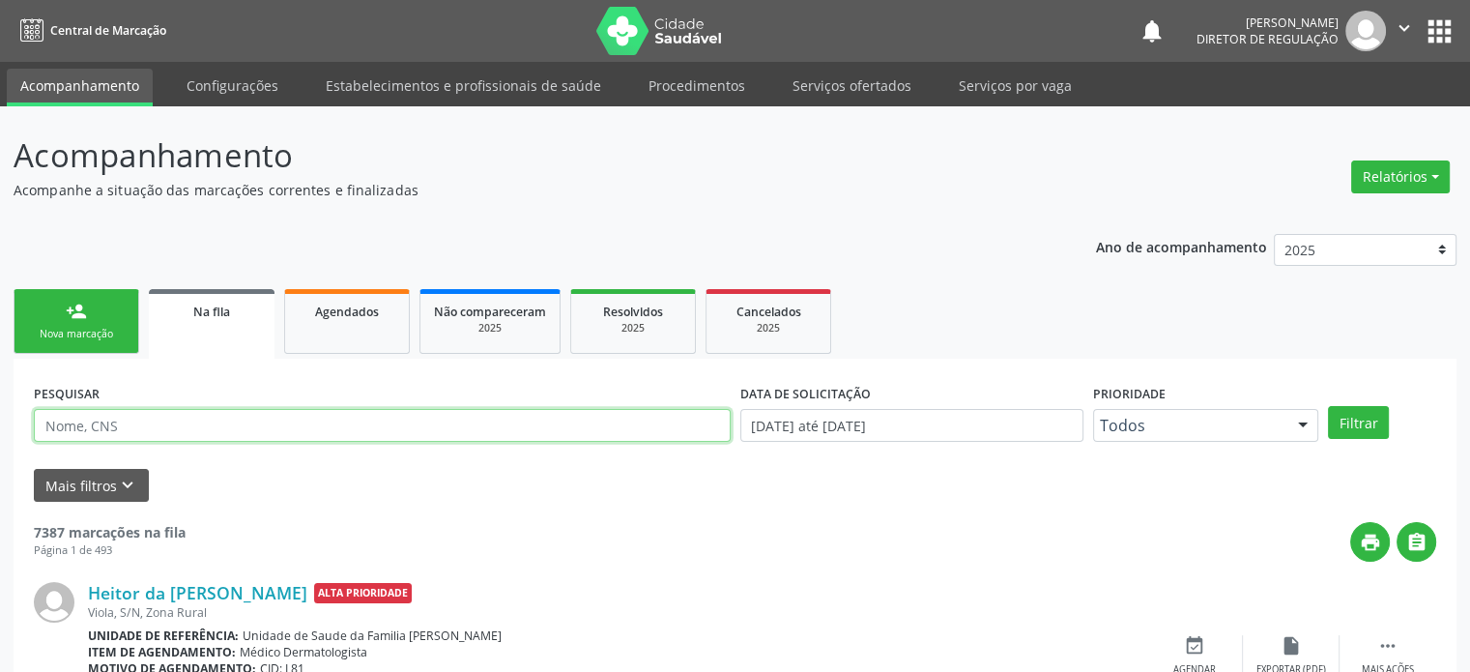
click at [84, 429] on input "text" at bounding box center [382, 425] width 697 height 33
paste input "[PERSON_NAME]"
click at [1328, 406] on button "Filtrar" at bounding box center [1358, 422] width 61 height 33
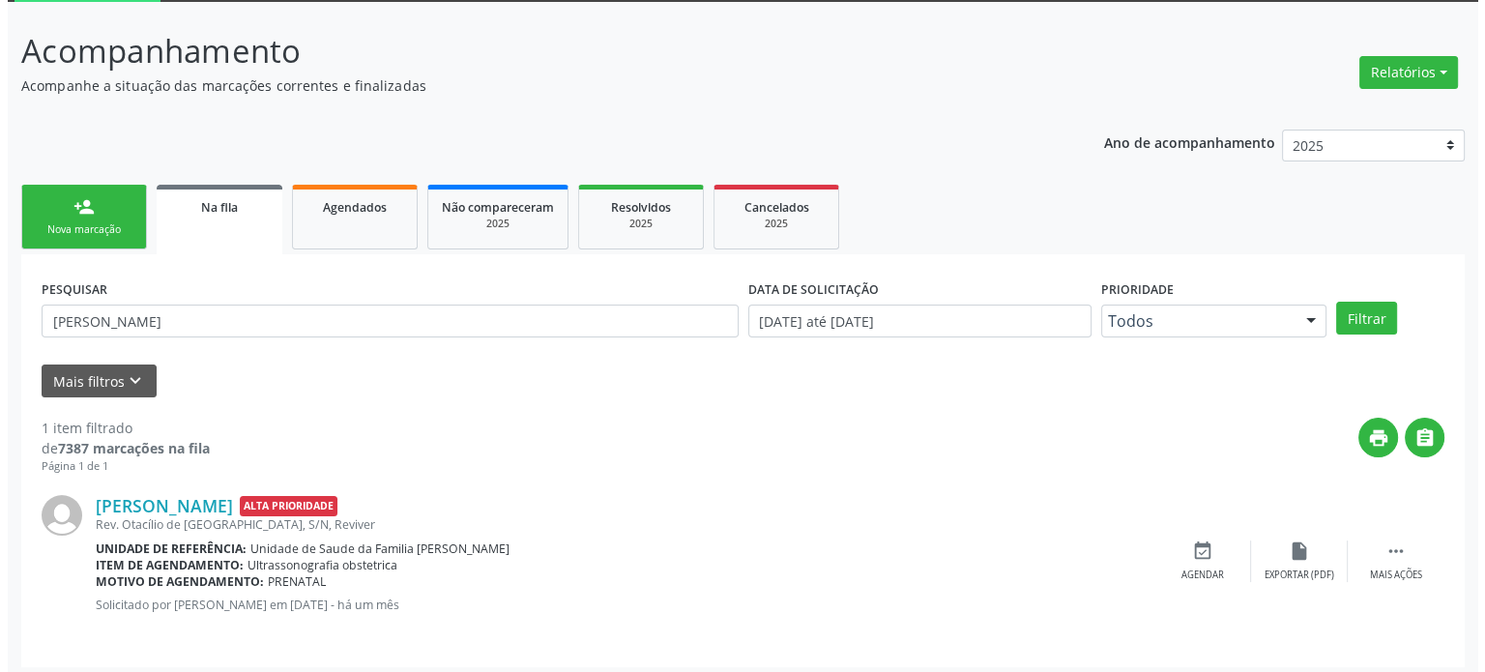
scroll to position [112, 0]
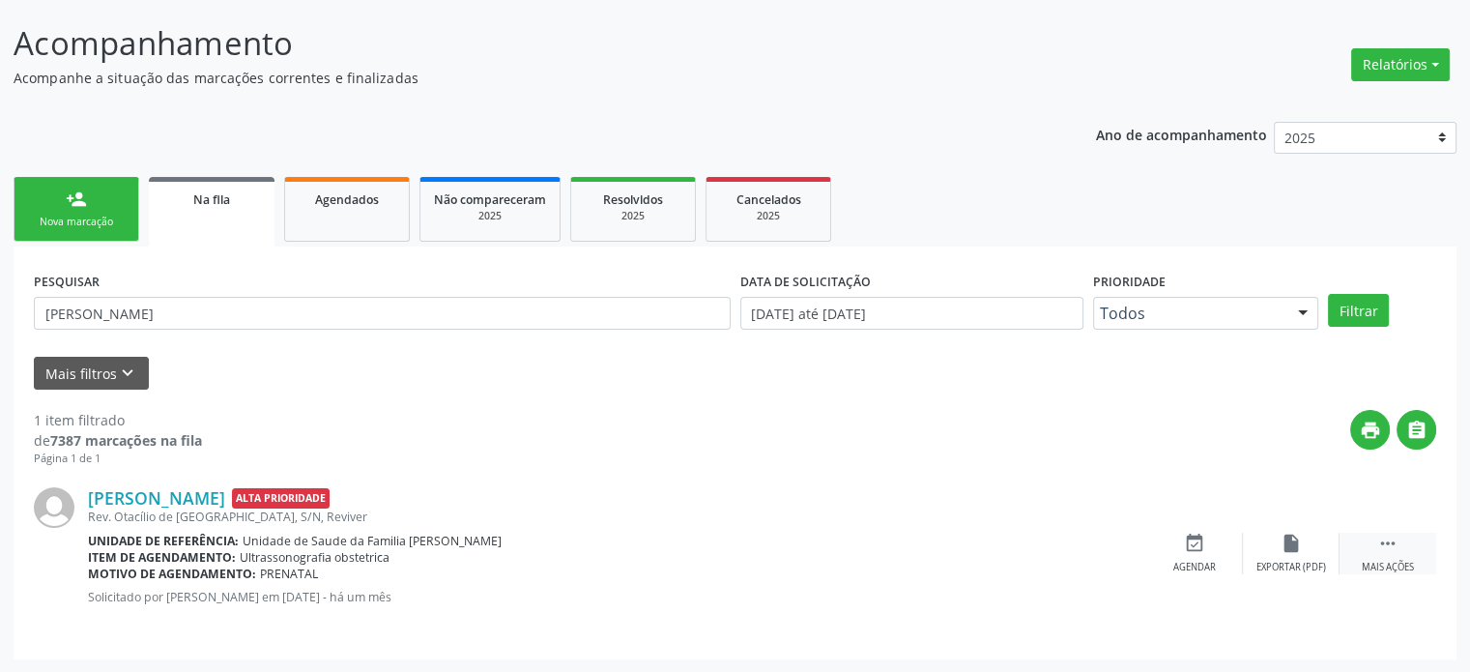
click at [1415, 545] on div " Mais ações" at bounding box center [1388, 554] width 97 height 42
click at [1182, 548] on div "cancel Cancelar" at bounding box center [1195, 554] width 97 height 42
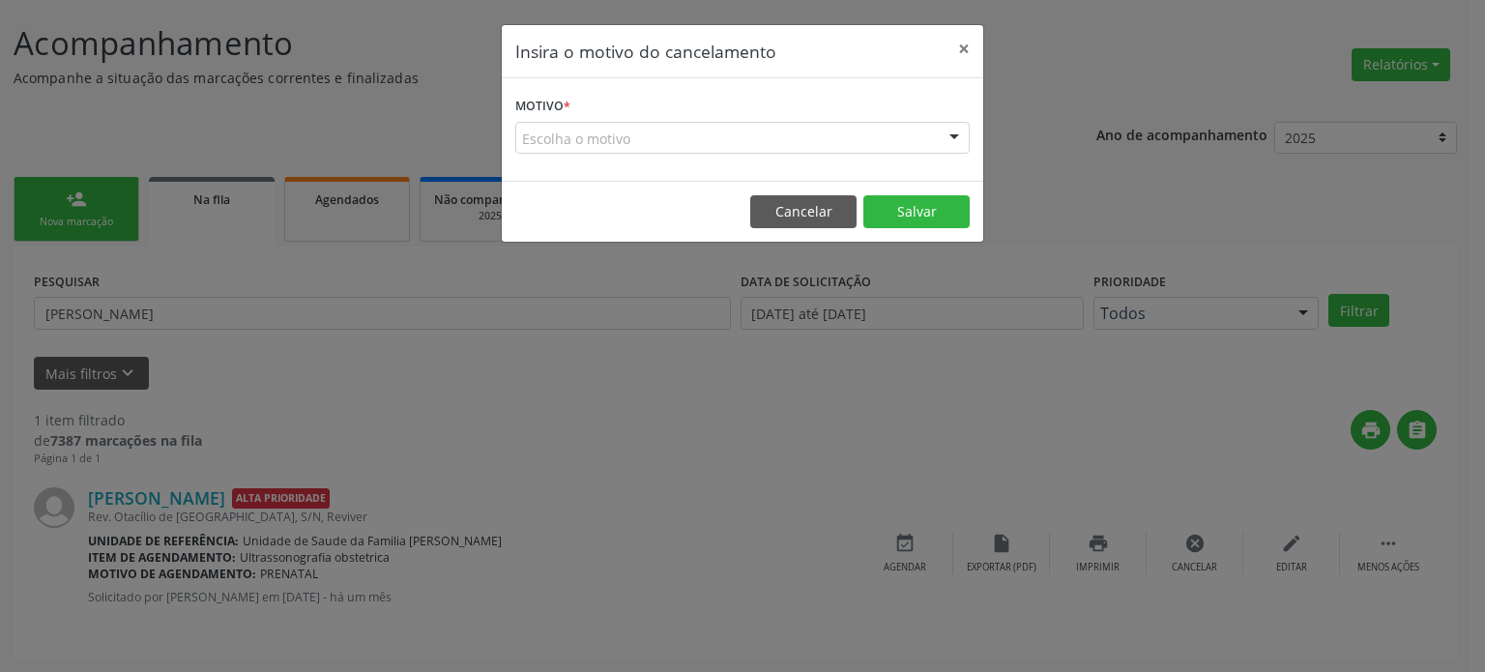
click at [578, 134] on div "Escolha o motivo" at bounding box center [742, 138] width 454 height 33
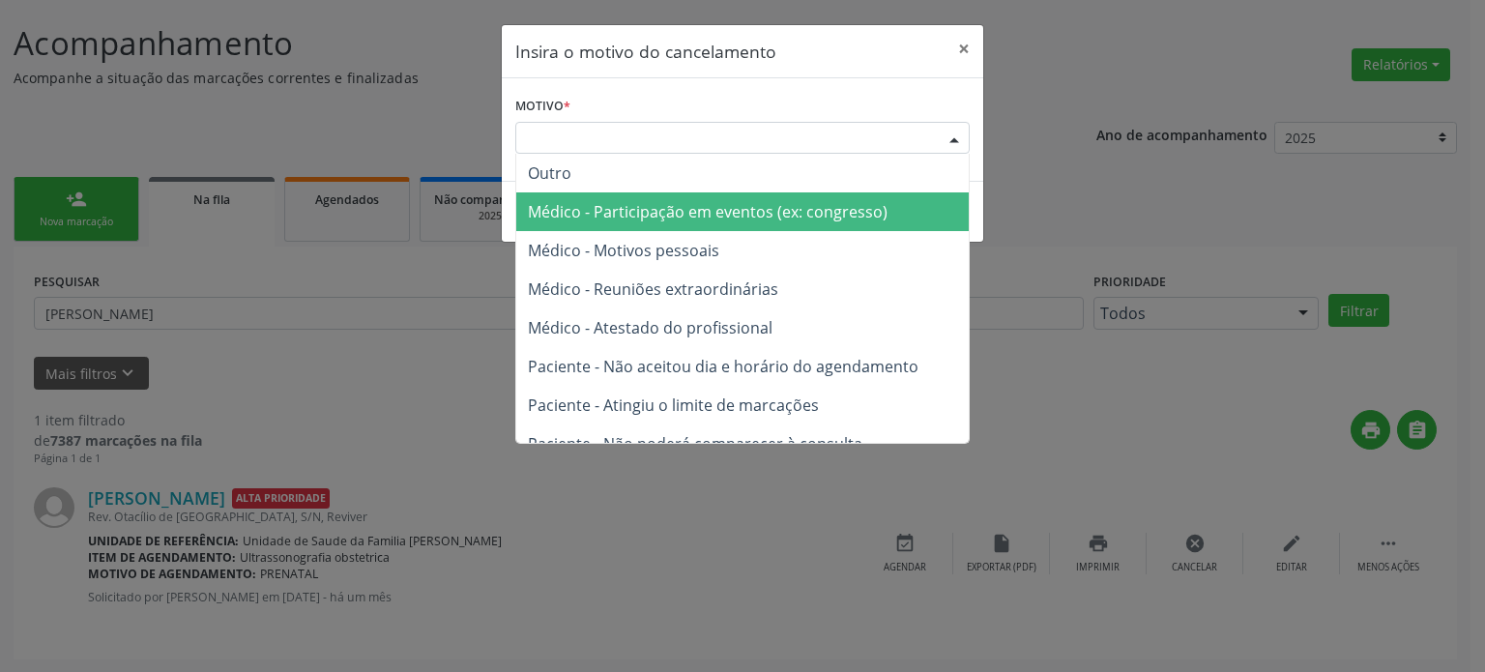
click at [659, 290] on span "Médico - Reuniões extraordinárias" at bounding box center [653, 288] width 250 height 21
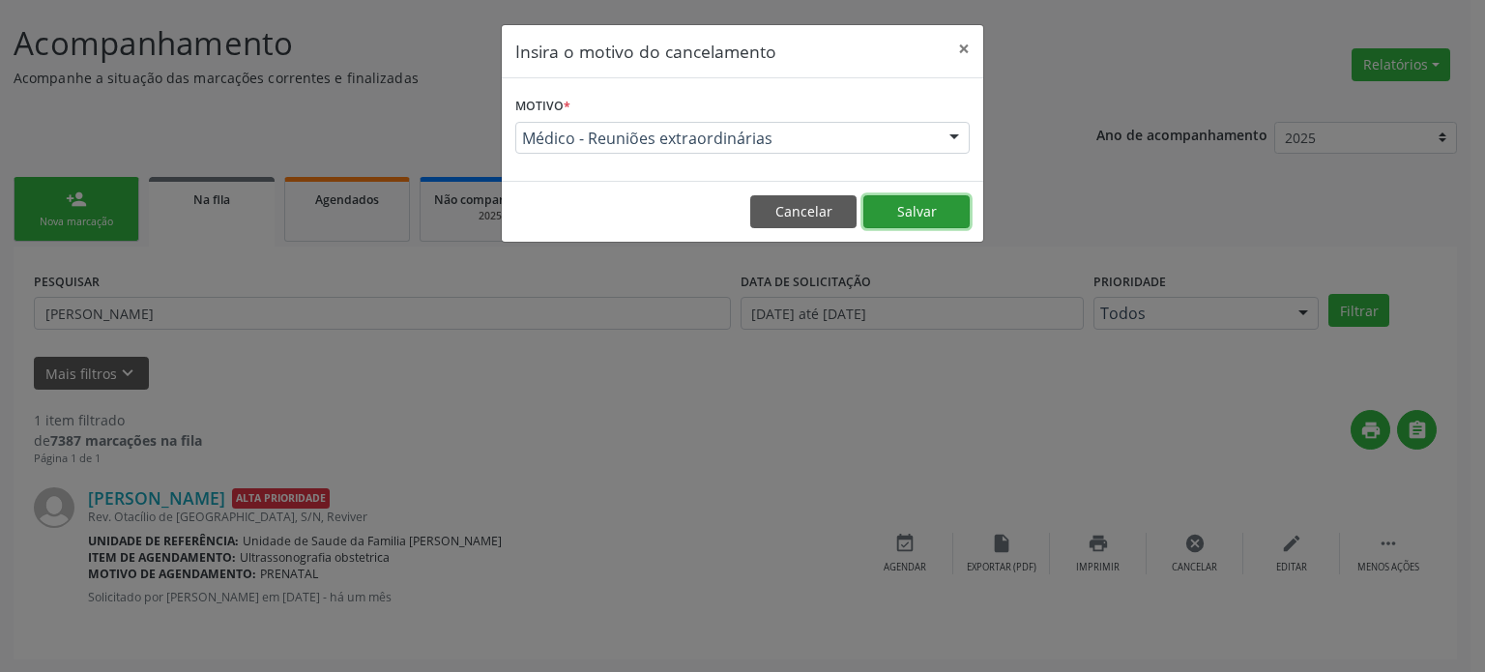
click at [909, 215] on button "Salvar" at bounding box center [916, 211] width 106 height 33
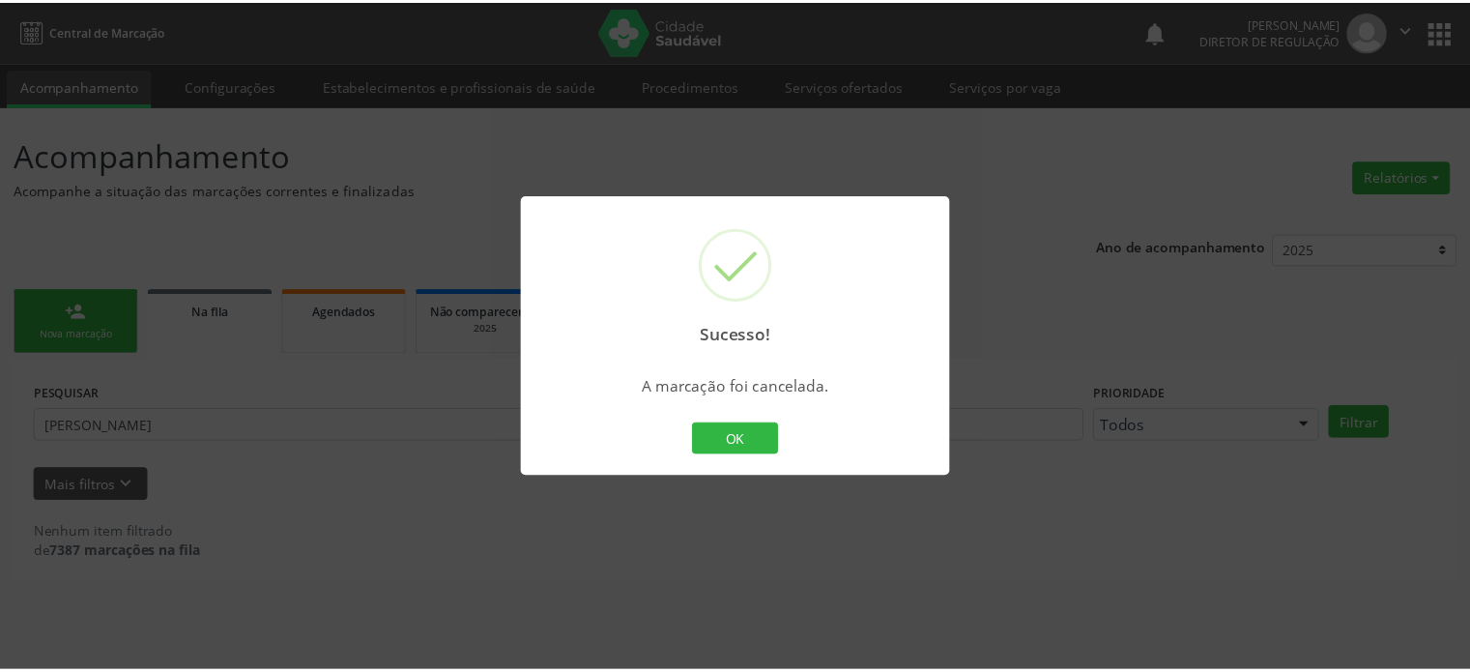
scroll to position [0, 0]
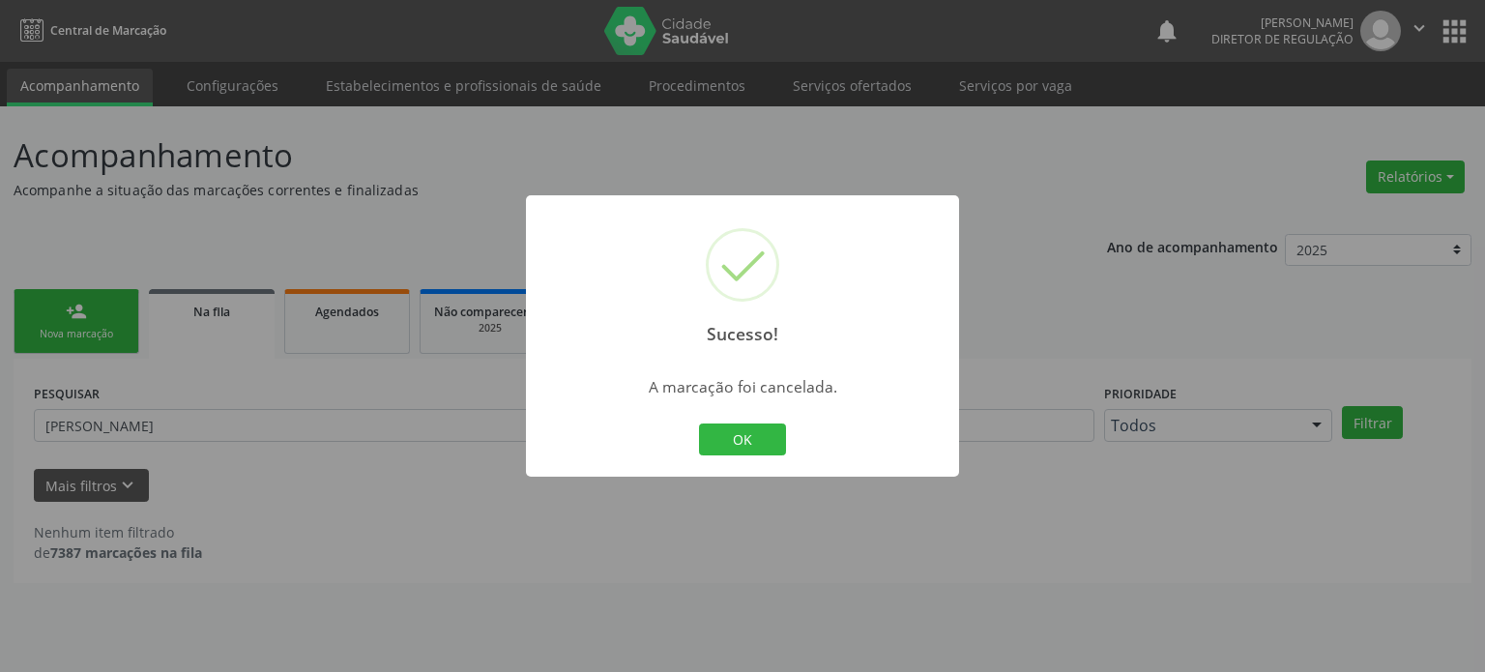
drag, startPoint x: 176, startPoint y: 349, endPoint x: 155, endPoint y: 420, distance: 73.7
click at [176, 357] on div "Sucesso! × A marcação foi cancelada. OK Cancel" at bounding box center [742, 336] width 1485 height 672
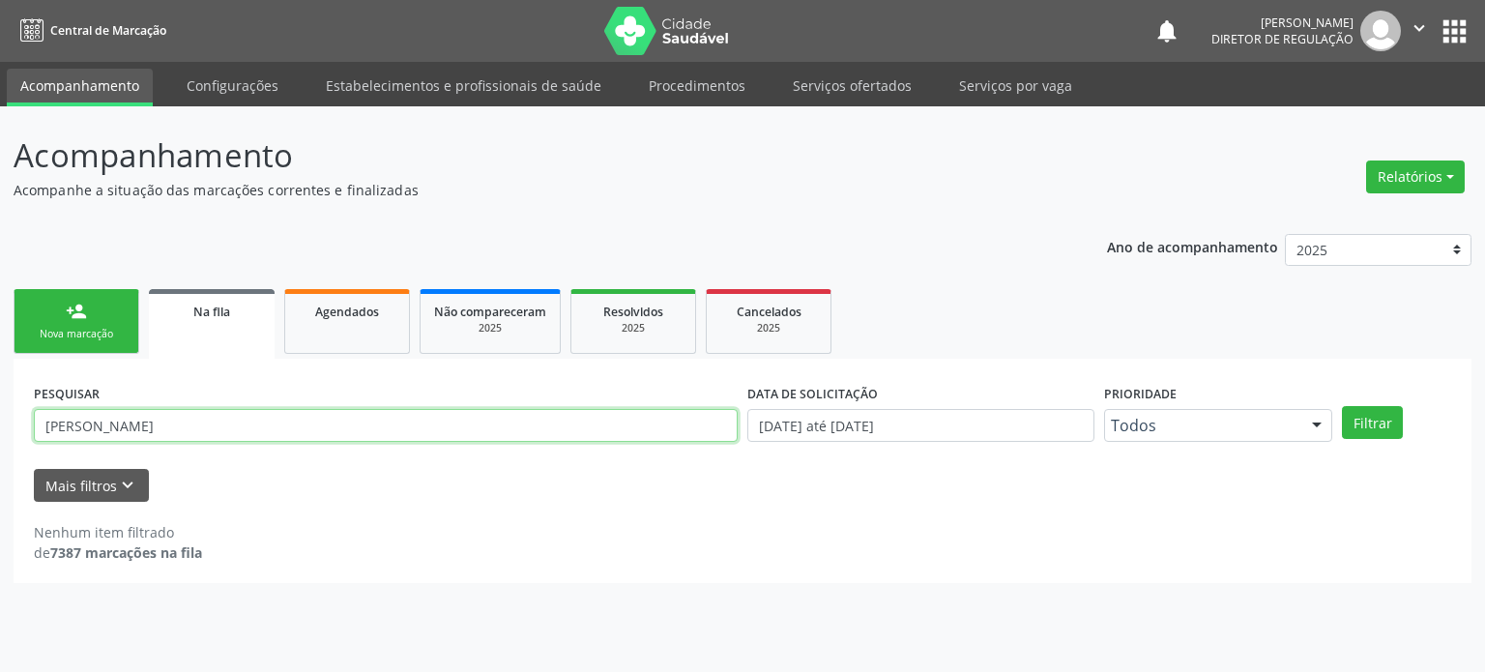
click at [154, 420] on input "[PERSON_NAME]" at bounding box center [386, 425] width 704 height 33
paste input "[PERSON_NAME]"
click at [1342, 406] on button "Filtrar" at bounding box center [1372, 422] width 61 height 33
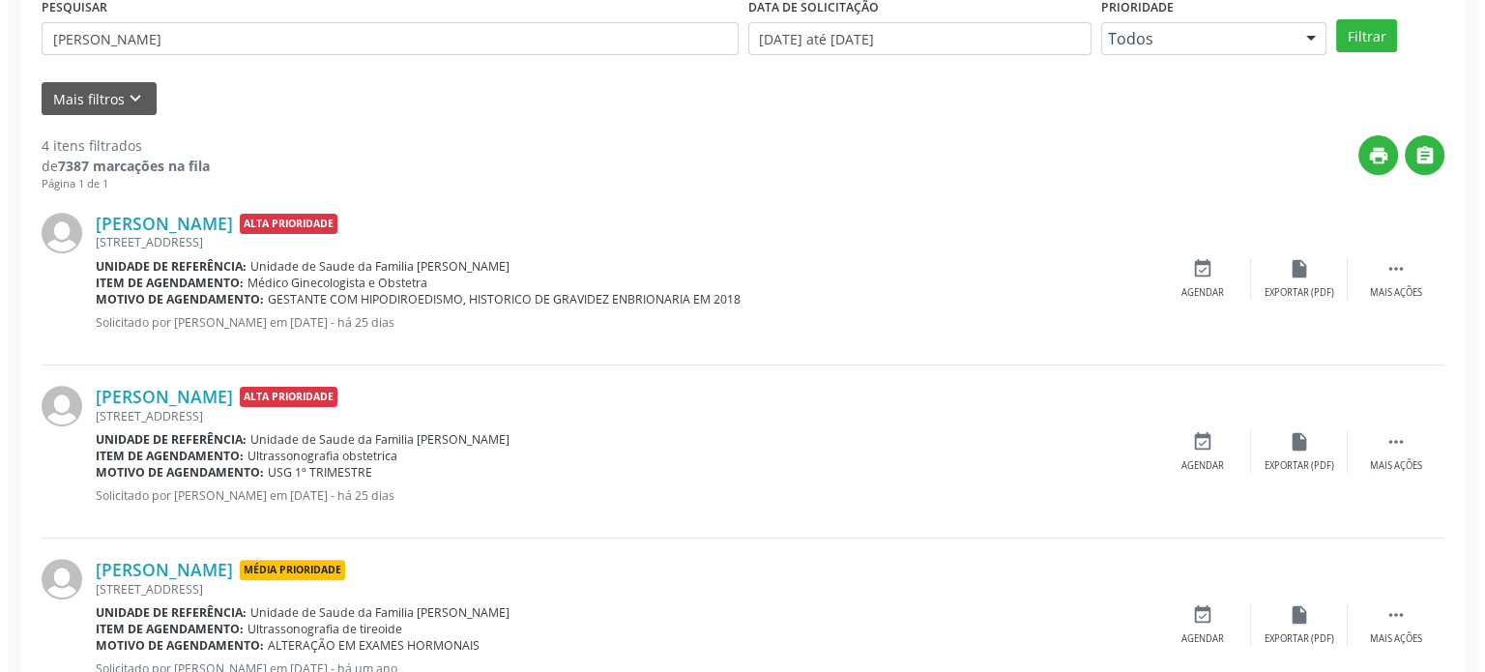
scroll to position [483, 0]
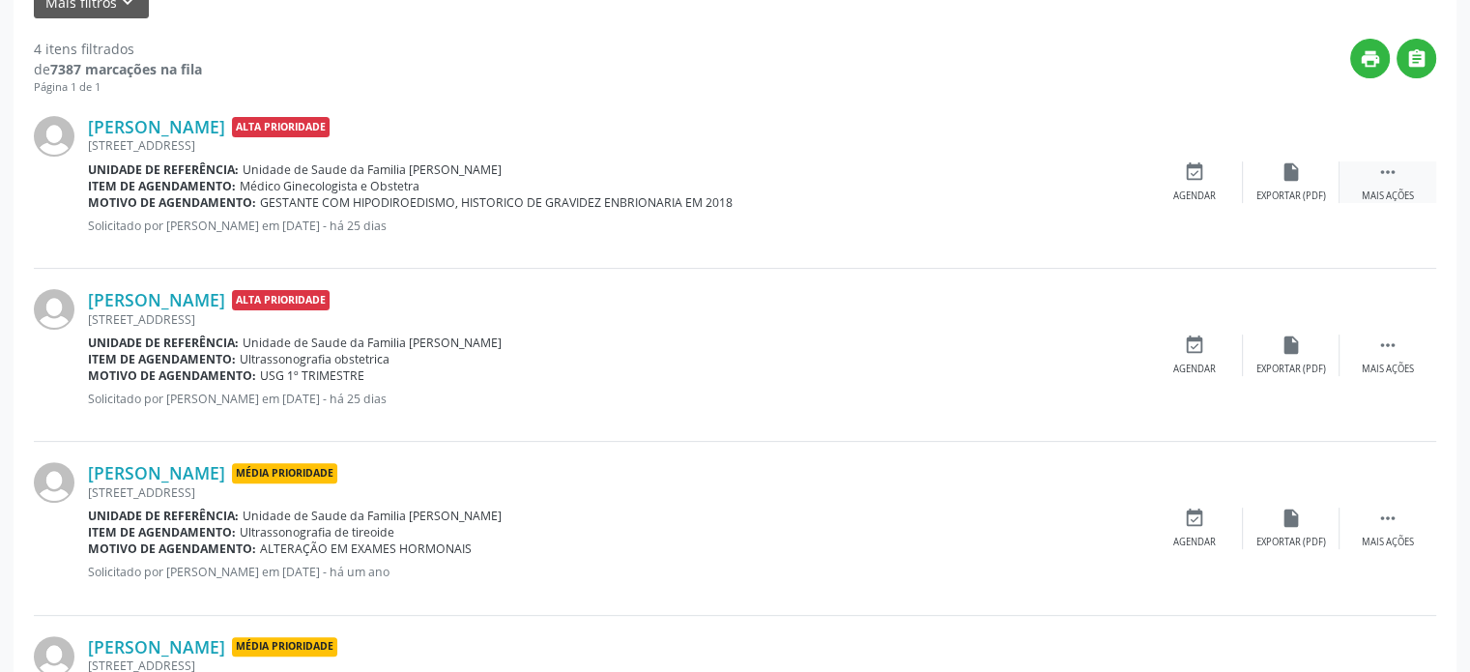
click at [1407, 177] on div " Mais ações" at bounding box center [1388, 182] width 97 height 42
click at [1185, 184] on div "cancel Cancelar" at bounding box center [1195, 182] width 97 height 42
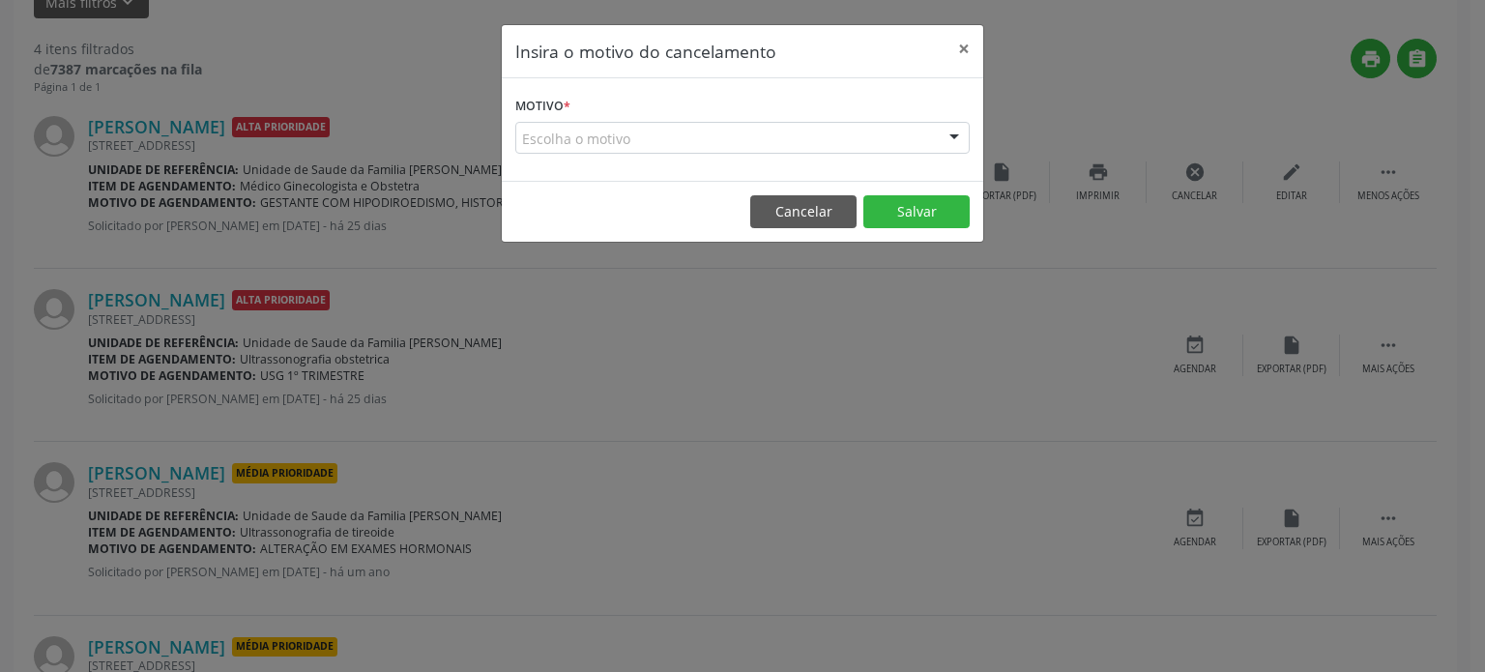
click at [732, 139] on div "Escolha o motivo" at bounding box center [742, 138] width 454 height 33
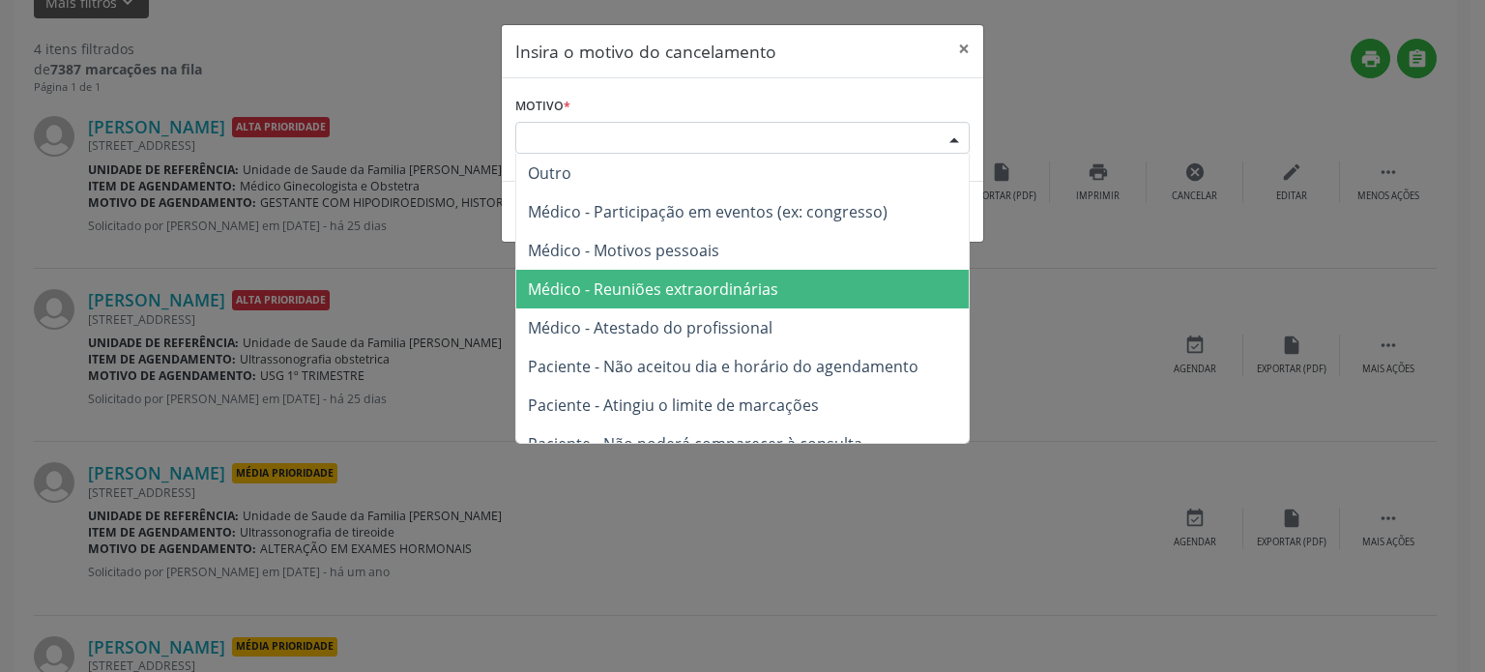
click at [672, 301] on span "Médico - Reuniões extraordinárias" at bounding box center [742, 289] width 452 height 39
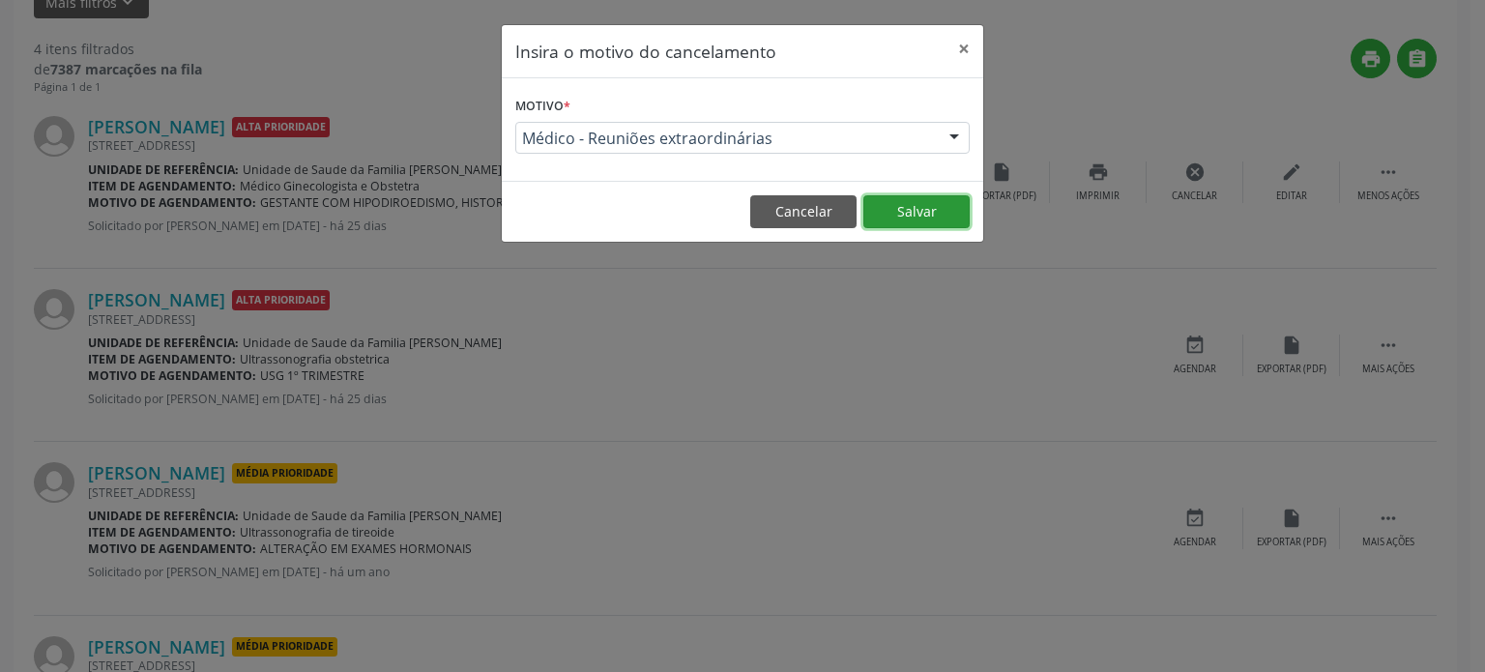
click at [932, 211] on button "Salvar" at bounding box center [916, 211] width 106 height 33
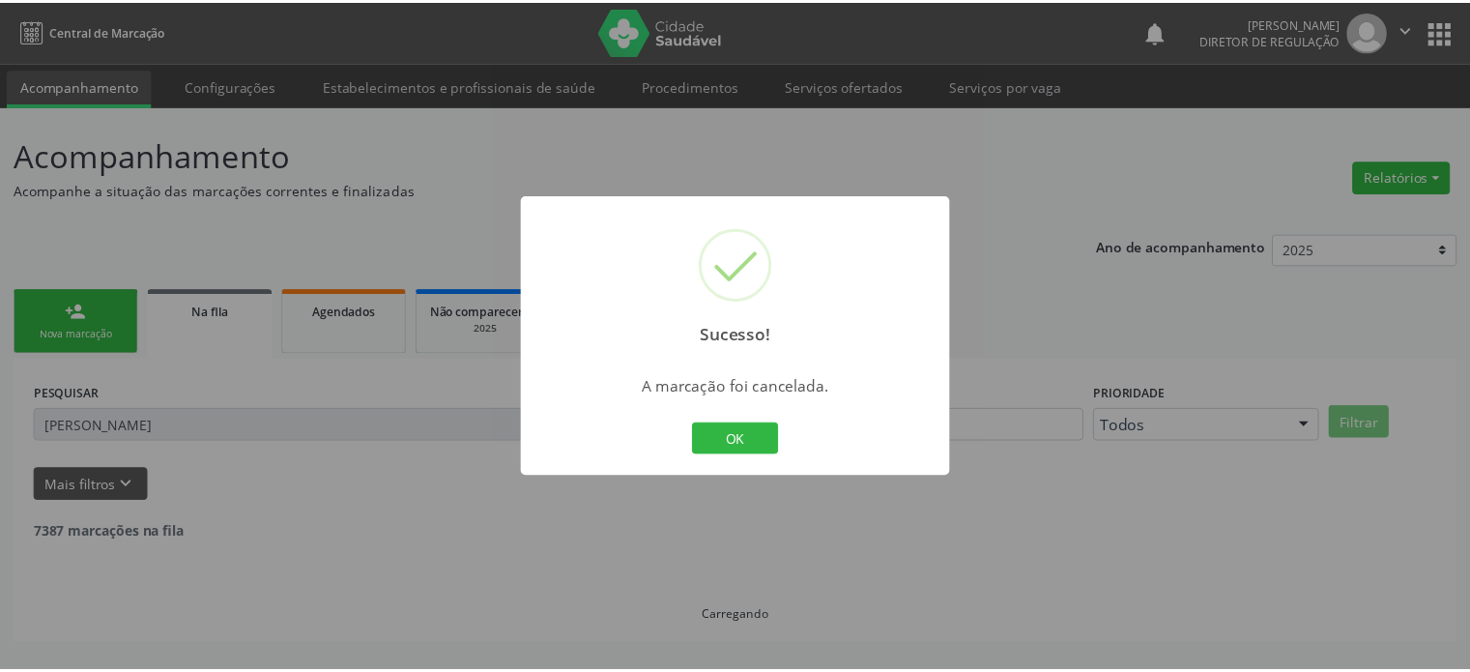
scroll to position [0, 0]
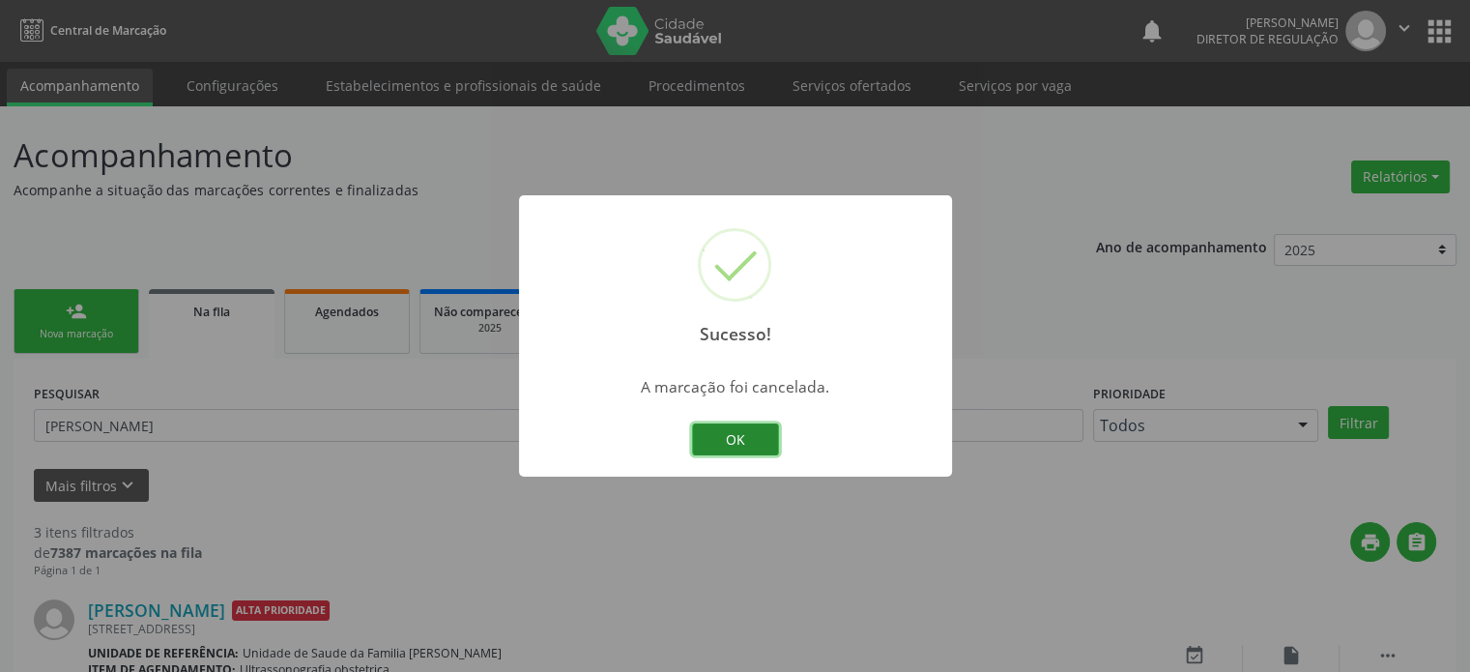
click at [743, 441] on button "OK" at bounding box center [735, 439] width 87 height 33
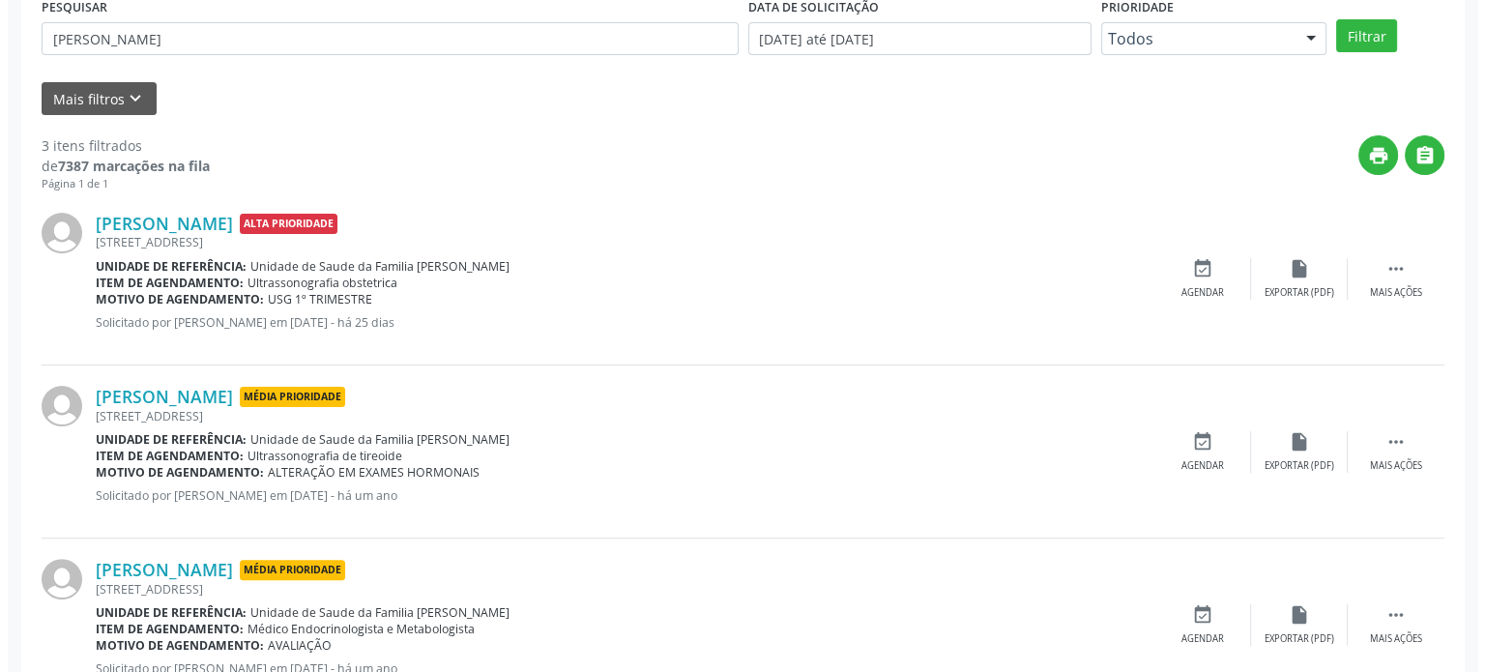
scroll to position [457, 0]
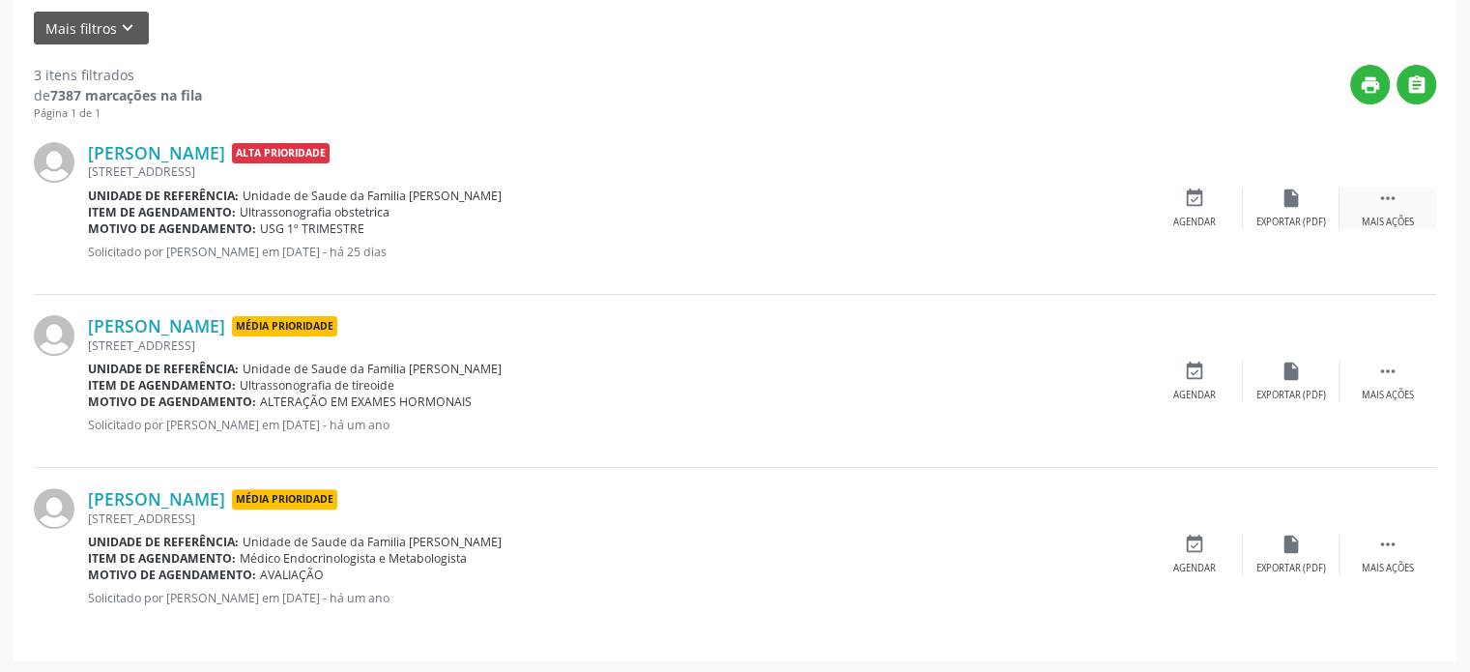
click at [1402, 202] on div " Mais ações" at bounding box center [1388, 209] width 97 height 42
click at [1195, 208] on div "cancel Cancelar" at bounding box center [1195, 209] width 97 height 42
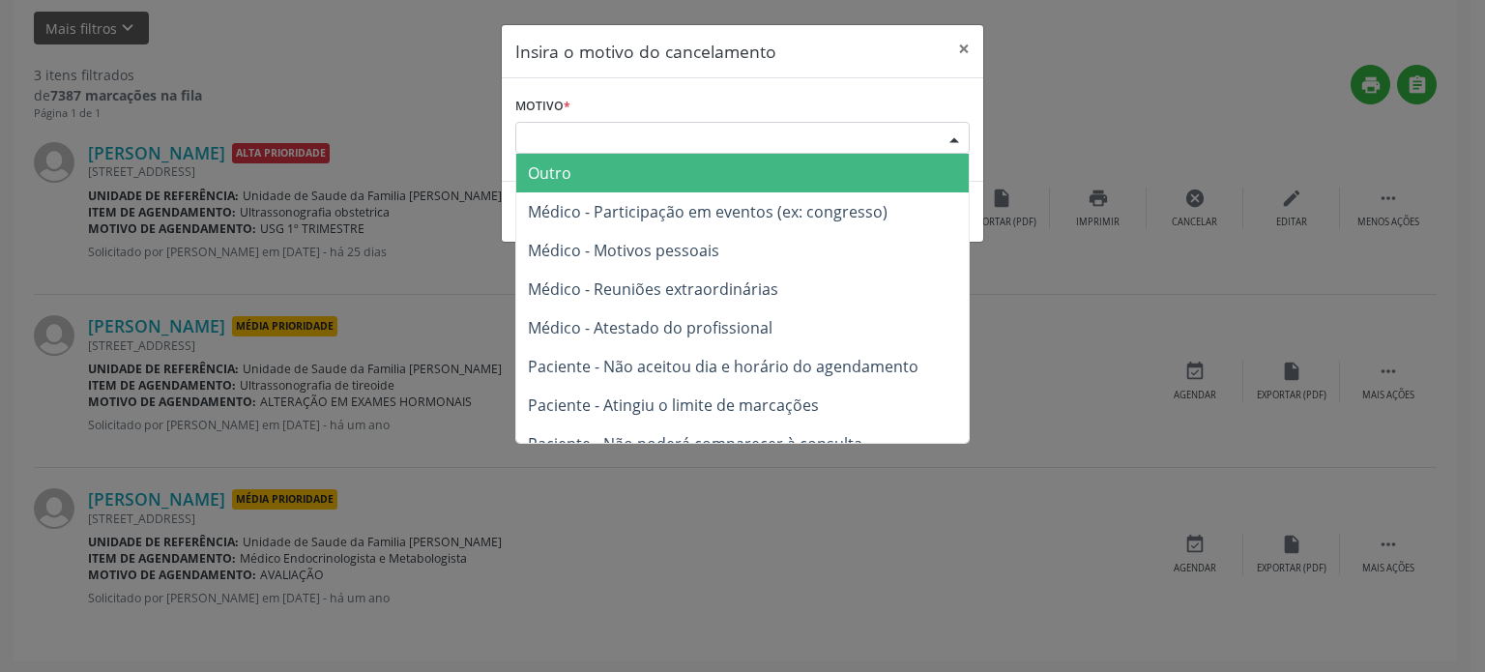
drag, startPoint x: 708, startPoint y: 133, endPoint x: 671, endPoint y: 179, distance: 58.4
click at [708, 134] on div "Escolha o motivo" at bounding box center [742, 138] width 454 height 33
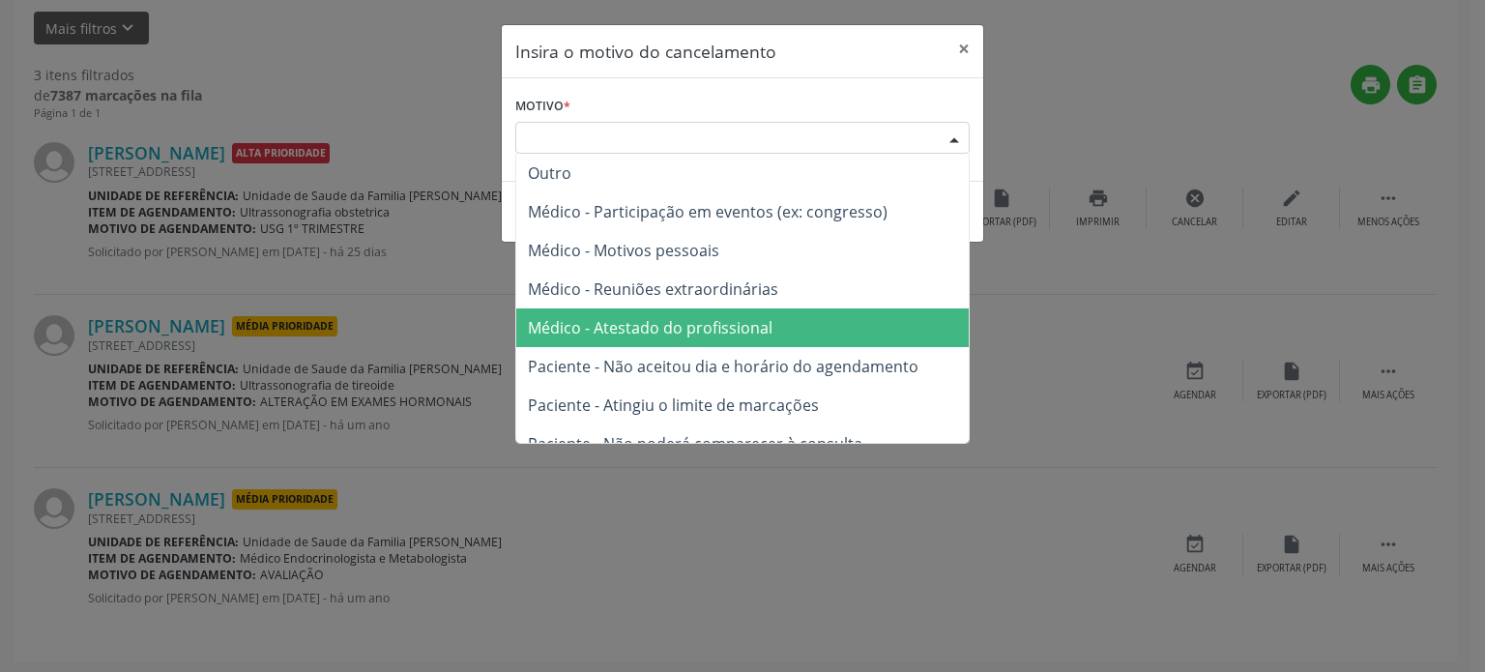
click at [656, 310] on span "Médico - Atestado do profissional" at bounding box center [742, 327] width 452 height 39
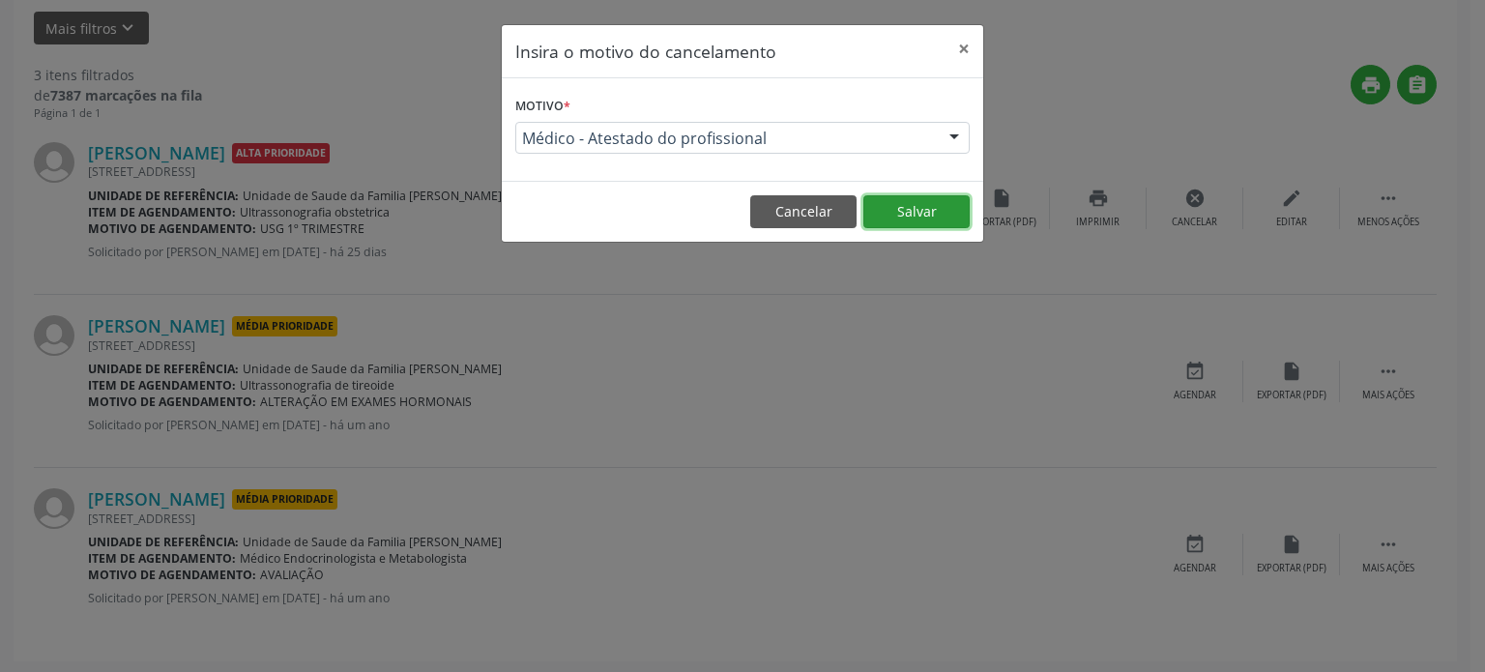
click at [934, 206] on button "Salvar" at bounding box center [916, 211] width 106 height 33
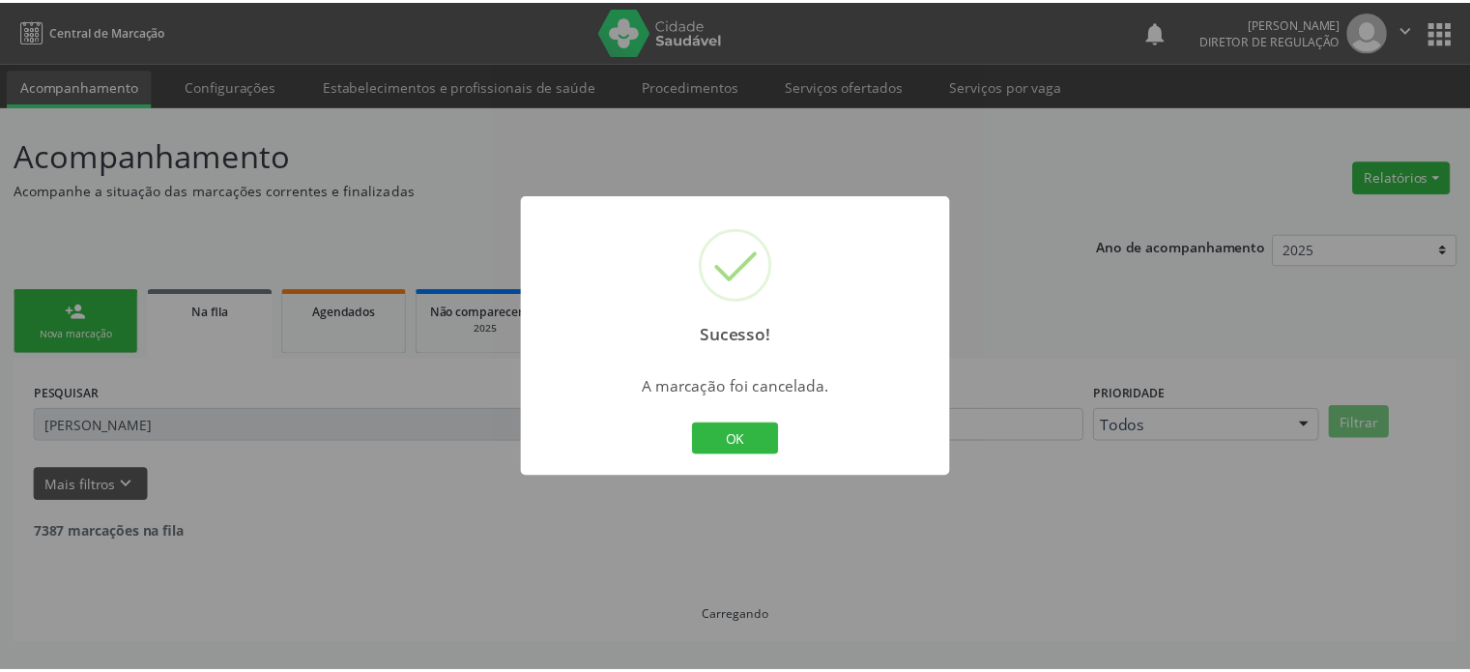
scroll to position [0, 0]
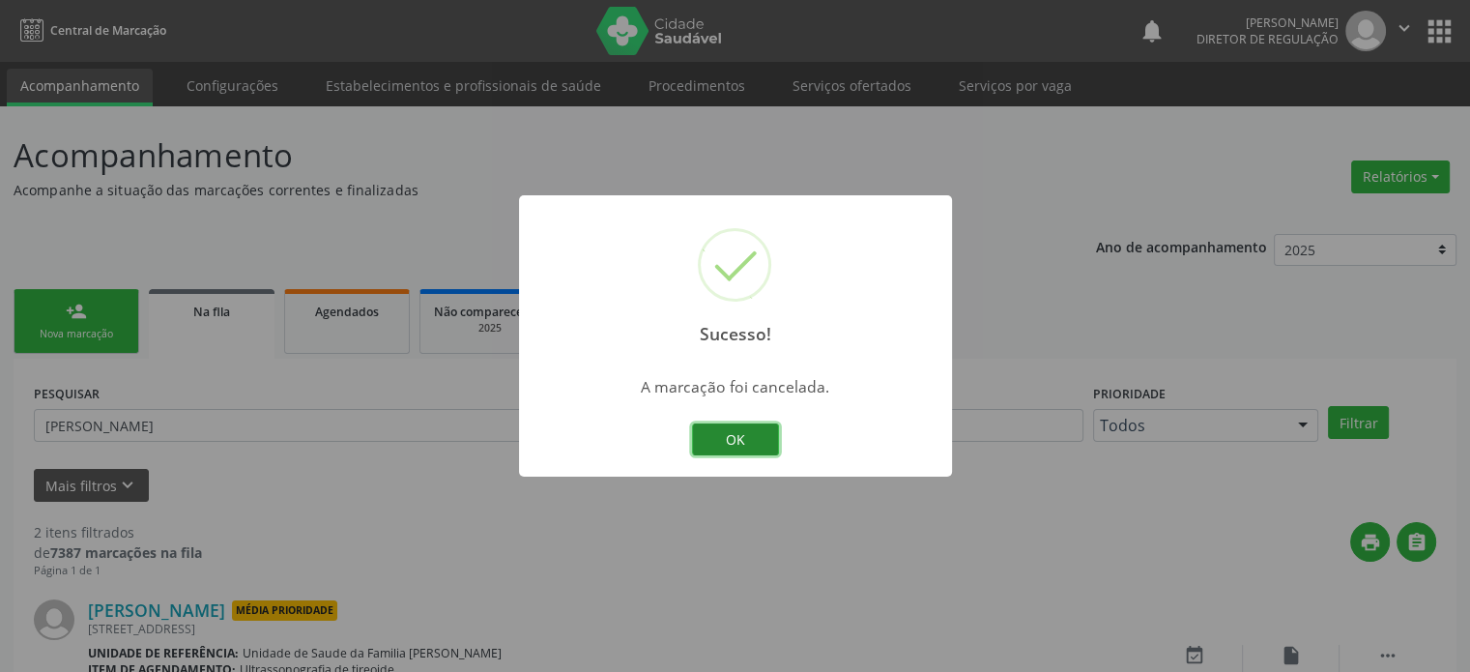
click at [741, 426] on button "OK" at bounding box center [735, 439] width 87 height 33
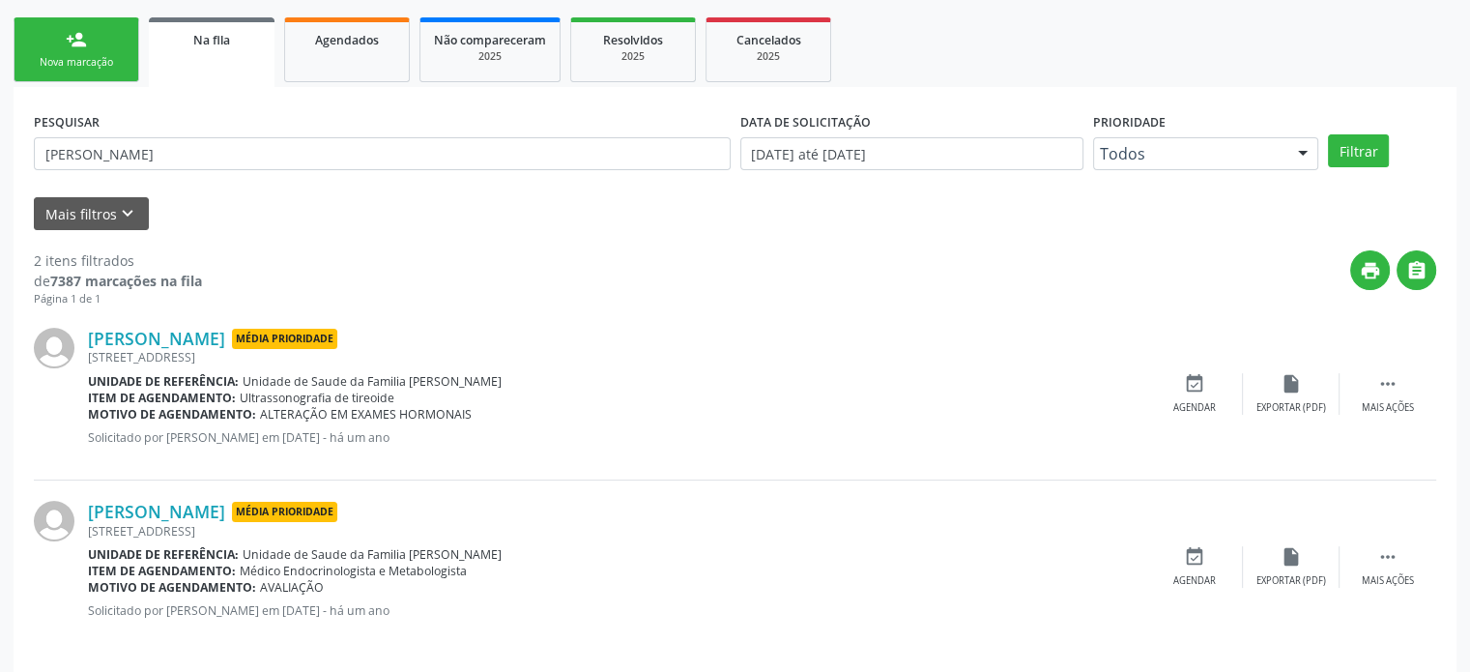
scroll to position [284, 0]
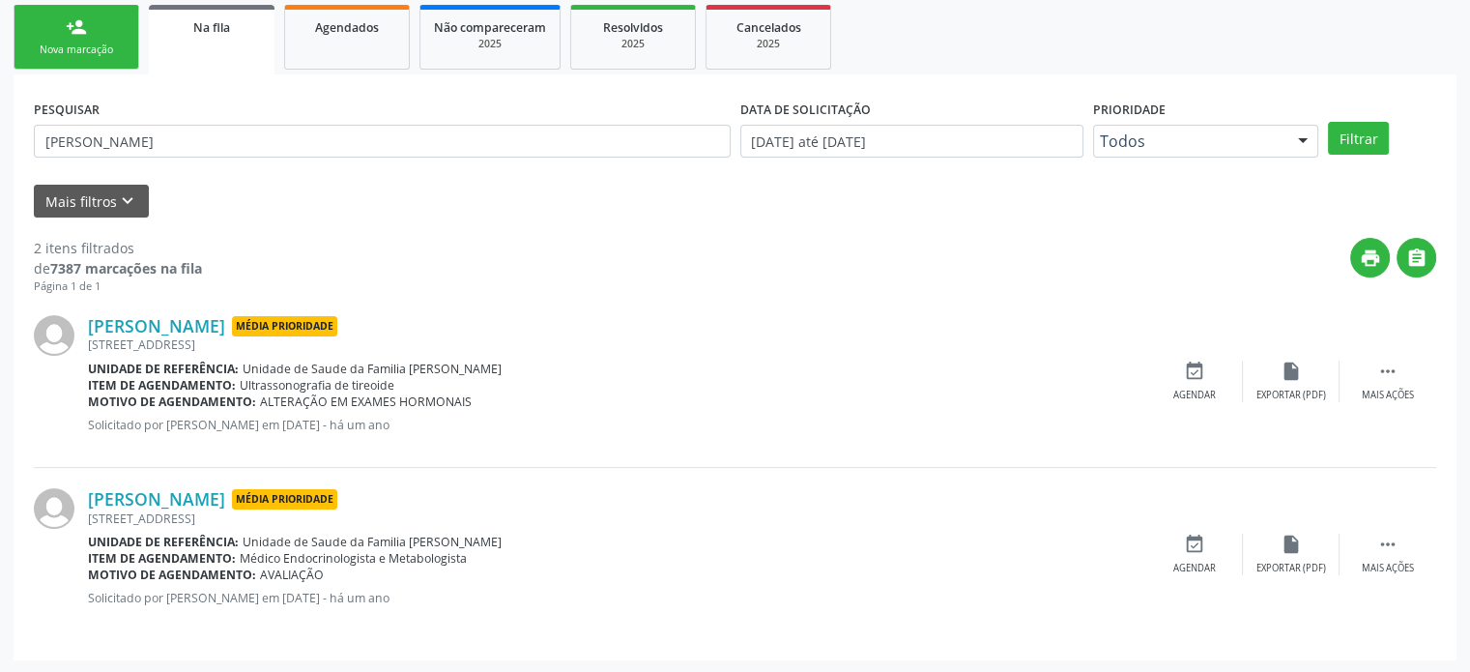
drag, startPoint x: 144, startPoint y: 182, endPoint x: 211, endPoint y: 146, distance: 75.7
click at [147, 181] on form "PESQUISAR [PERSON_NAME] DATA DE SOLICITAÇÃO [DATE] até [DATE] Prioridade Todos …" at bounding box center [735, 156] width 1403 height 123
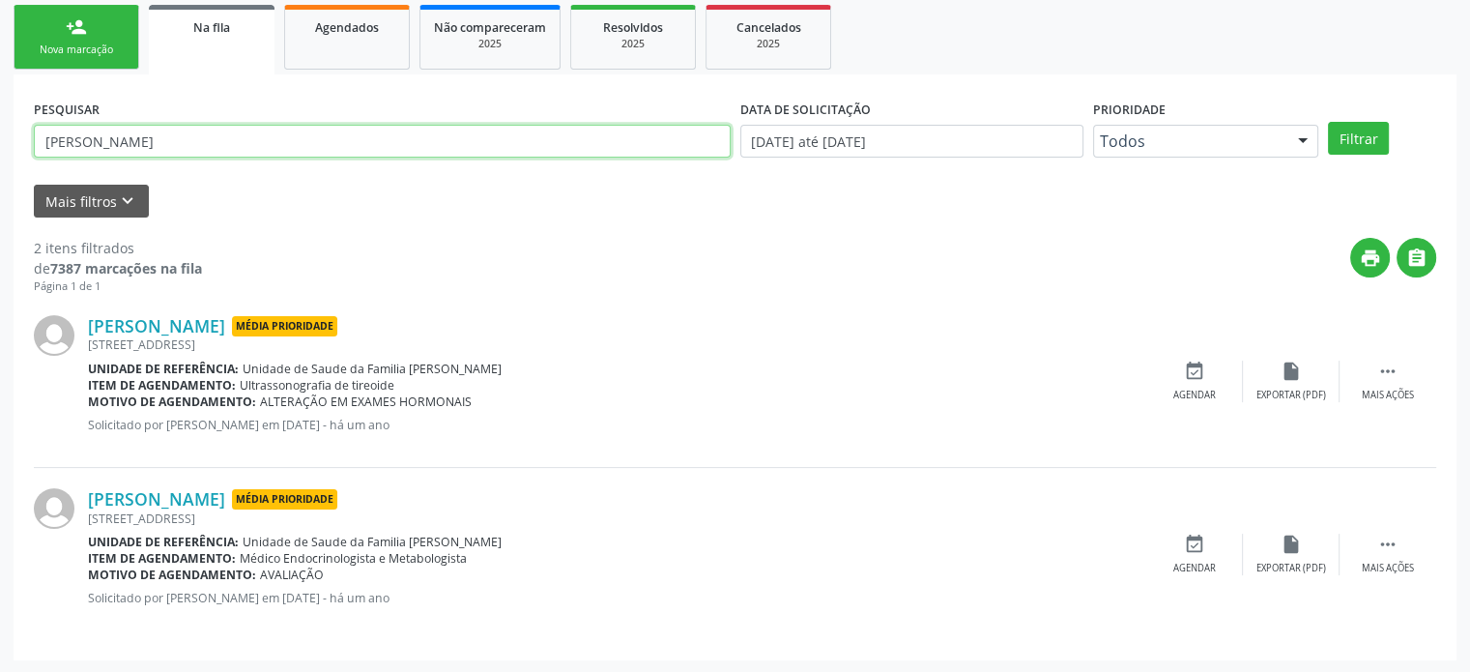
click at [211, 146] on input "[PERSON_NAME]" at bounding box center [382, 141] width 697 height 33
paste input "[PERSON_NAME]"
click at [1328, 122] on button "Filtrar" at bounding box center [1358, 138] width 61 height 33
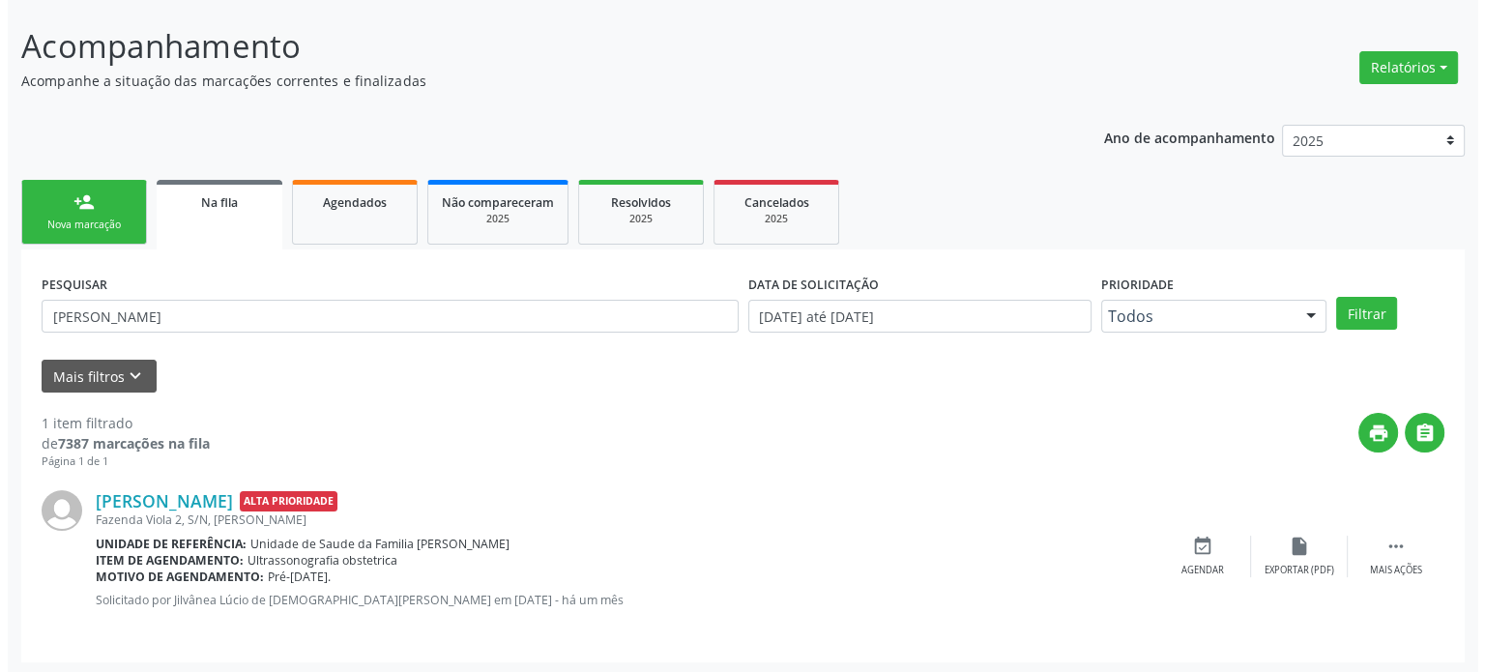
scroll to position [112, 0]
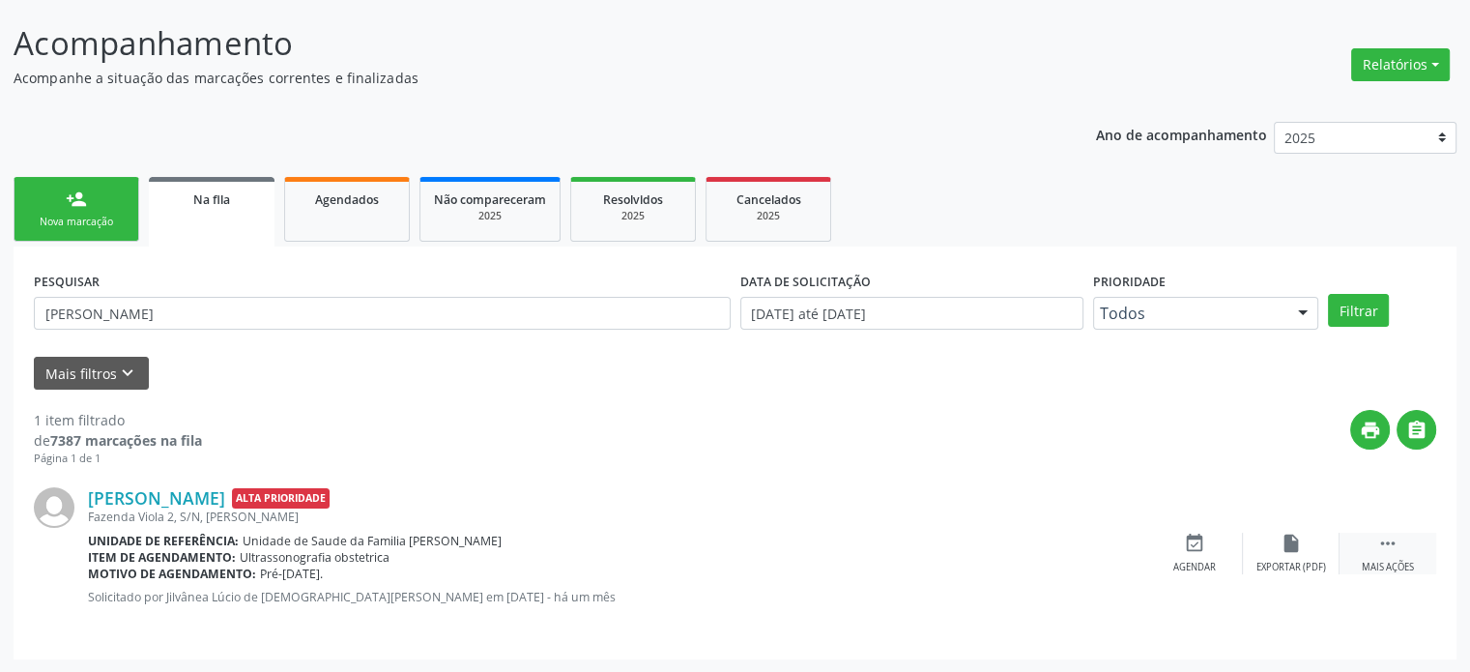
click at [1380, 549] on icon "" at bounding box center [1388, 543] width 21 height 21
click at [1175, 549] on div "cancel Cancelar" at bounding box center [1195, 554] width 97 height 42
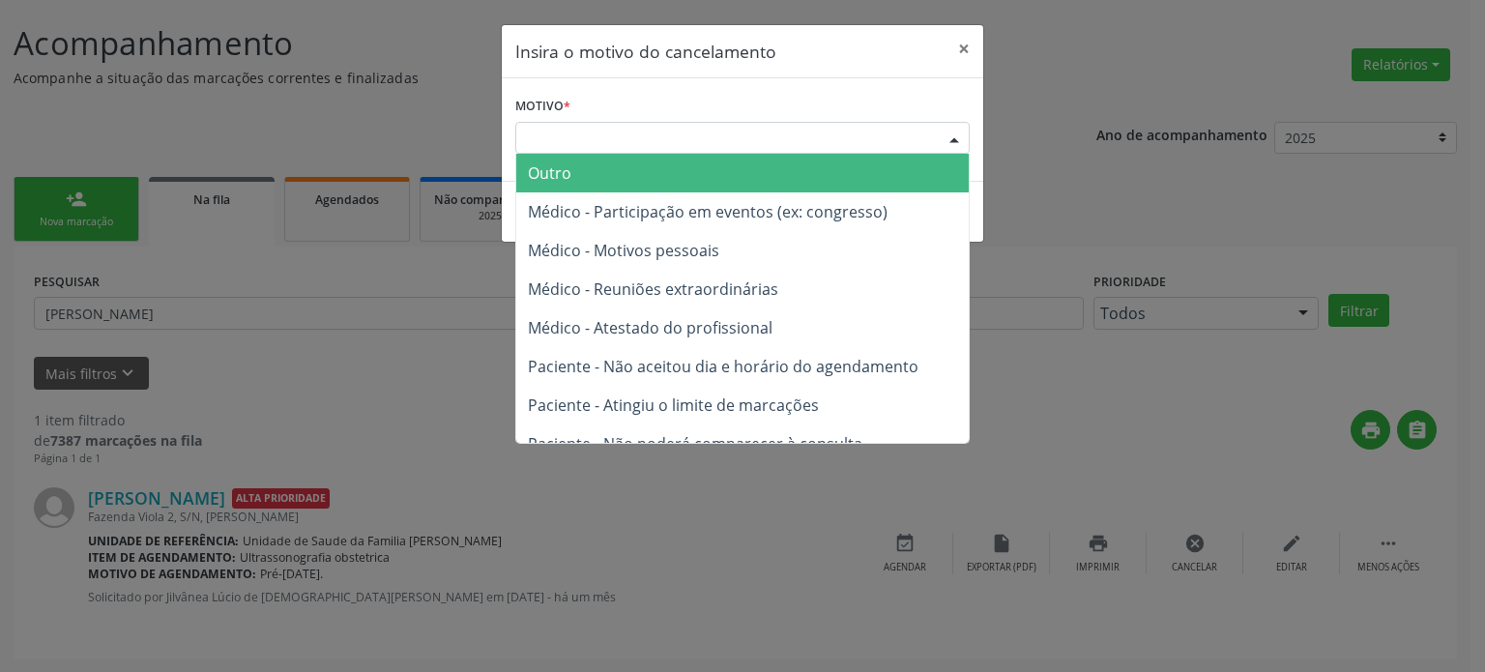
click at [731, 145] on div "Escolha o motivo" at bounding box center [742, 138] width 454 height 33
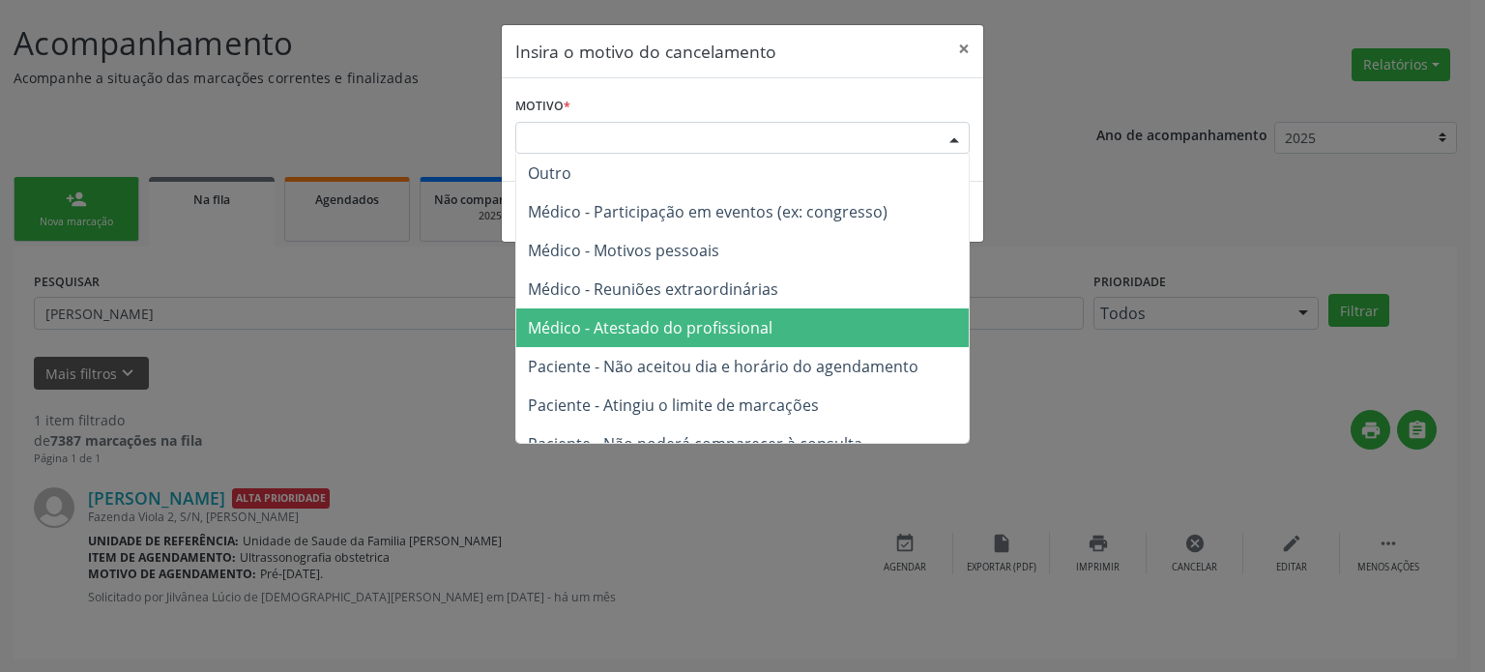
click at [668, 308] on span "Médico - Atestado do profissional" at bounding box center [742, 327] width 452 height 39
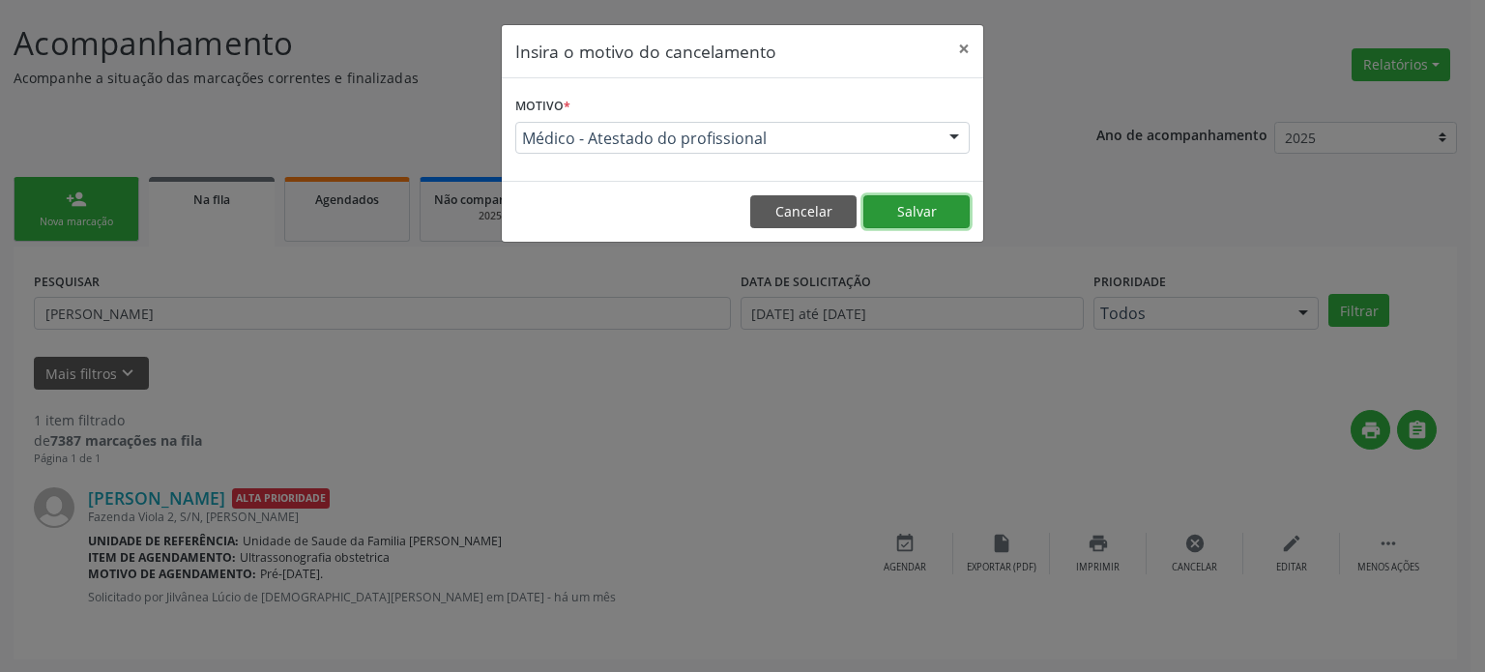
click at [912, 211] on button "Salvar" at bounding box center [916, 211] width 106 height 33
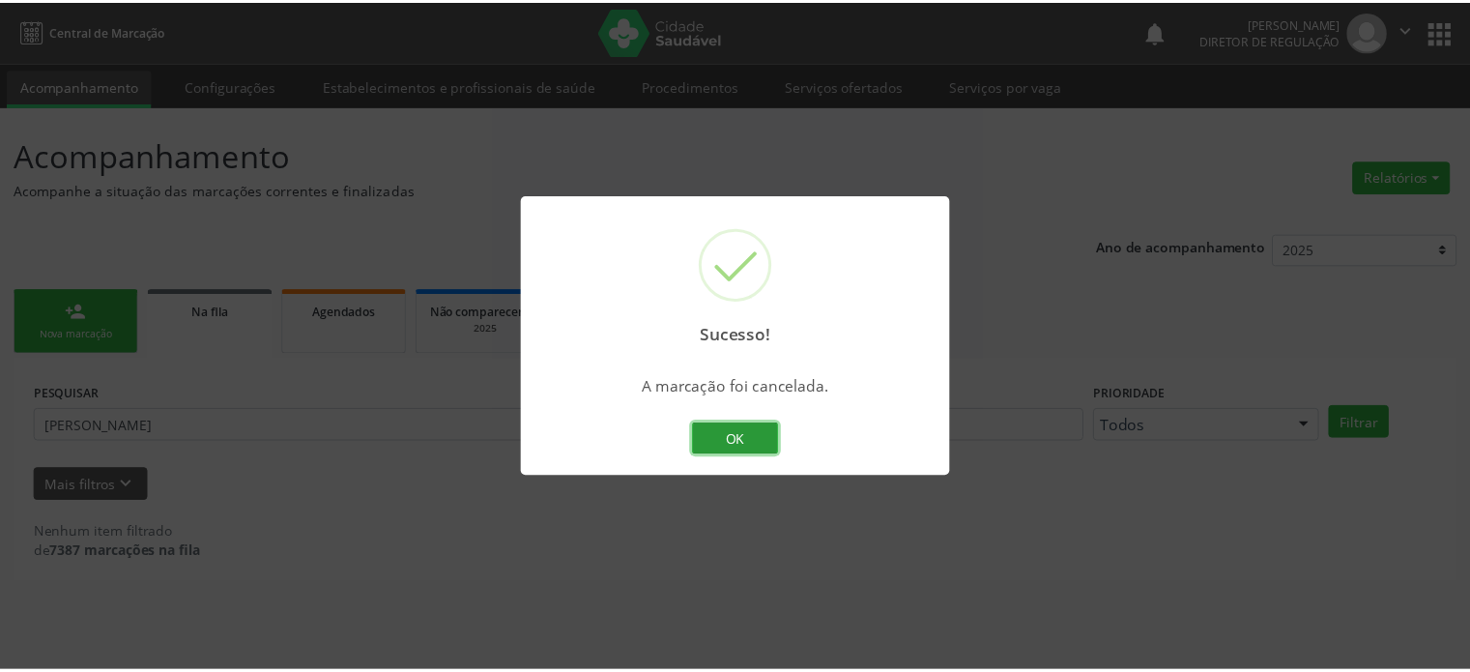
scroll to position [0, 0]
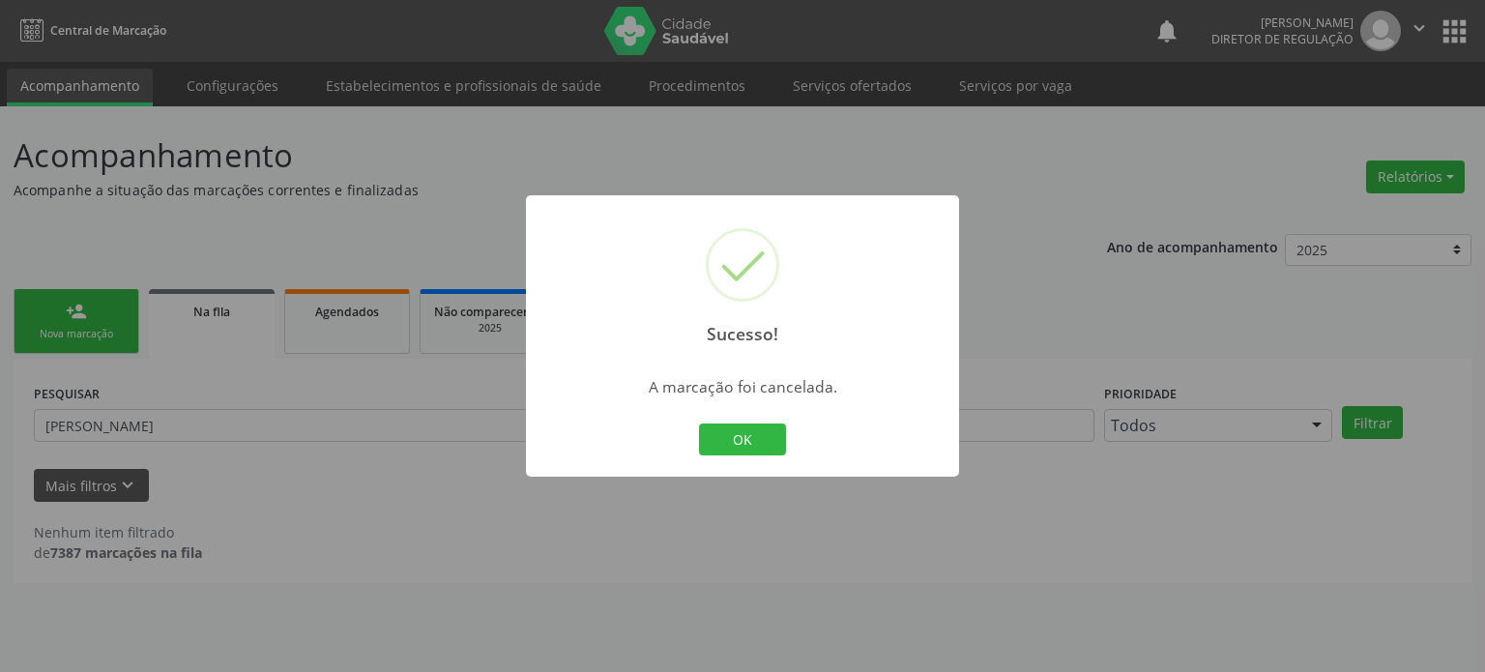
click at [206, 426] on div "Sucesso! × A marcação foi cancelada. OK Cancel" at bounding box center [742, 336] width 1485 height 672
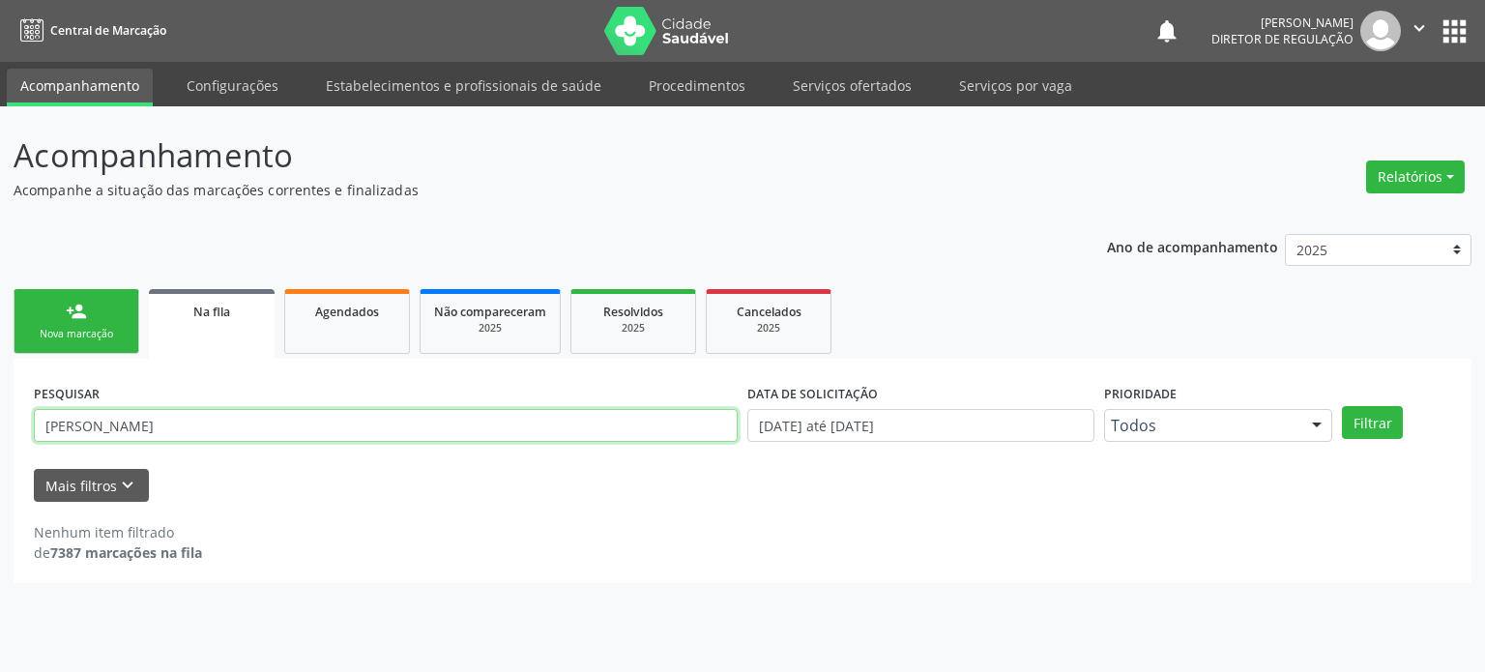
click at [206, 426] on input "[PERSON_NAME]" at bounding box center [386, 425] width 704 height 33
paste input "[PERSON_NAME]"
click at [1342, 406] on button "Filtrar" at bounding box center [1372, 422] width 61 height 33
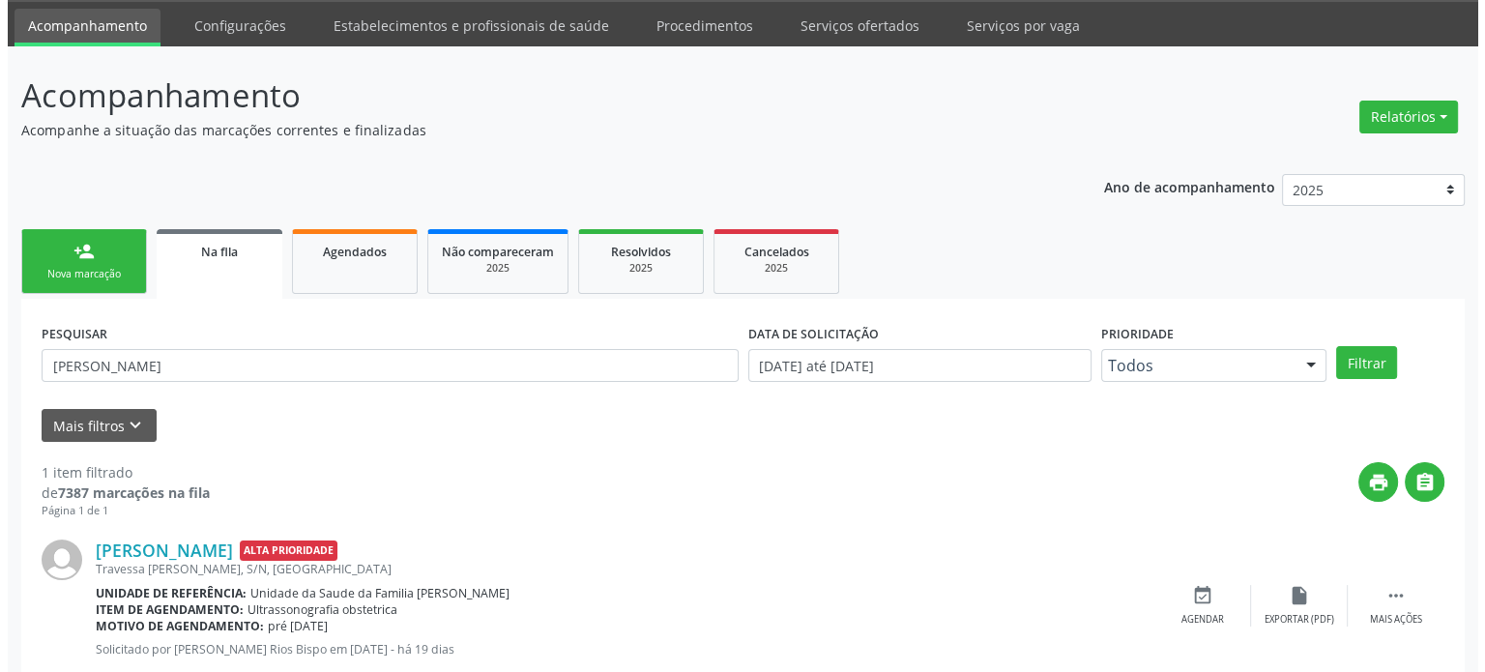
scroll to position [112, 0]
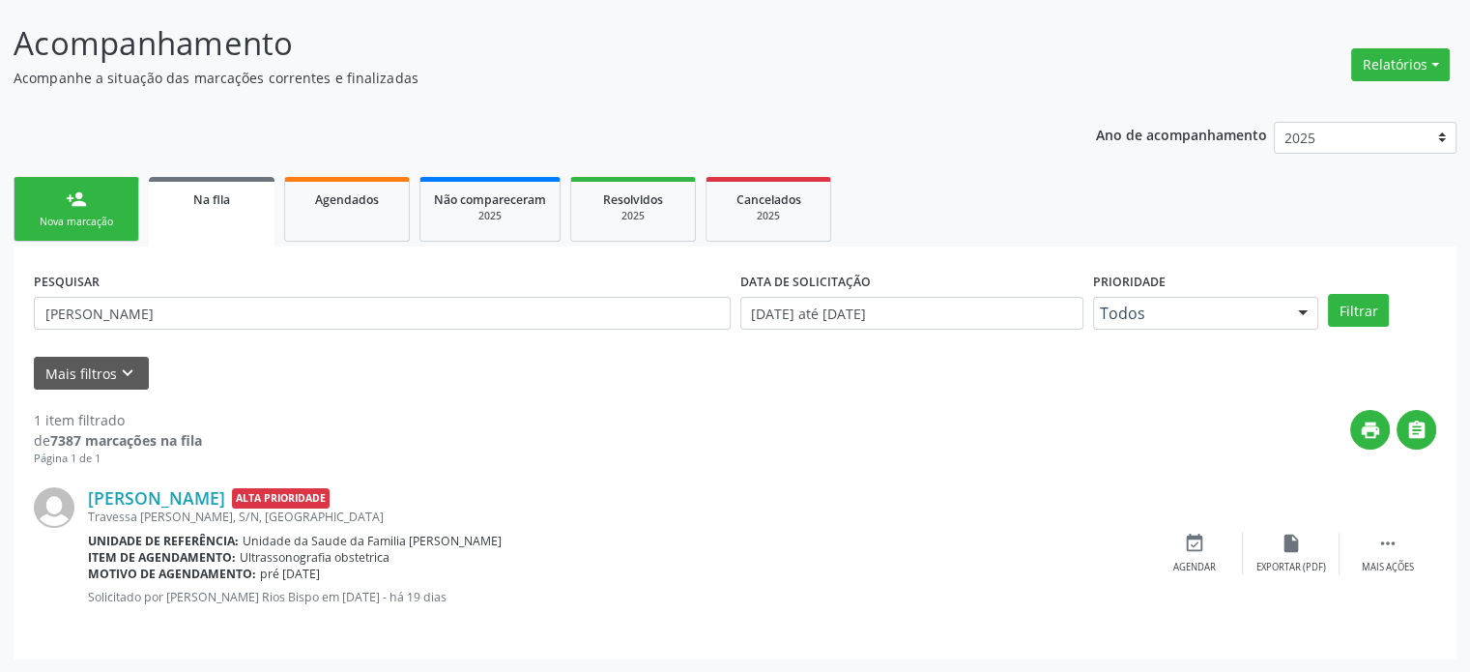
drag, startPoint x: 1404, startPoint y: 551, endPoint x: 1148, endPoint y: 518, distance: 257.3
click at [1404, 550] on div " Mais ações" at bounding box center [1388, 554] width 97 height 42
click at [1168, 552] on div "cancel Cancelar" at bounding box center [1195, 554] width 97 height 42
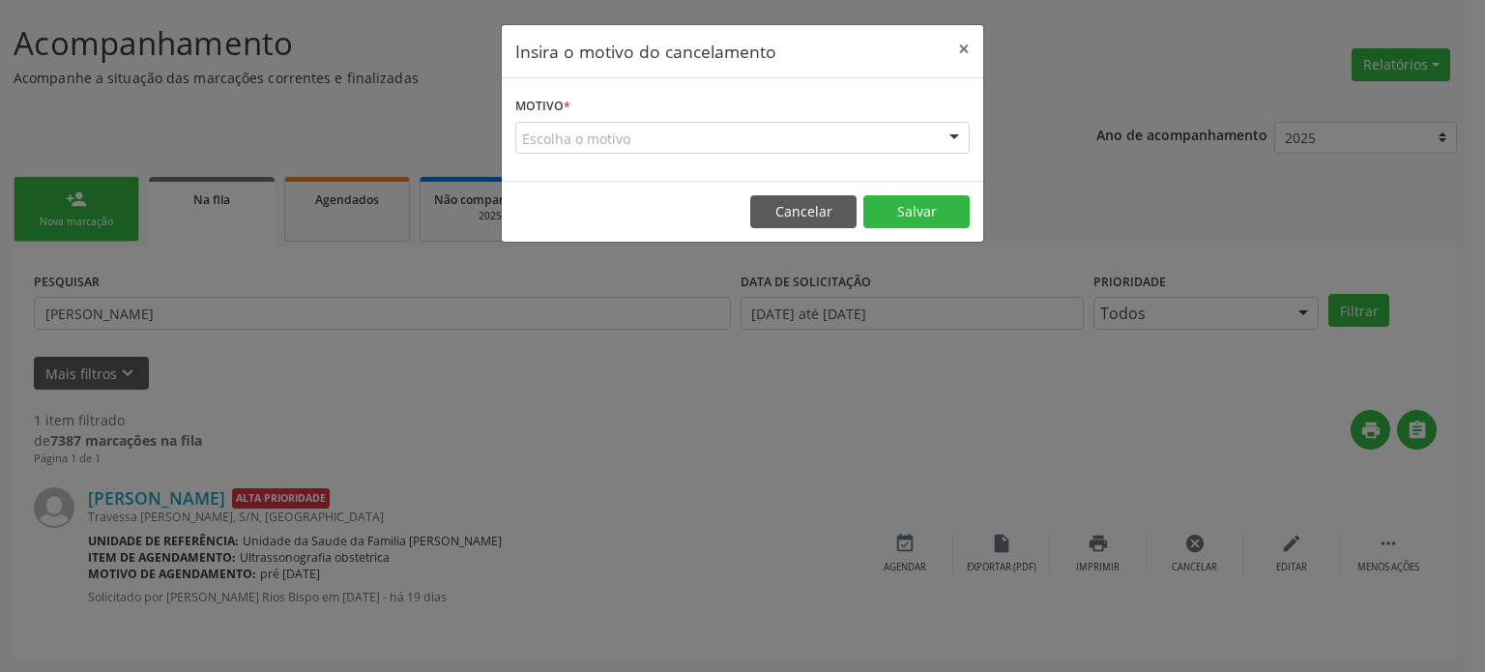
click at [647, 148] on div "Escolha o motivo" at bounding box center [742, 138] width 454 height 33
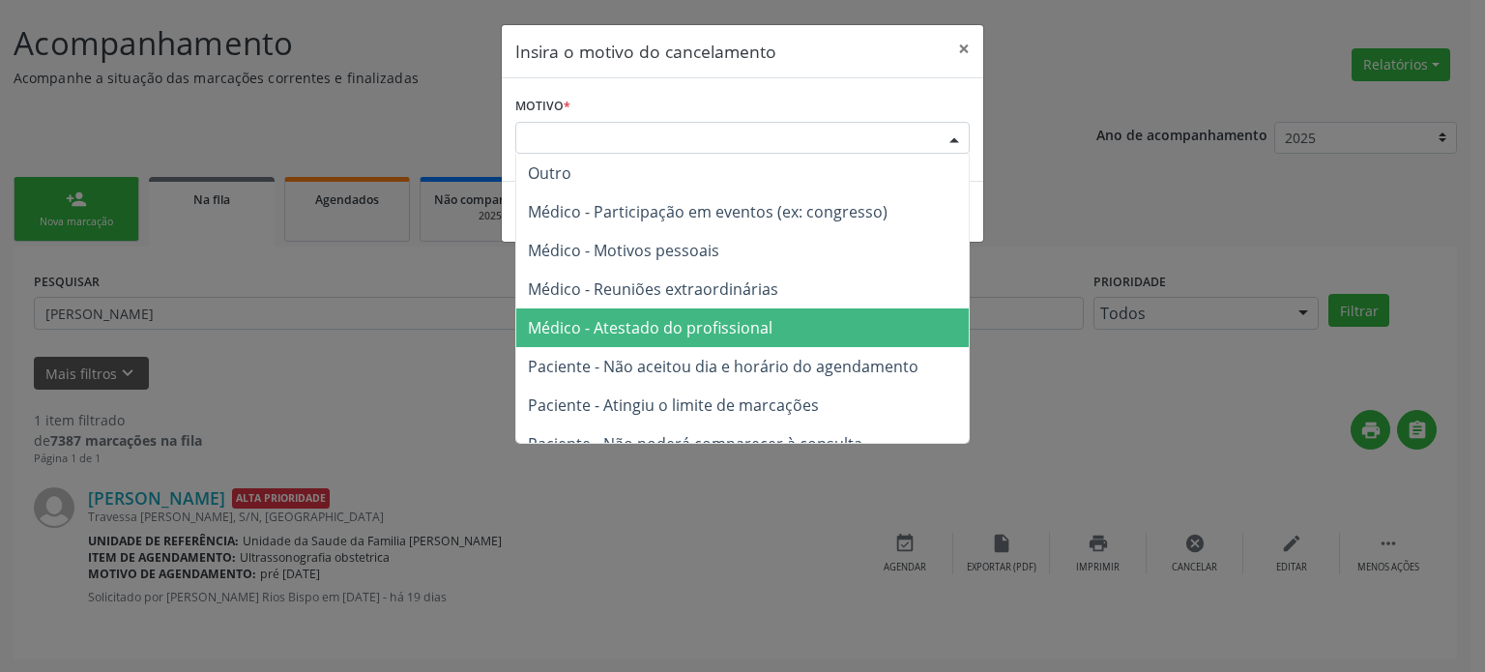
click at [665, 309] on span "Médico - Atestado do profissional" at bounding box center [742, 327] width 452 height 39
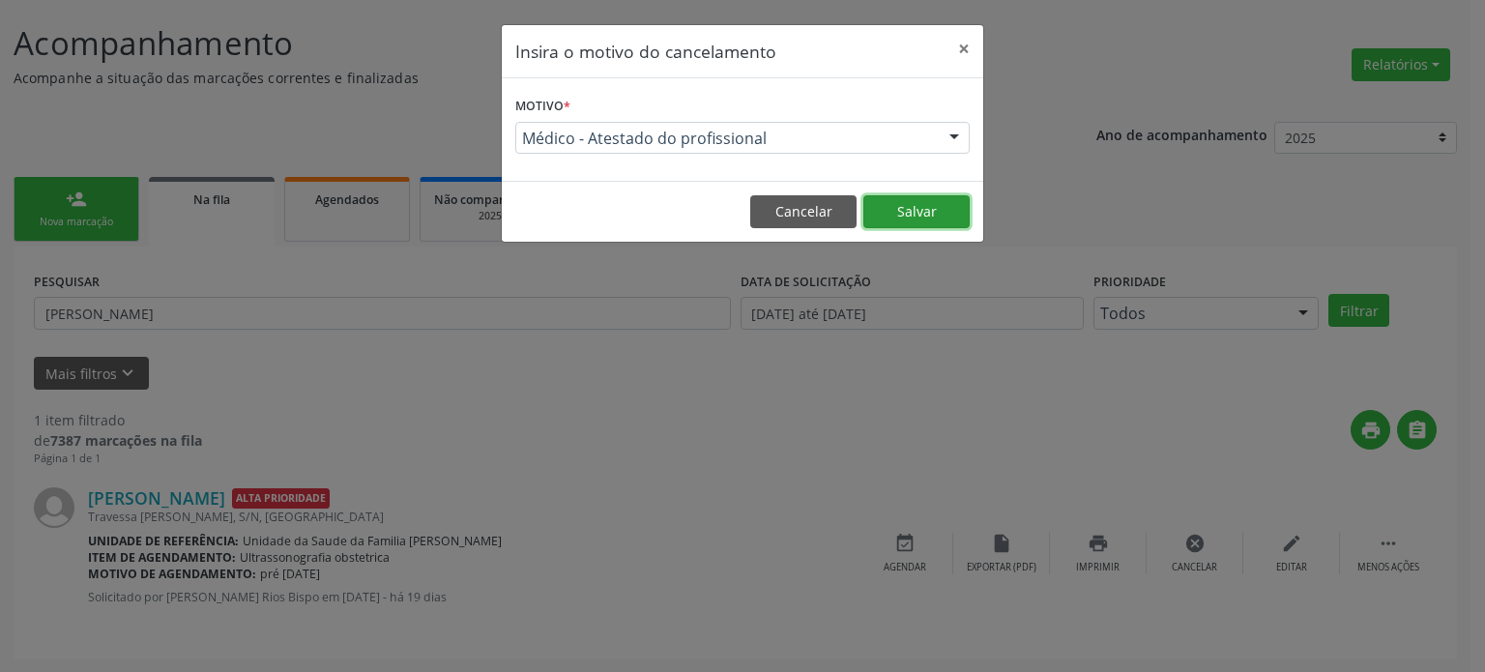
click at [900, 220] on button "Salvar" at bounding box center [916, 211] width 106 height 33
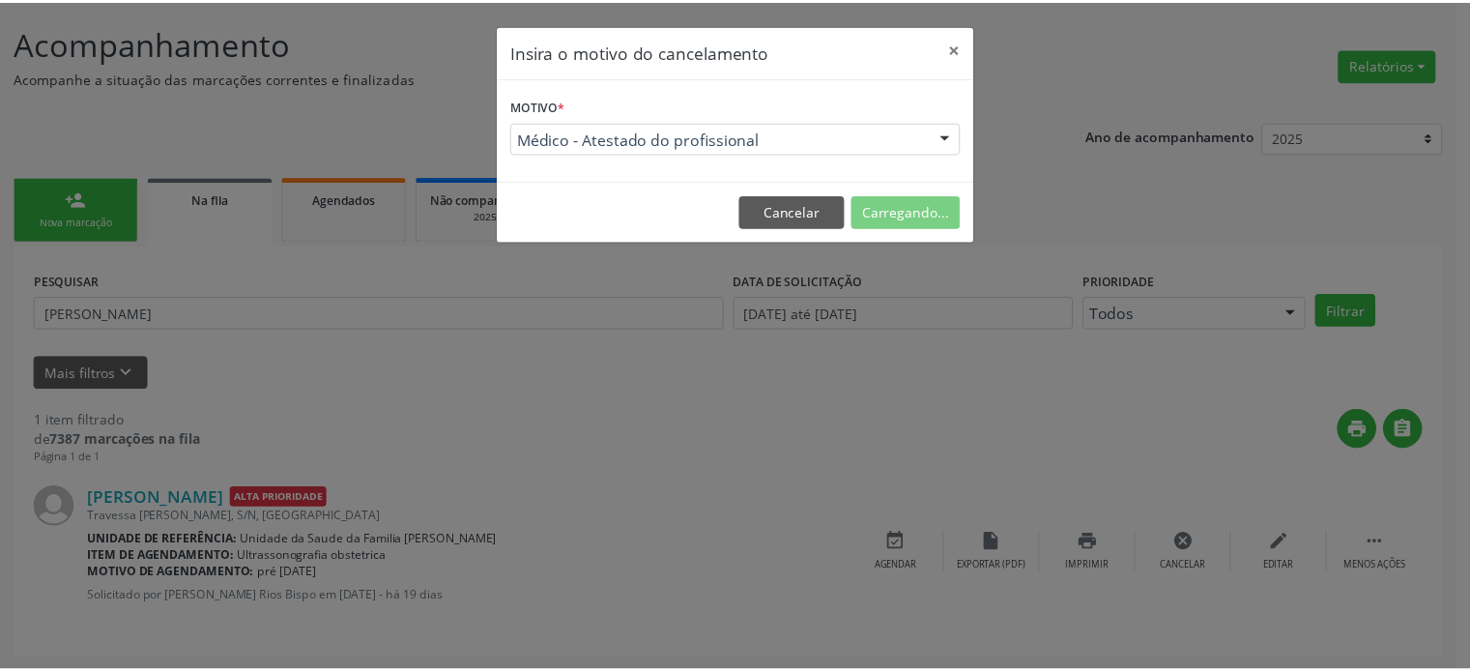
scroll to position [0, 0]
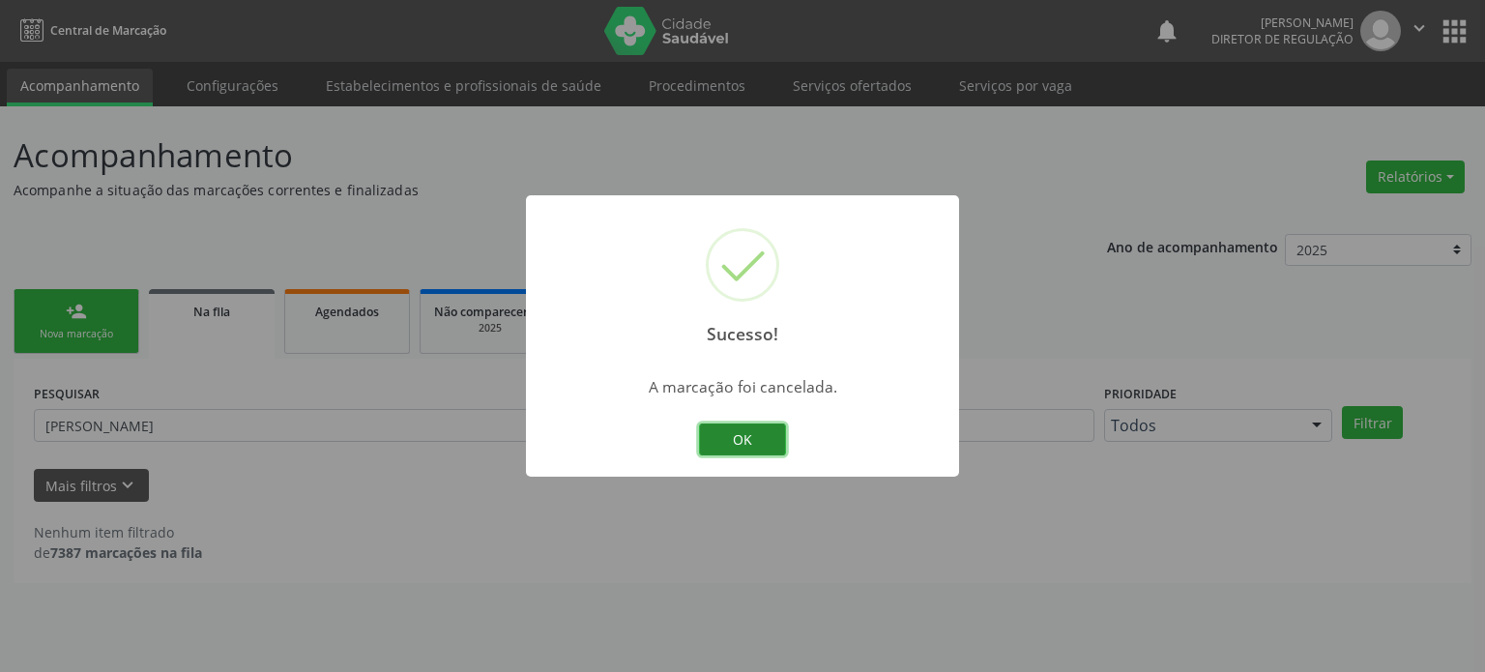
click at [731, 454] on button "OK" at bounding box center [742, 439] width 87 height 33
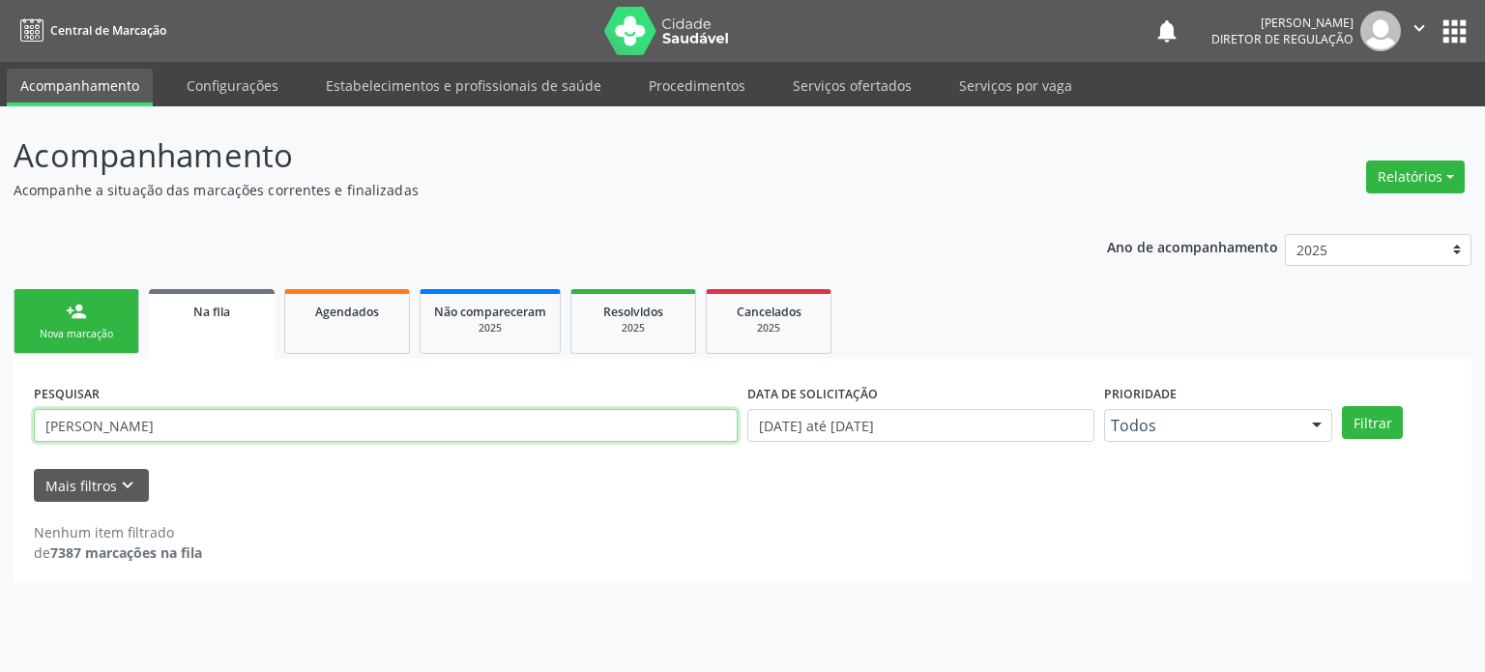
click at [239, 424] on input "[PERSON_NAME]" at bounding box center [386, 425] width 704 height 33
click at [1342, 406] on button "Filtrar" at bounding box center [1372, 422] width 61 height 33
click at [178, 403] on div "PESQUISAR [PERSON_NAME]" at bounding box center [385, 416] width 713 height 75
click at [173, 419] on input "[PERSON_NAME]" at bounding box center [386, 425] width 704 height 33
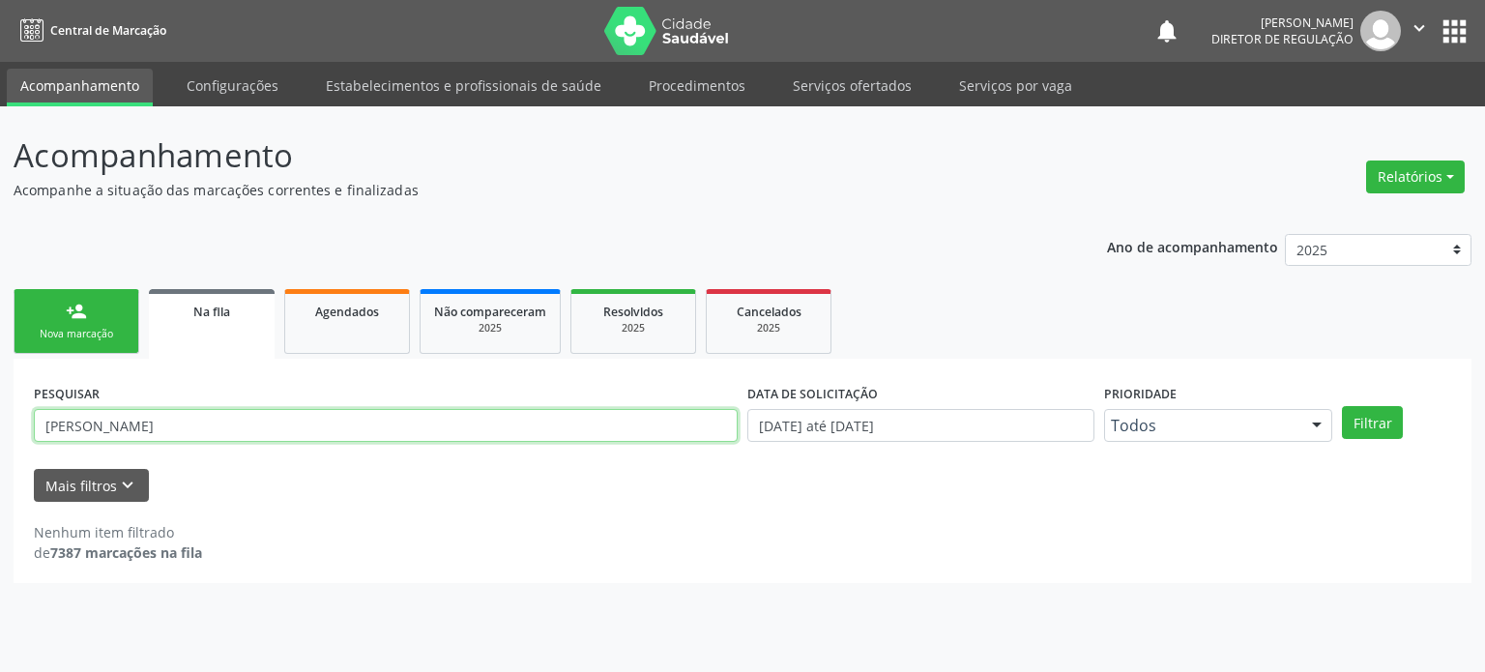
click at [173, 419] on input "[PERSON_NAME]" at bounding box center [386, 425] width 704 height 33
paste input "[PERSON_NAME]"
click at [1342, 406] on button "Filtrar" at bounding box center [1372, 422] width 61 height 33
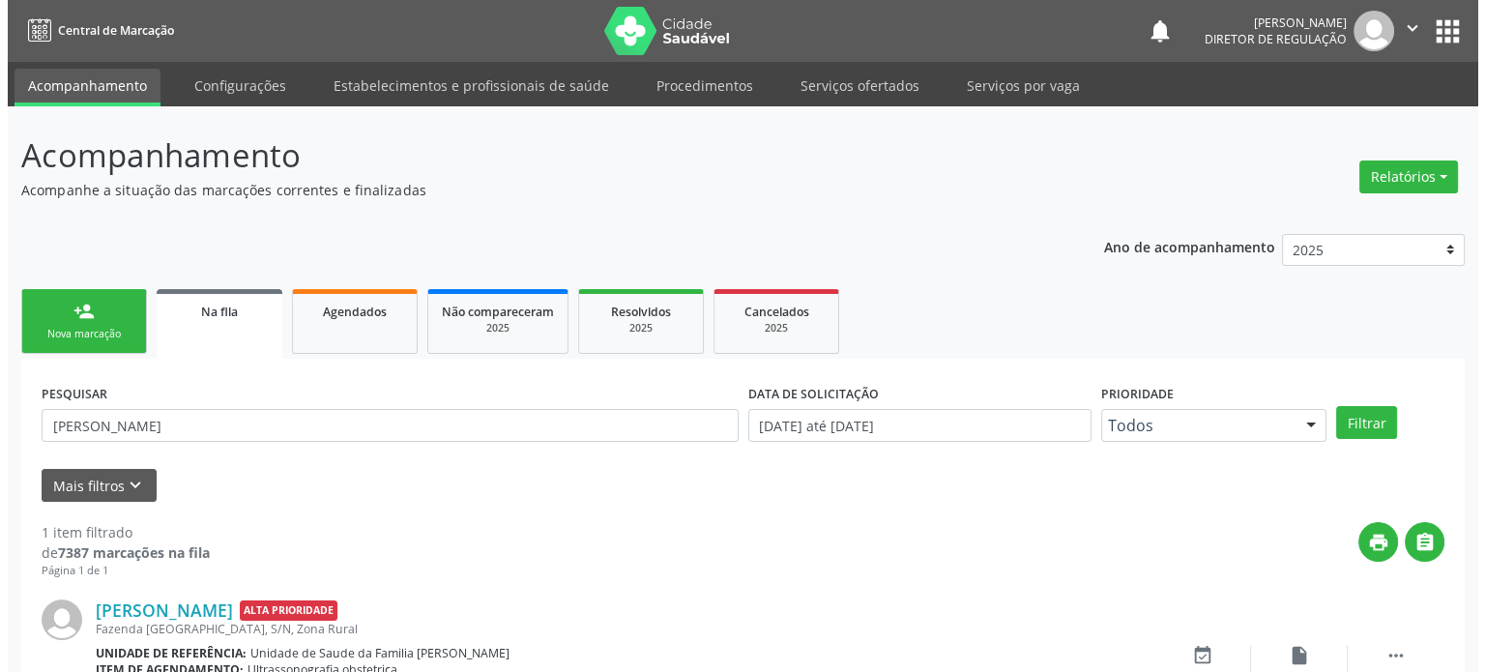
scroll to position [112, 0]
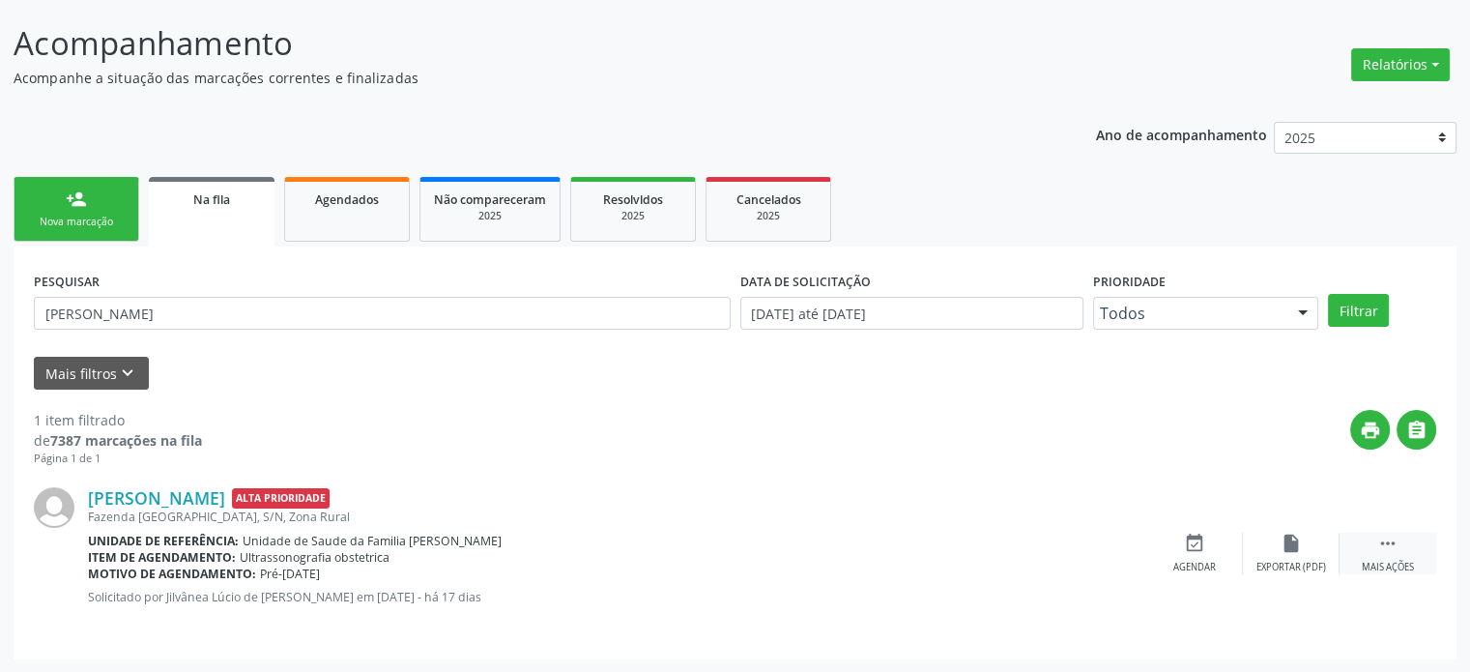
drag, startPoint x: 1389, startPoint y: 544, endPoint x: 1350, endPoint y: 546, distance: 39.7
click at [1390, 544] on icon "" at bounding box center [1388, 543] width 21 height 21
click at [1192, 540] on icon "cancel" at bounding box center [1194, 543] width 21 height 21
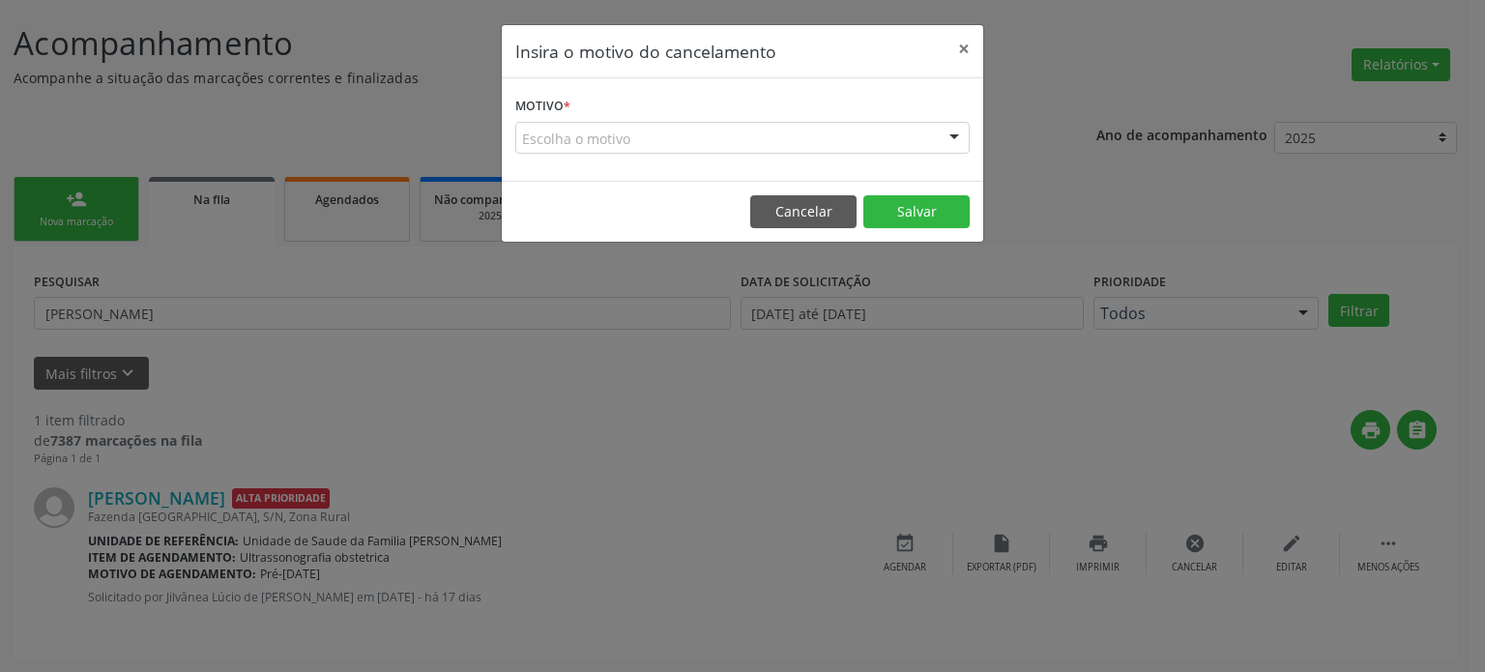
click at [595, 119] on form "Motivo * Escolha o motivo Outro Médico - Participação em eventos (ex: congresso…" at bounding box center [742, 123] width 454 height 62
click at [598, 153] on div "Escolha o motivo Outro Médico - Participação em eventos (ex: congresso) Médico …" at bounding box center [742, 138] width 454 height 33
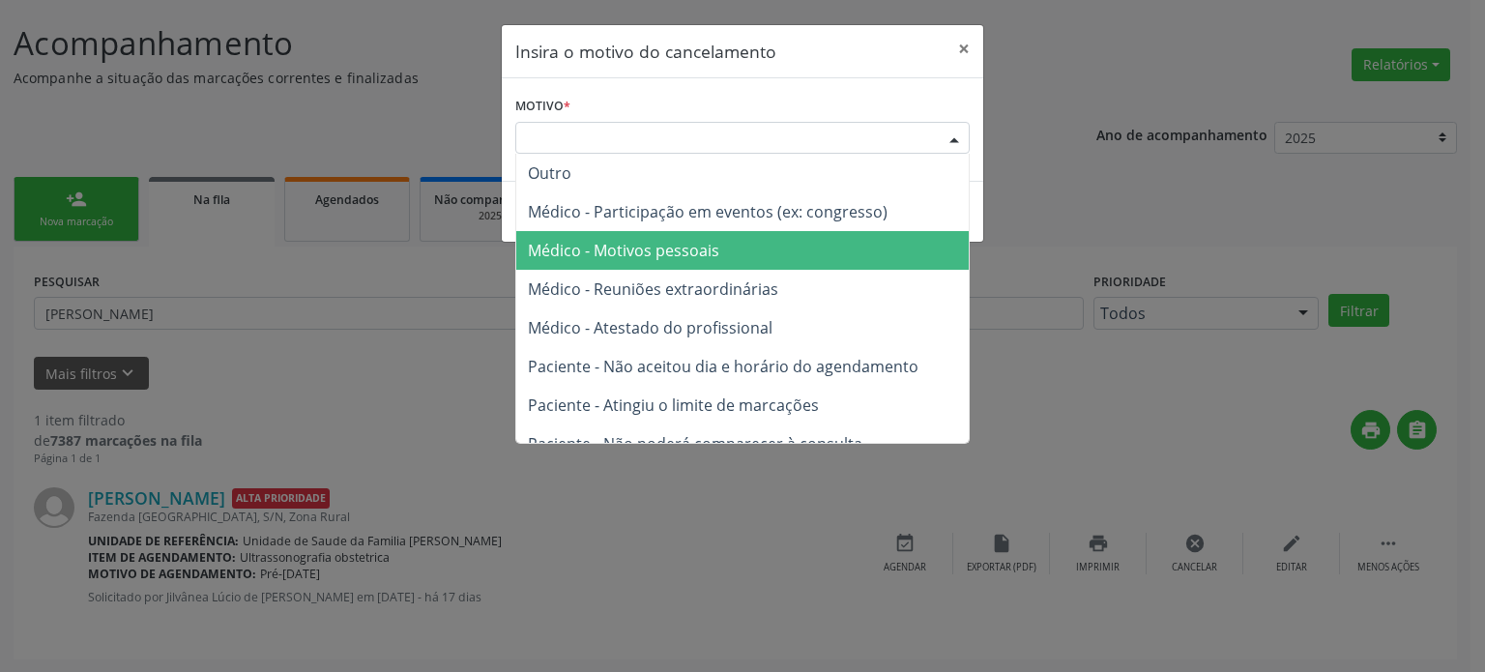
click at [605, 265] on span "Médico - Motivos pessoais" at bounding box center [742, 250] width 452 height 39
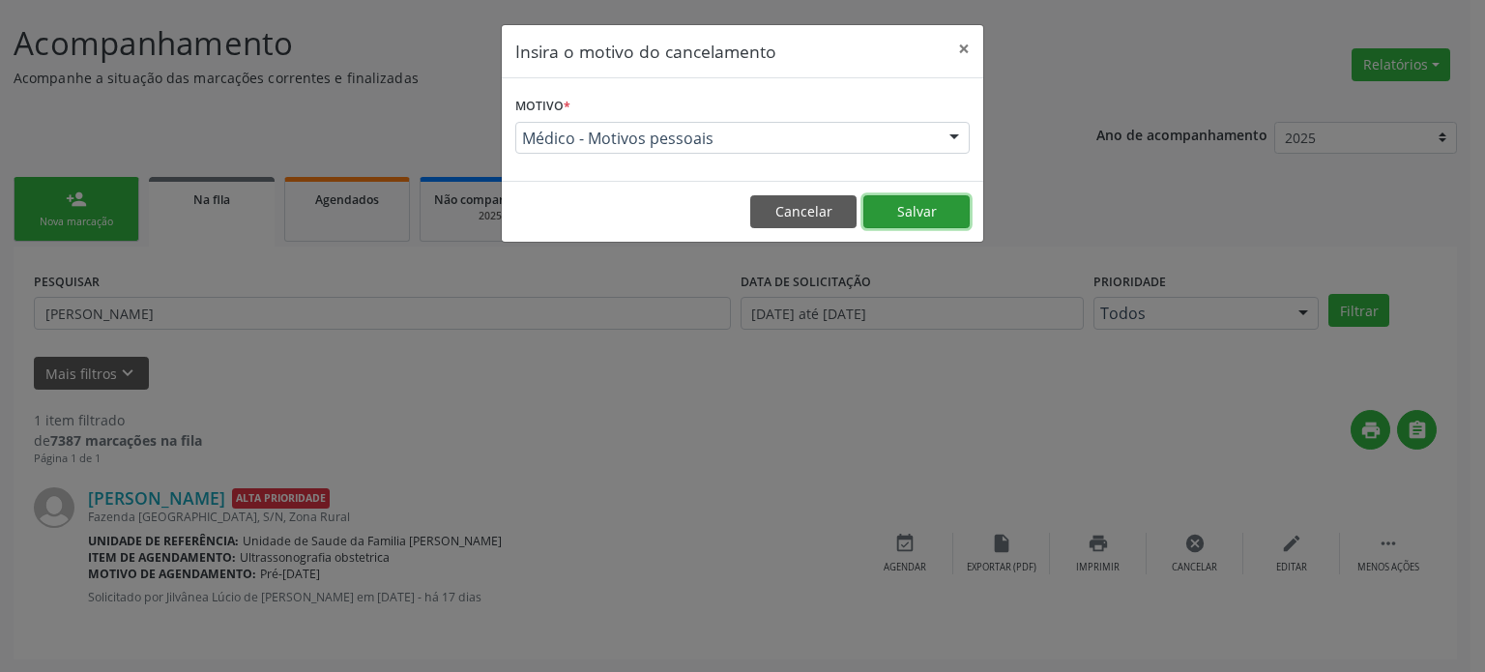
click at [940, 221] on button "Salvar" at bounding box center [916, 211] width 106 height 33
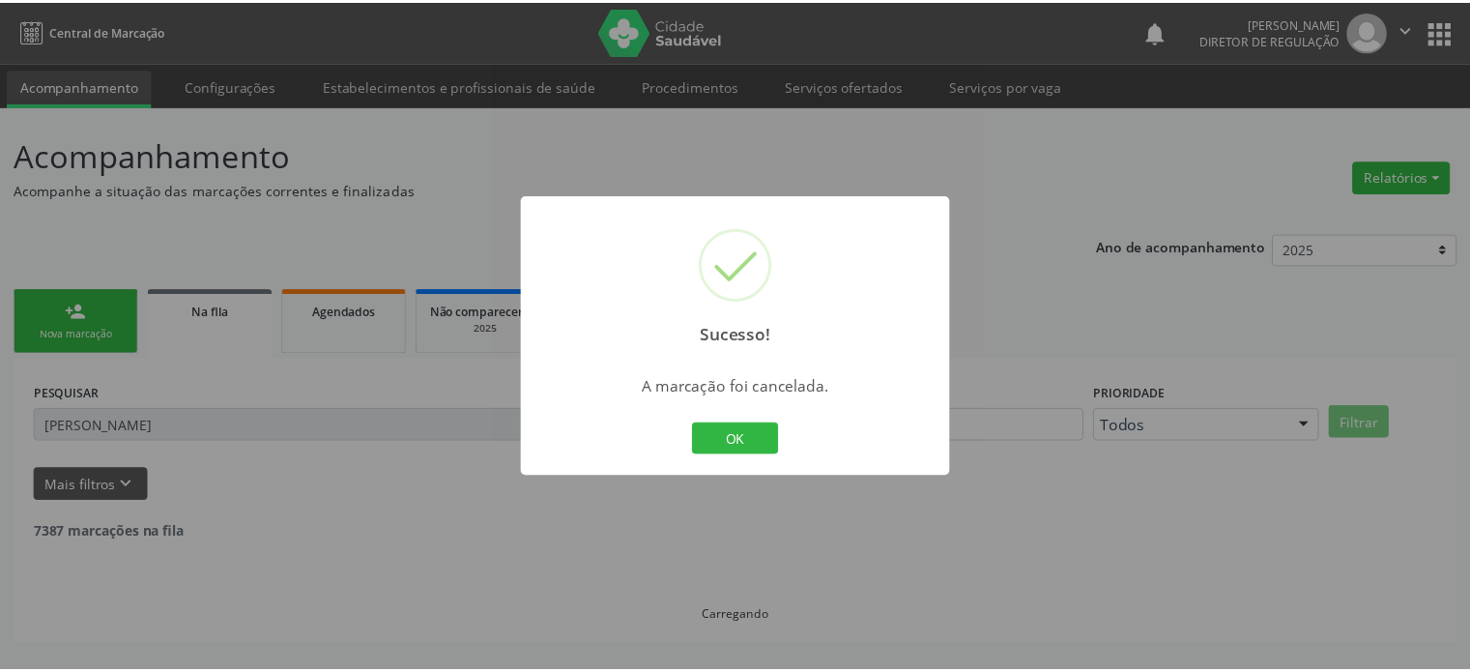
scroll to position [0, 0]
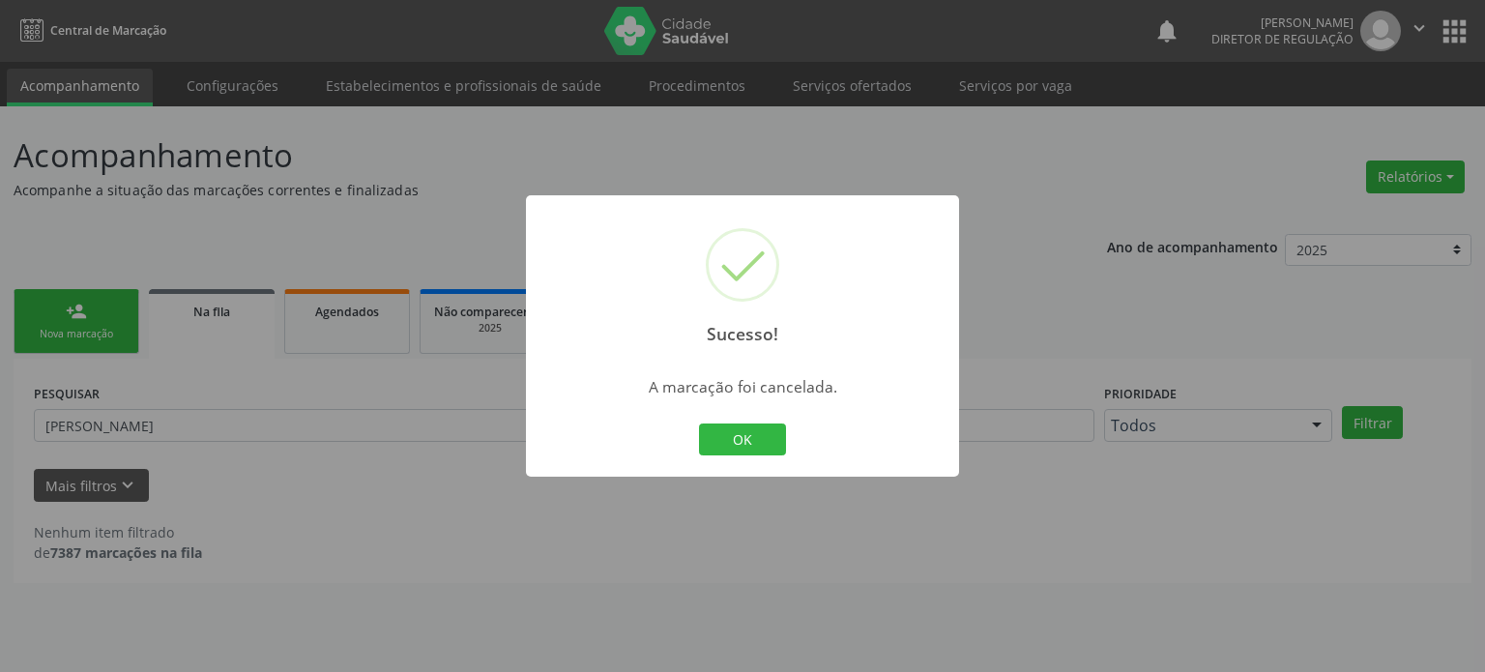
click at [175, 409] on div "Sucesso! × A marcação foi cancelada. OK Cancel" at bounding box center [742, 336] width 1485 height 672
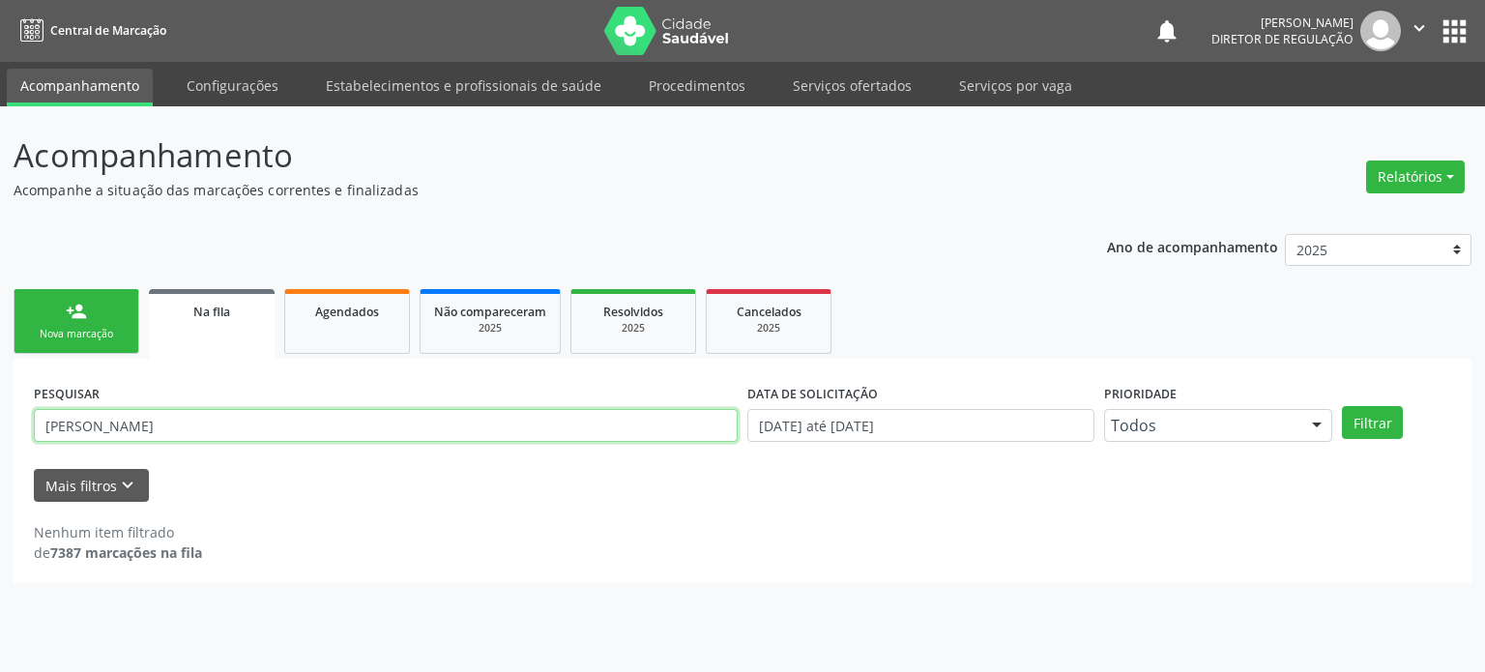
click at [169, 421] on input "[PERSON_NAME]" at bounding box center [386, 425] width 704 height 33
paste input "na [PERSON_NAME]"
type input "[PERSON_NAME]"
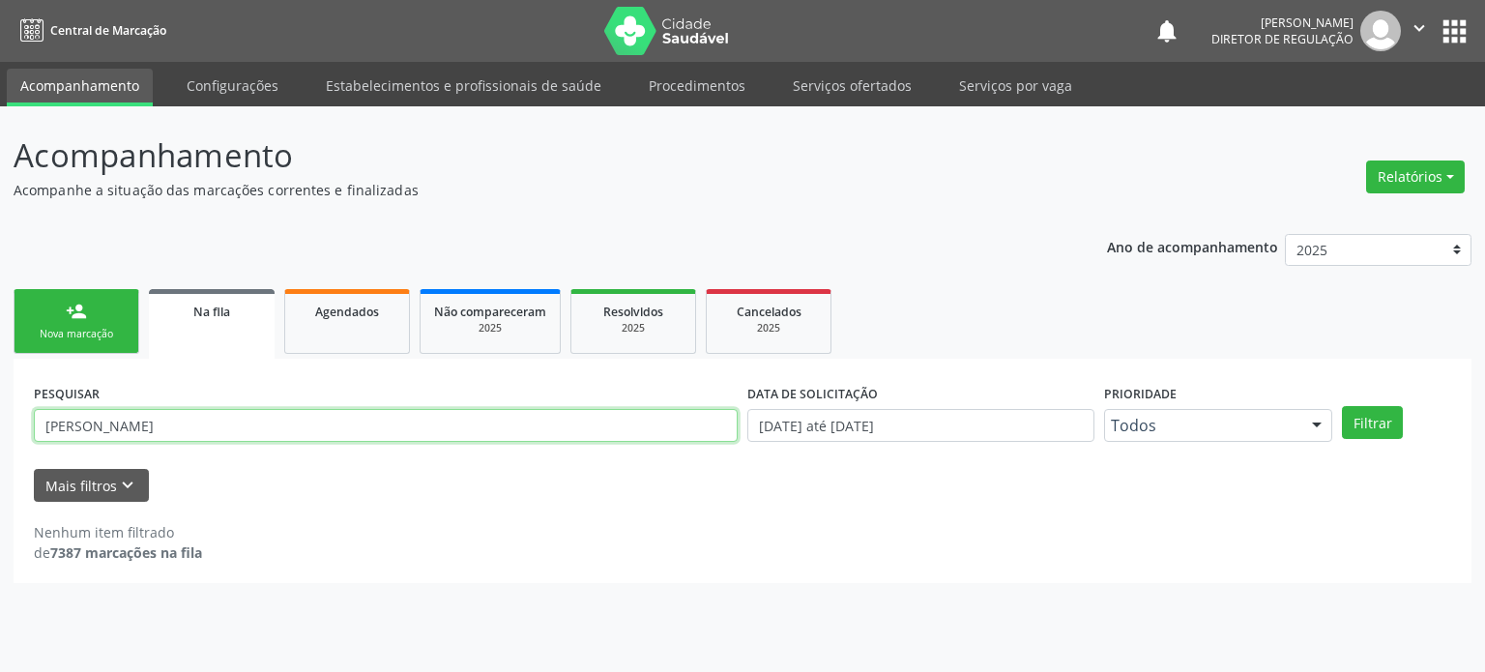
click at [1342, 406] on button "Filtrar" at bounding box center [1372, 422] width 61 height 33
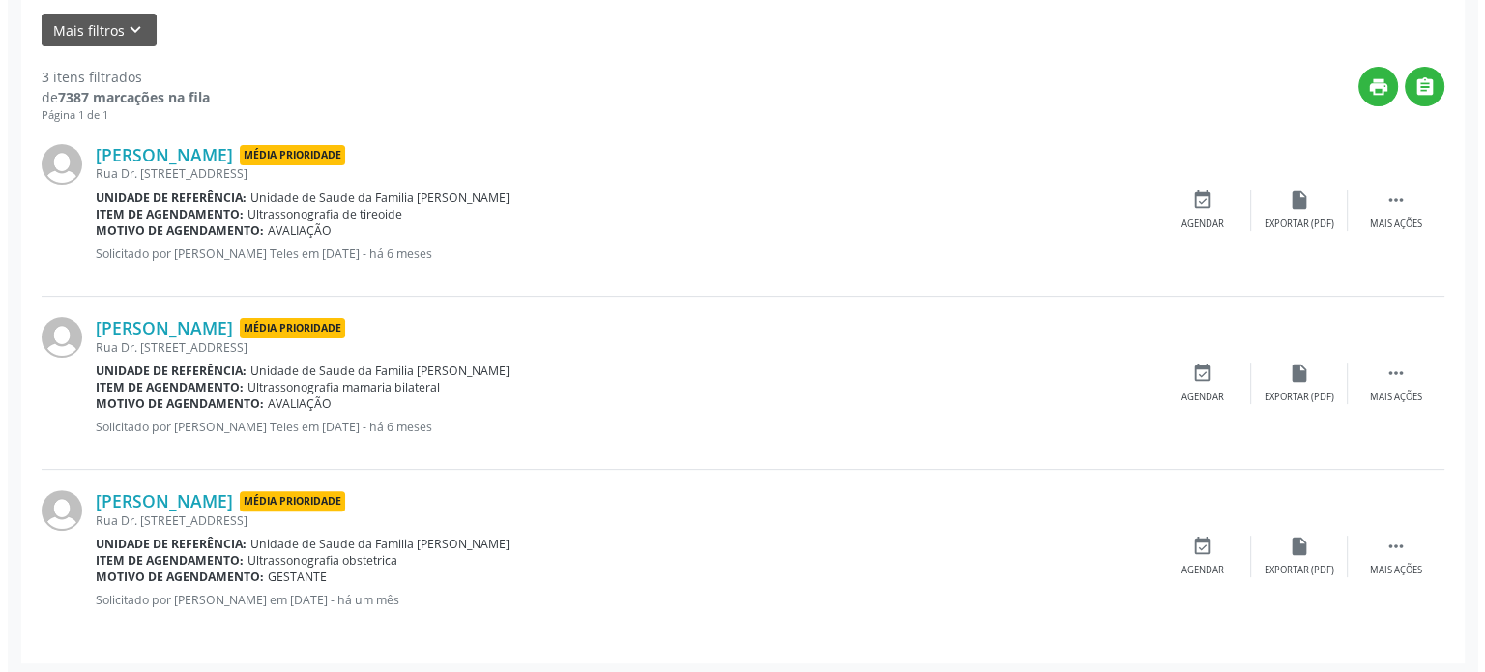
scroll to position [457, 0]
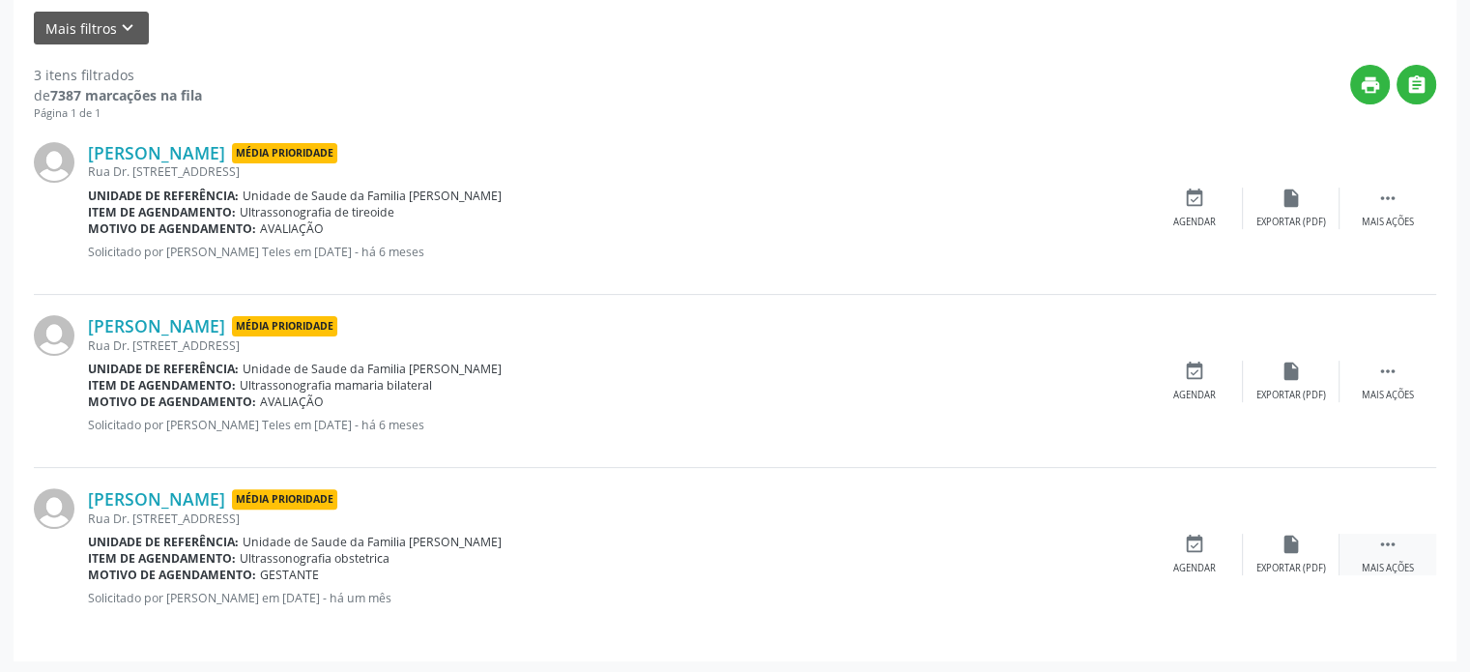
click at [1379, 556] on div " Mais ações" at bounding box center [1388, 555] width 97 height 42
click at [1198, 544] on icon "cancel" at bounding box center [1194, 544] width 21 height 21
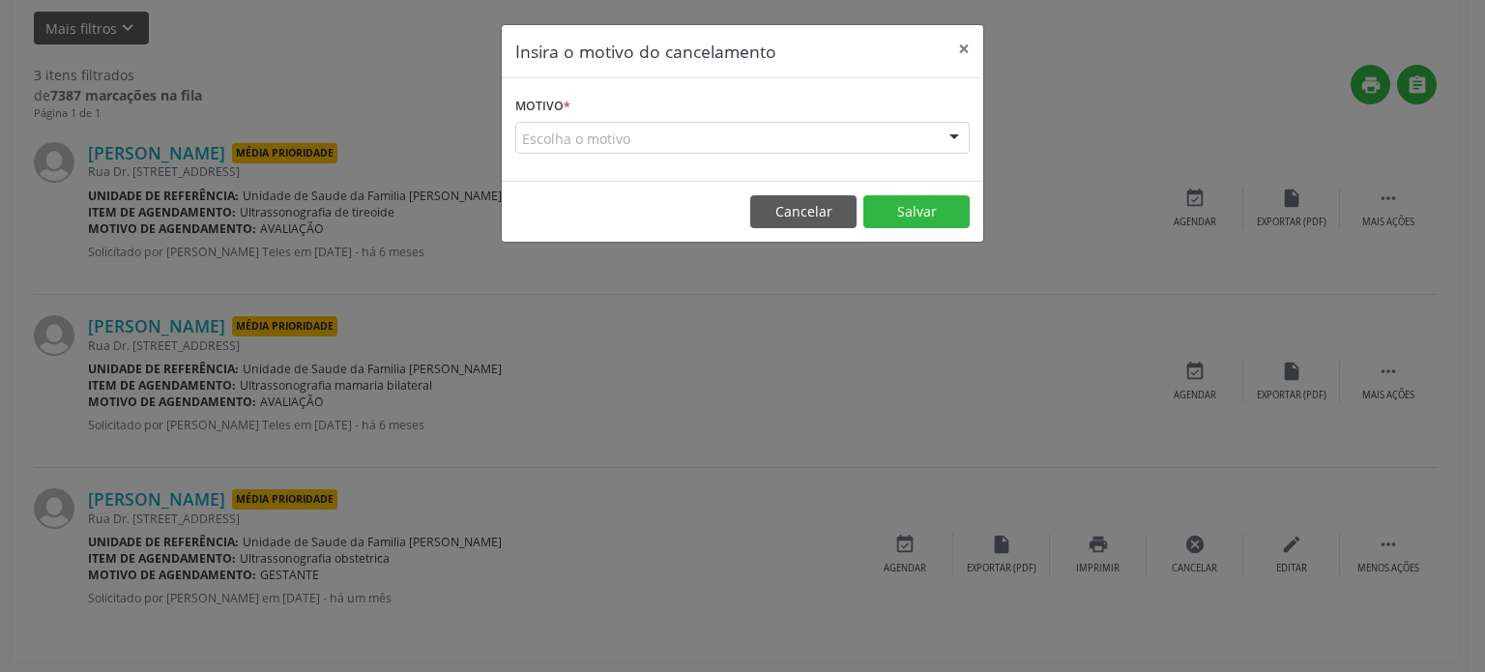
click at [565, 140] on div "Escolha o motivo" at bounding box center [742, 138] width 454 height 33
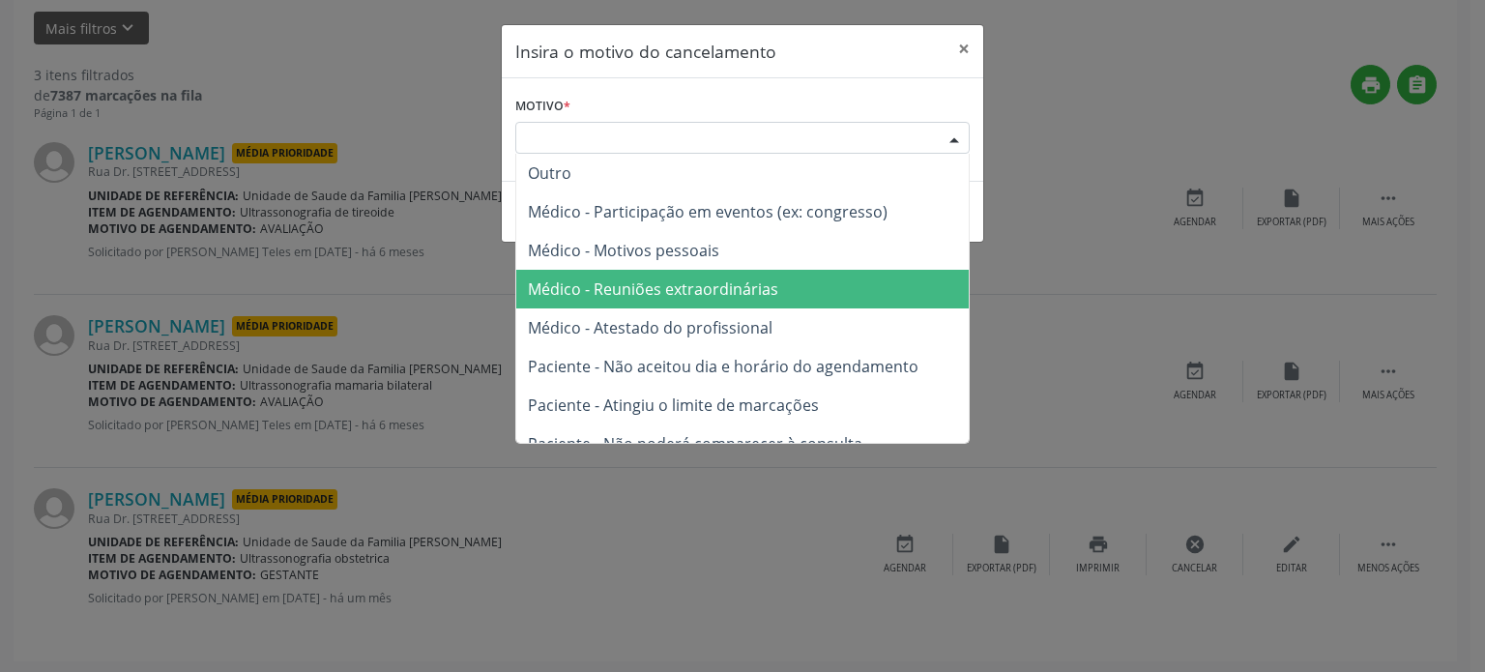
click at [668, 320] on span "Médico - Atestado do profissional" at bounding box center [650, 327] width 245 height 21
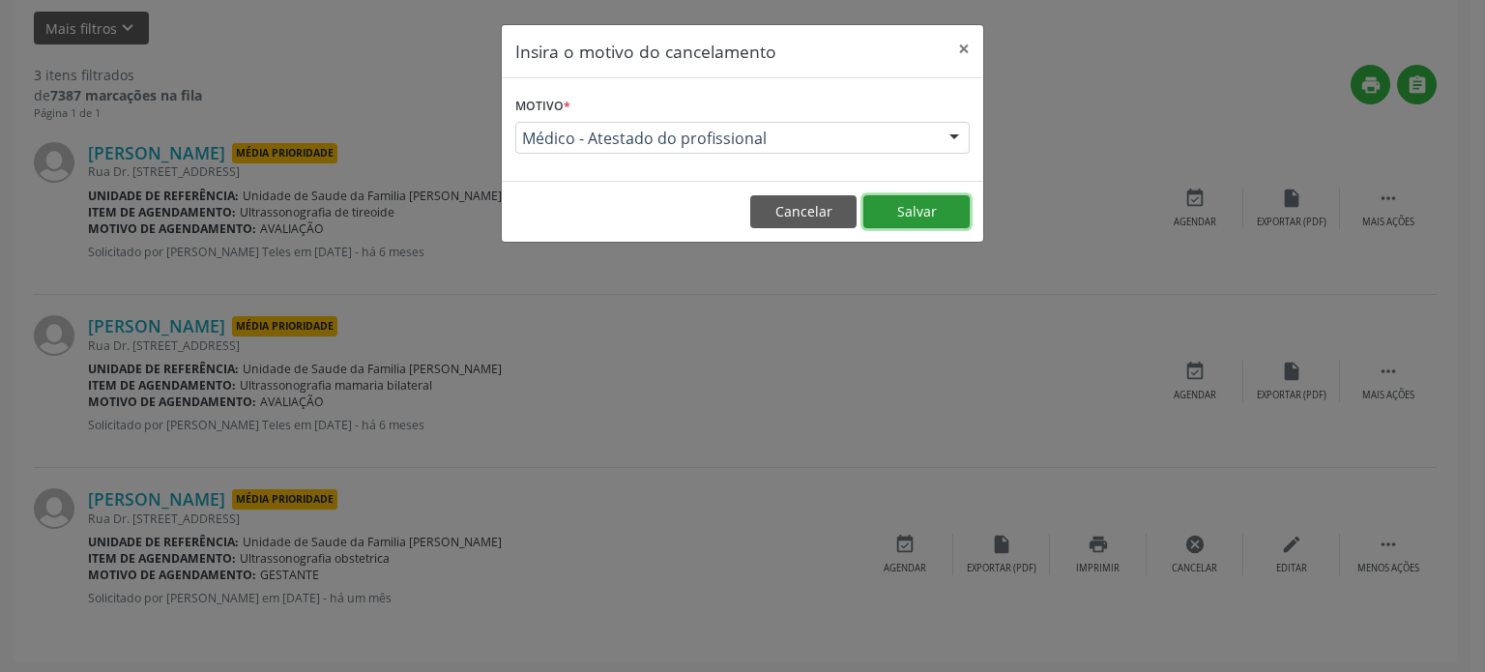
click at [895, 216] on button "Salvar" at bounding box center [916, 211] width 106 height 33
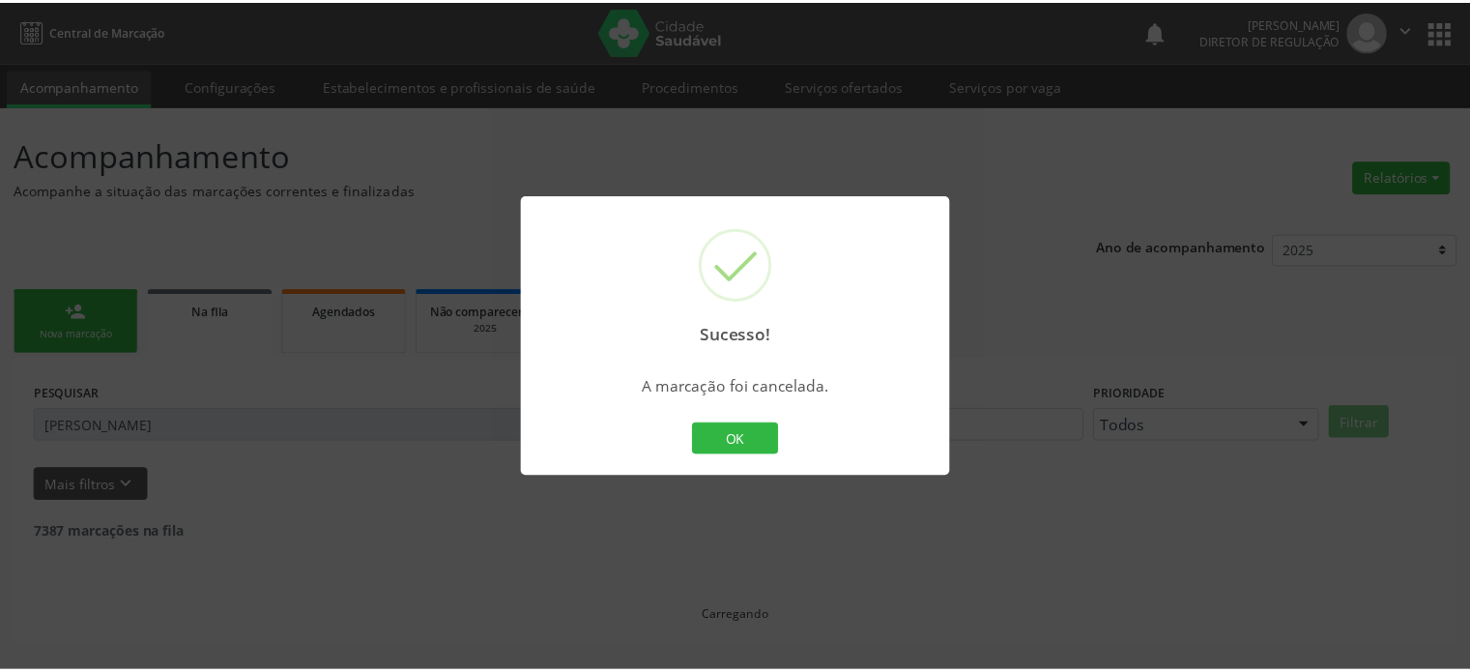
scroll to position [0, 0]
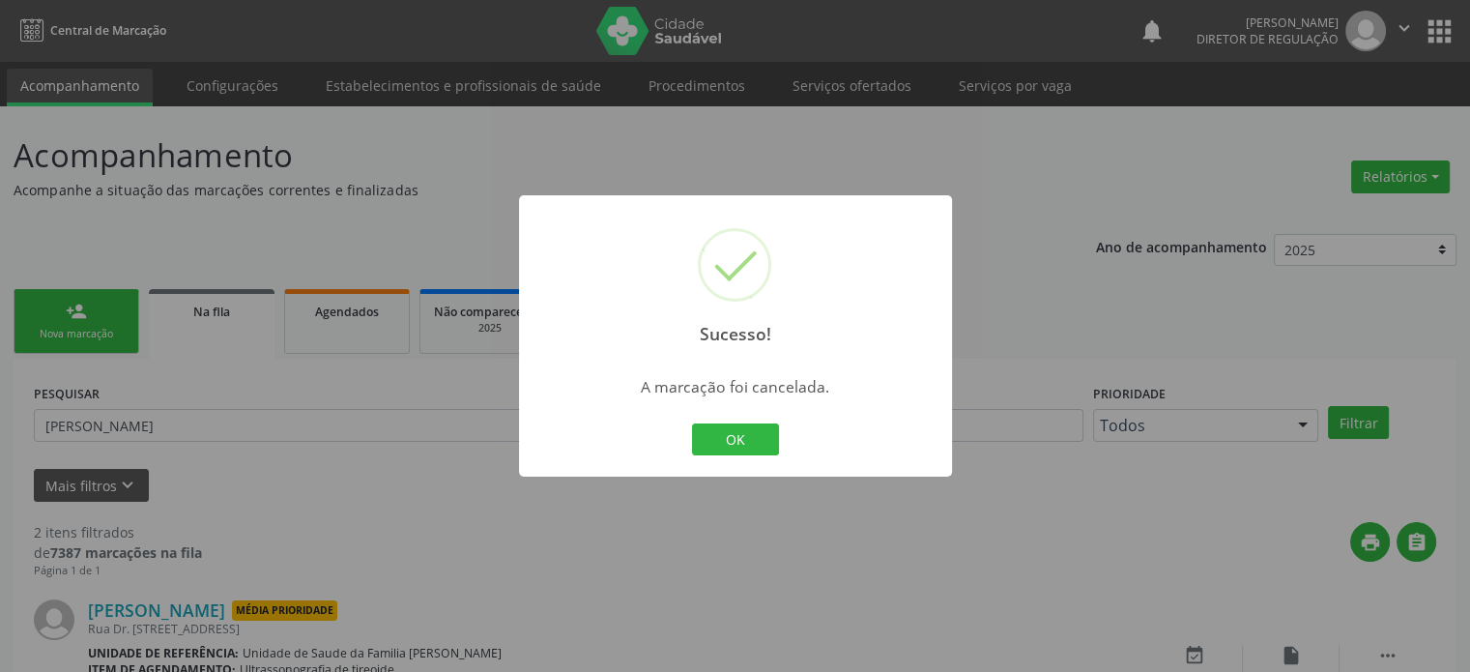
click at [296, 399] on div "Sucesso! × A marcação foi cancelada. OK Cancel" at bounding box center [735, 336] width 1470 height 672
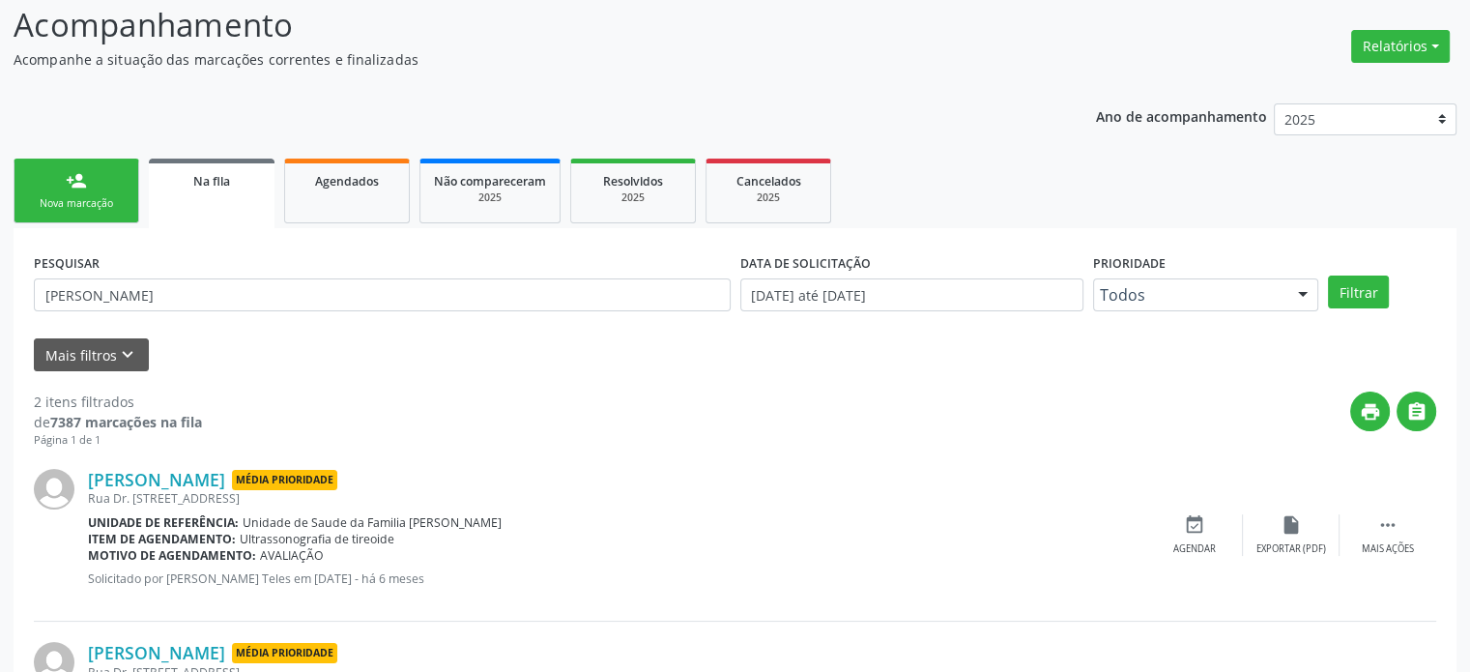
scroll to position [284, 0]
